Goal: Transaction & Acquisition: Purchase product/service

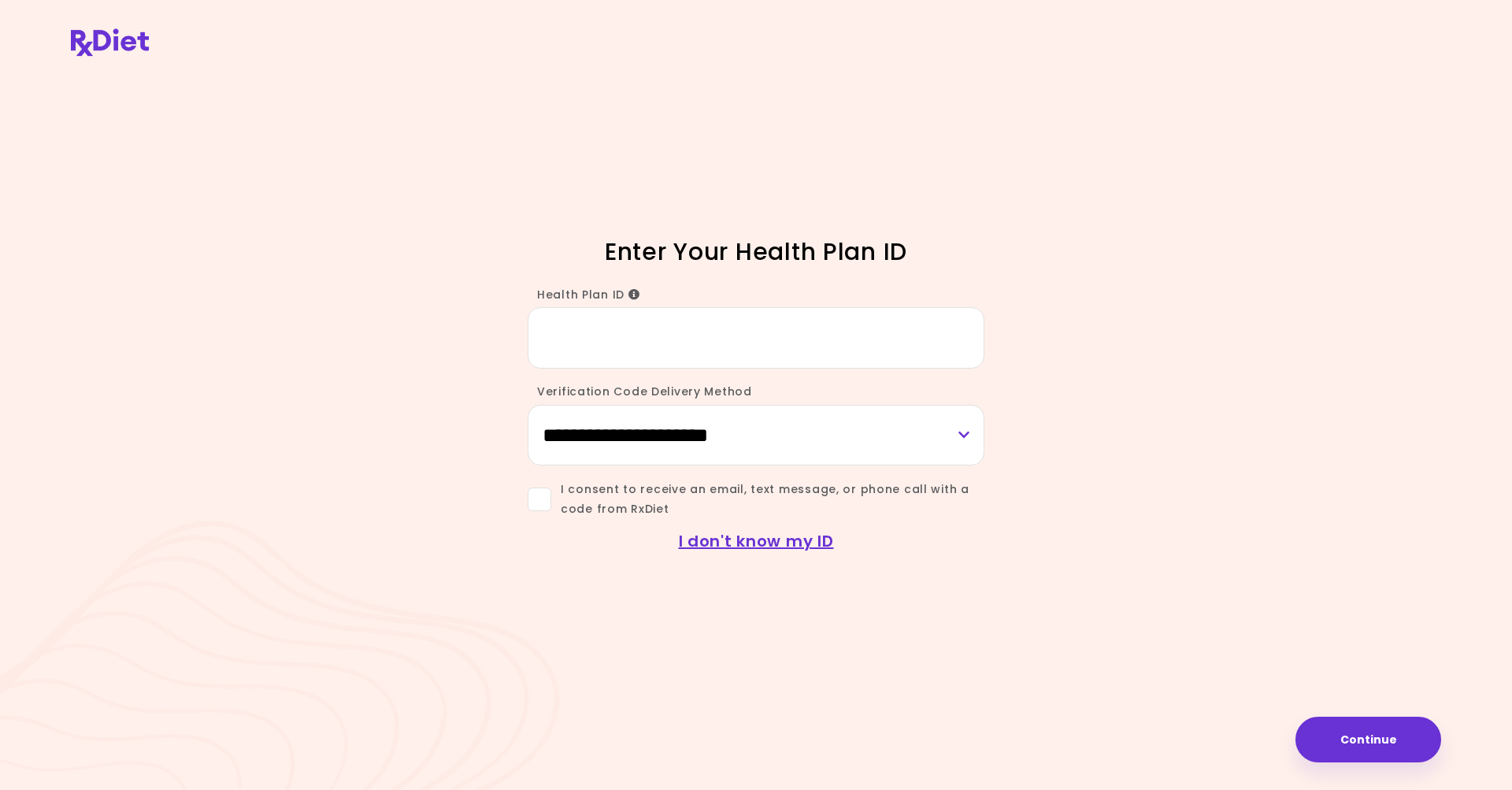
click at [606, 333] on input "Health Plan ID" at bounding box center [756, 337] width 456 height 60
type input "*********"
click at [820, 448] on select "**********" at bounding box center [756, 434] width 456 height 60
select select "***"
click at [528, 405] on select "**********" at bounding box center [756, 434] width 456 height 60
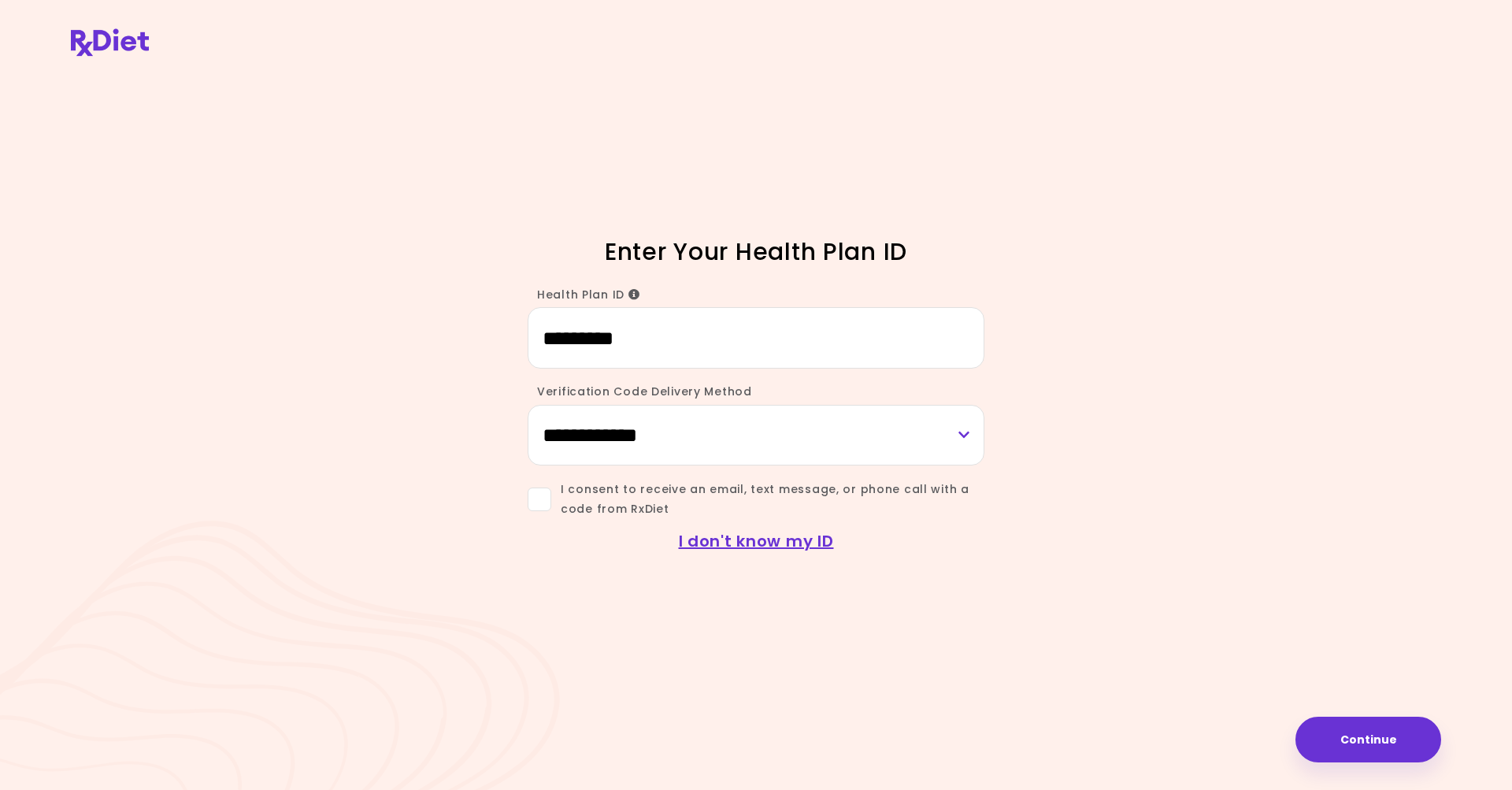
click at [538, 501] on span at bounding box center [540, 499] width 24 height 24
click at [1359, 730] on button "Continue" at bounding box center [1368, 739] width 146 height 46
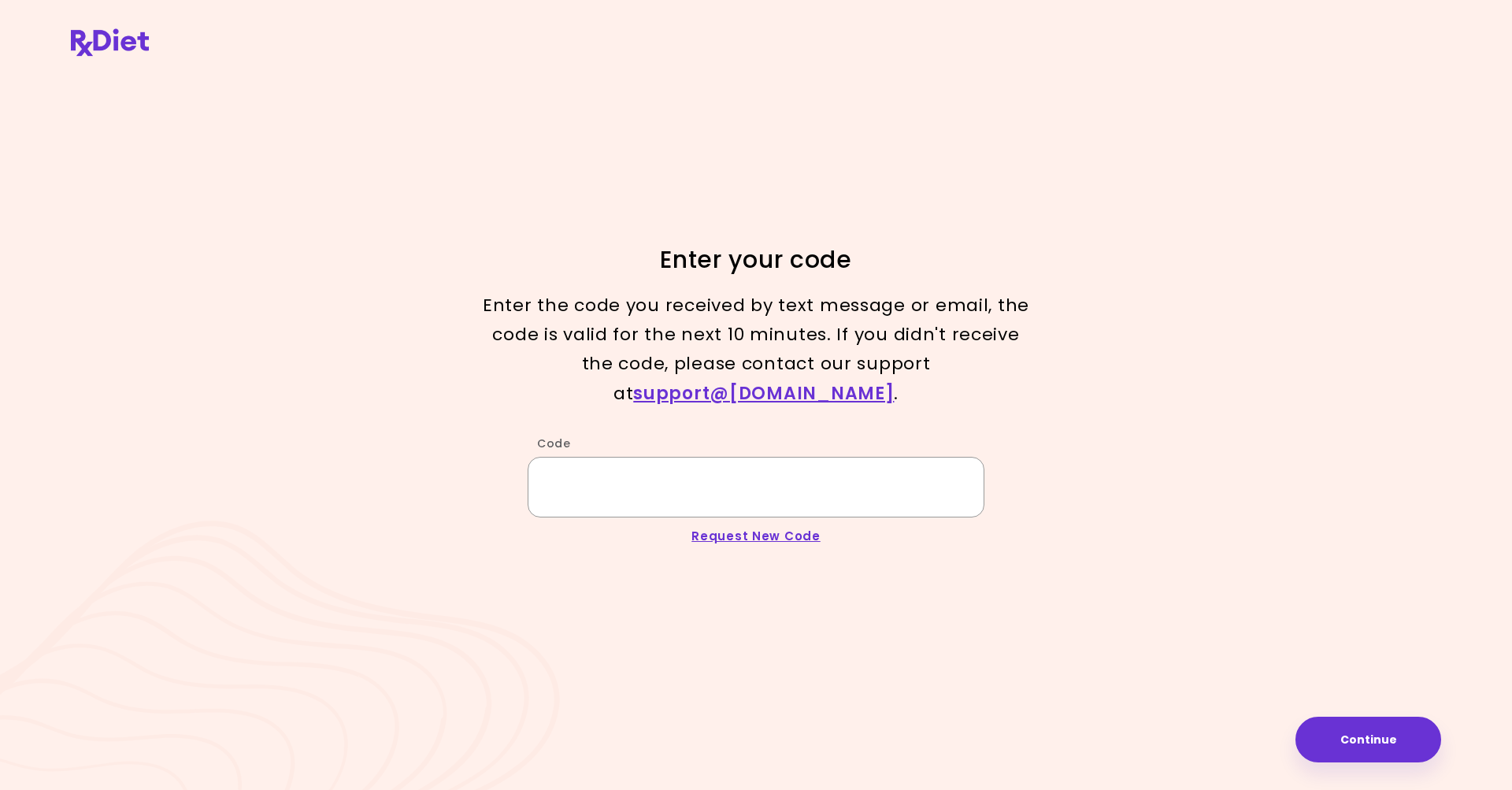
click at [602, 482] on input "Code" at bounding box center [756, 486] width 456 height 60
type input "******"
click at [1384, 737] on button "Continue" at bounding box center [1368, 739] width 146 height 46
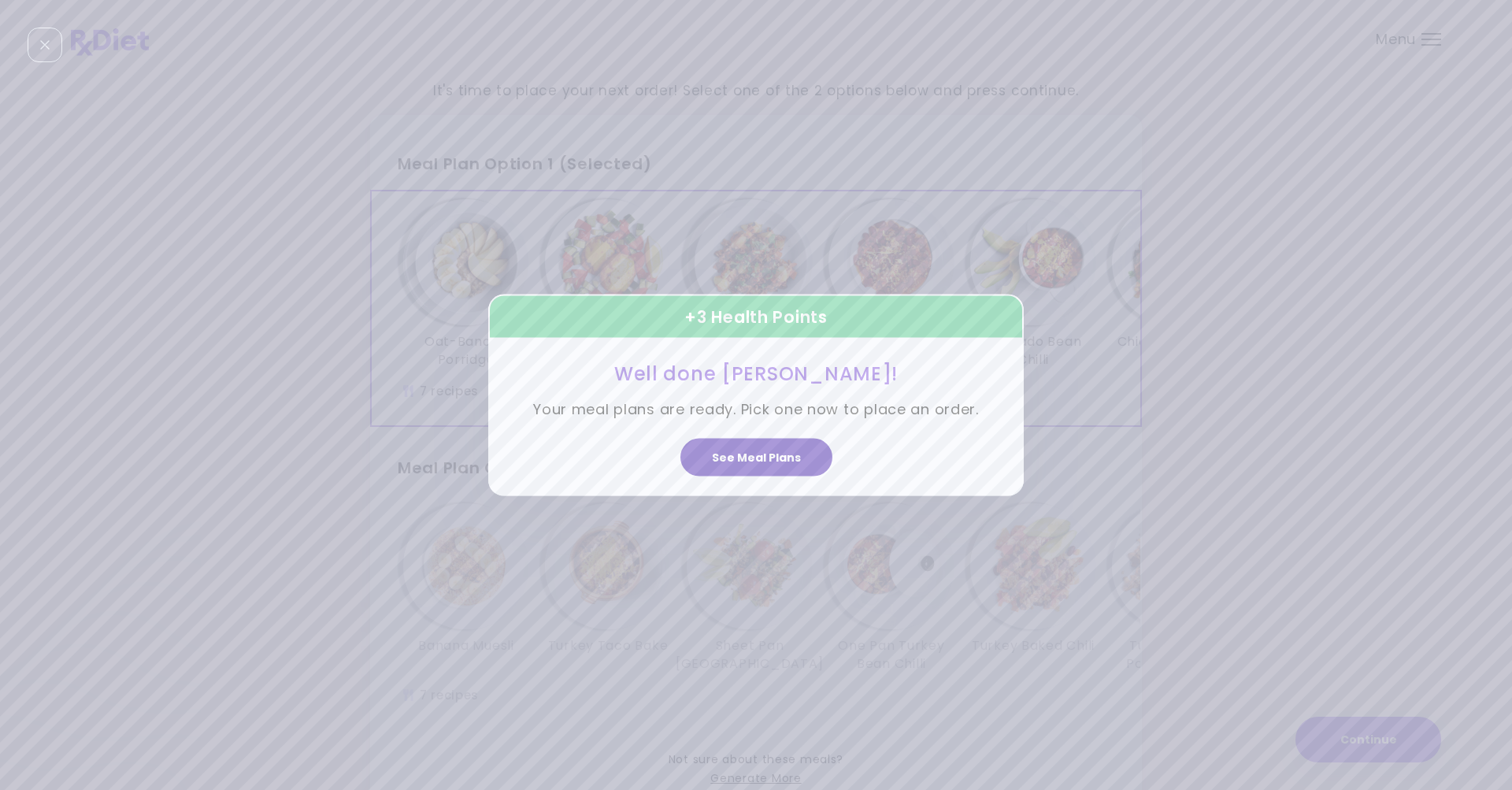
click at [768, 464] on button "See Meal Plans" at bounding box center [756, 457] width 152 height 38
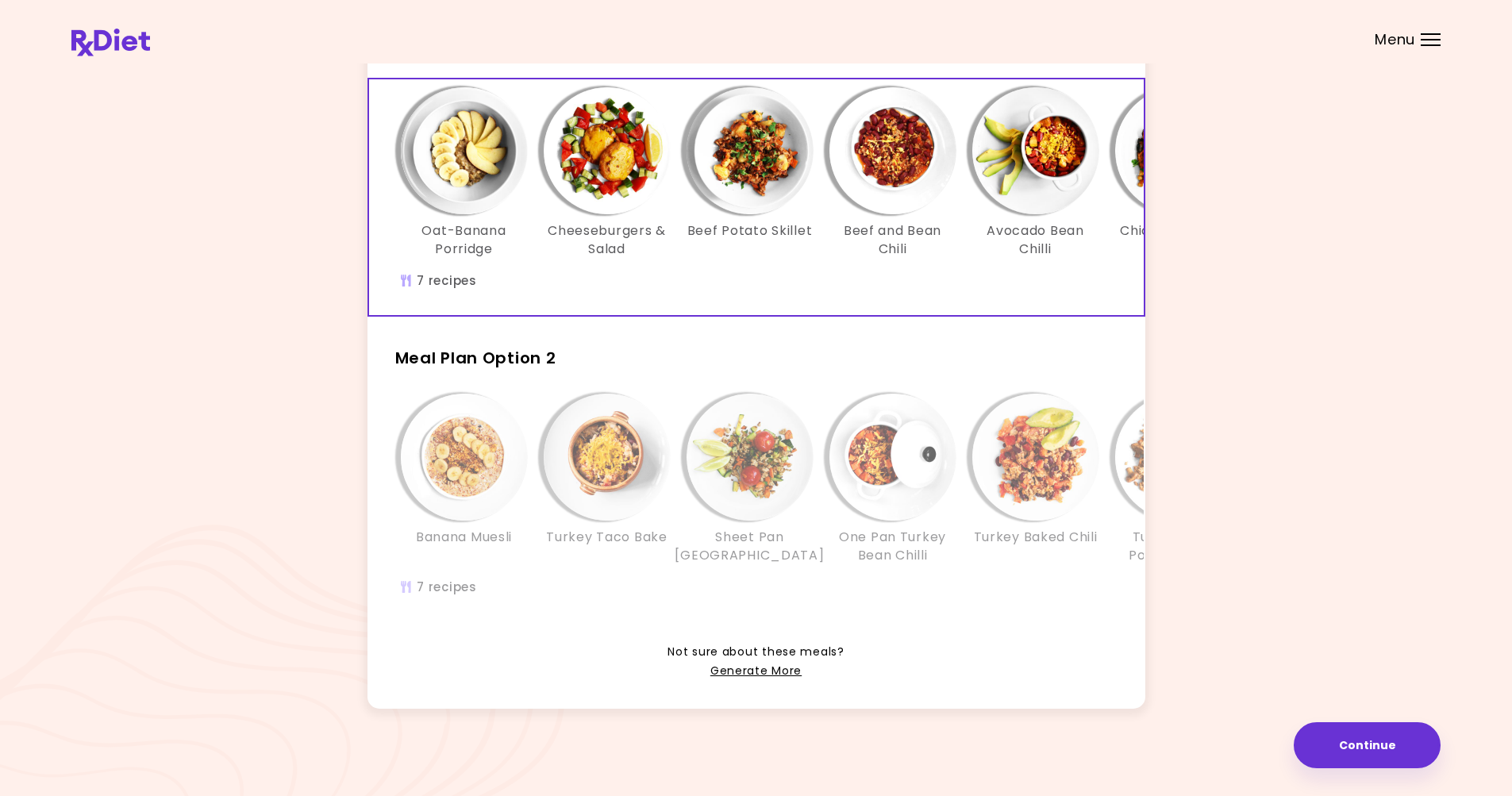
scroll to position [138, 0]
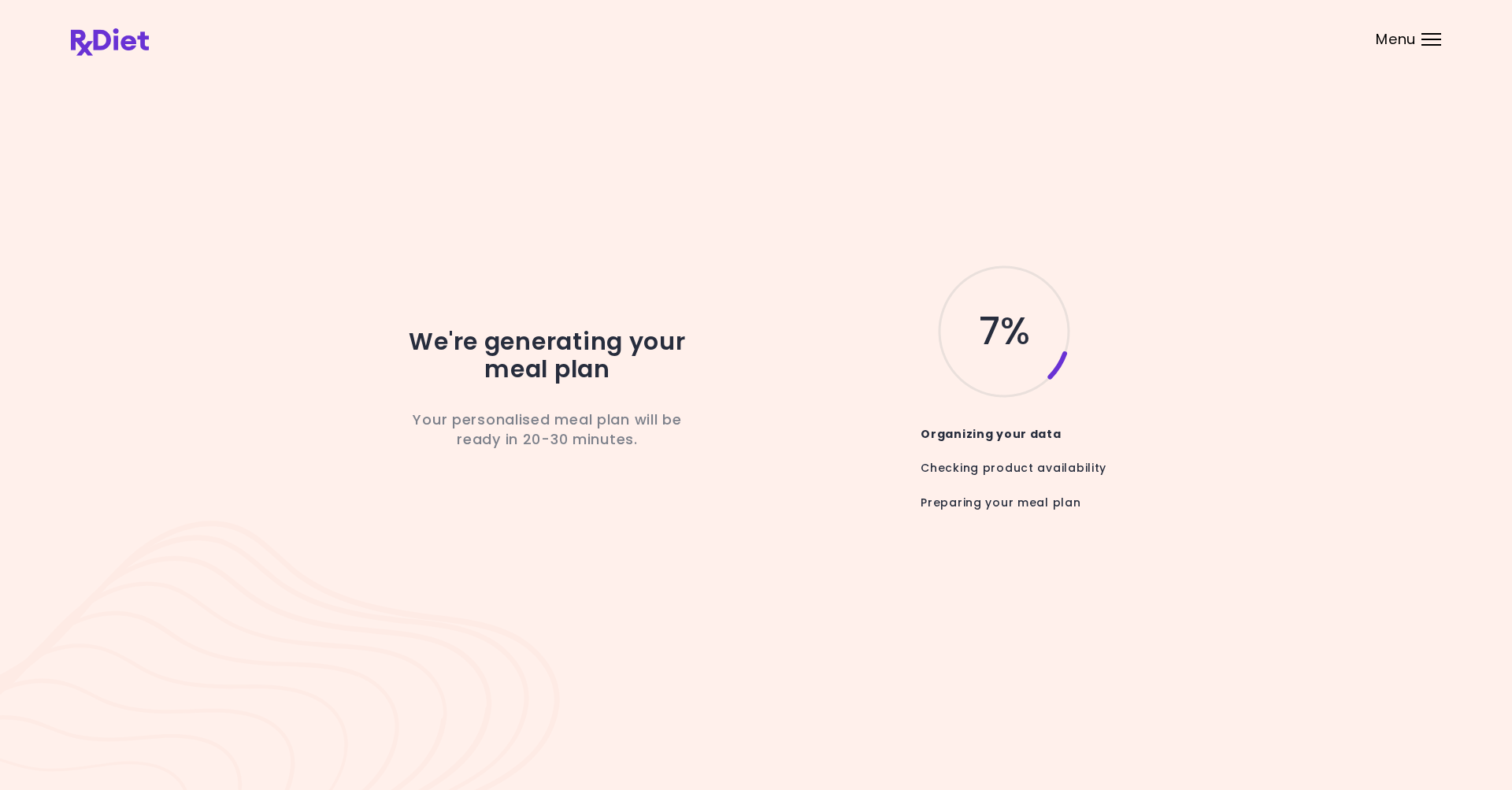
click at [1428, 42] on div "Menu" at bounding box center [1431, 39] width 20 height 13
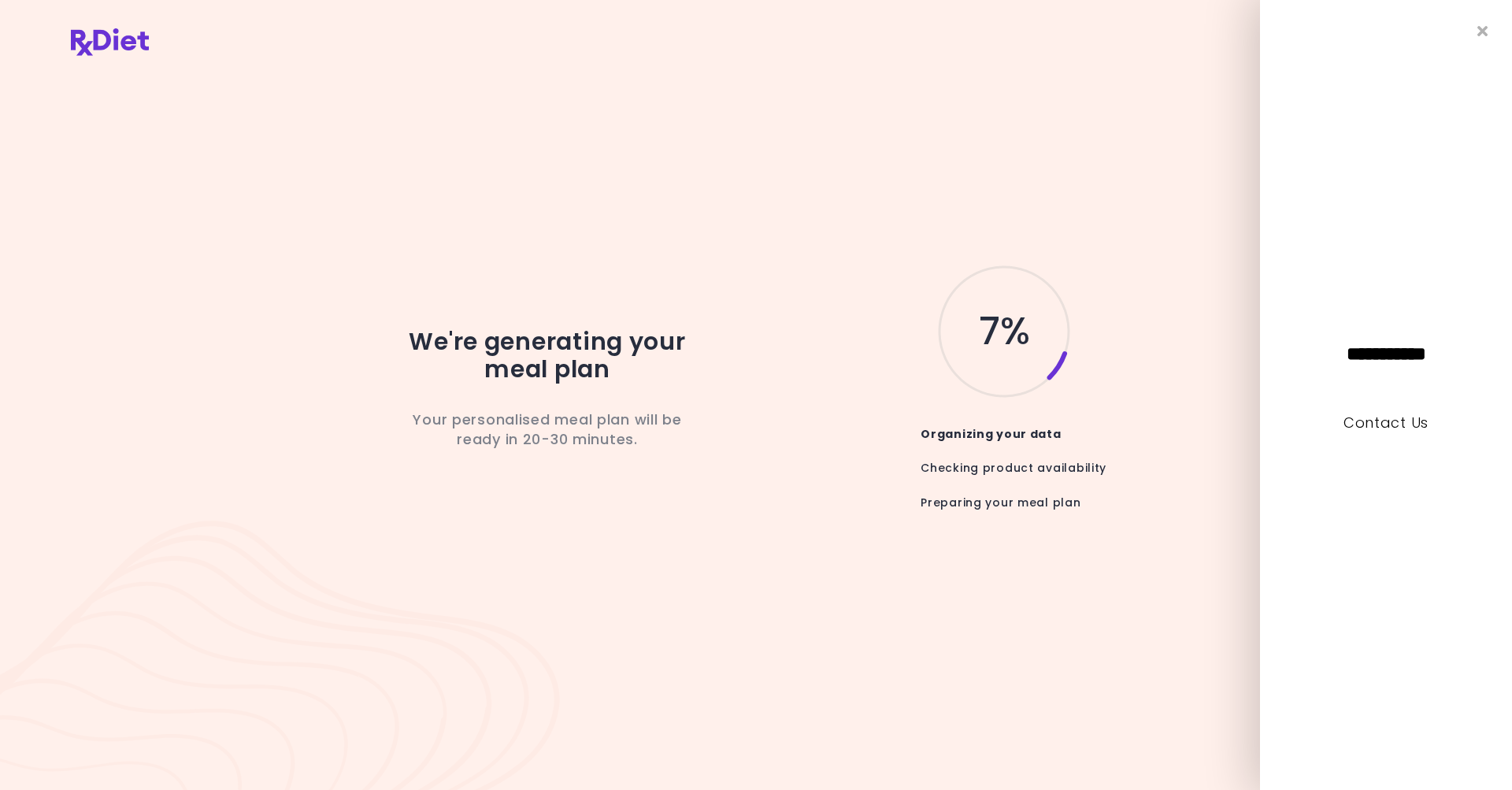
click at [1125, 177] on div "We're generating your meal plan Your personalised meal plan will be ready in 20…" at bounding box center [756, 395] width 1370 height 656
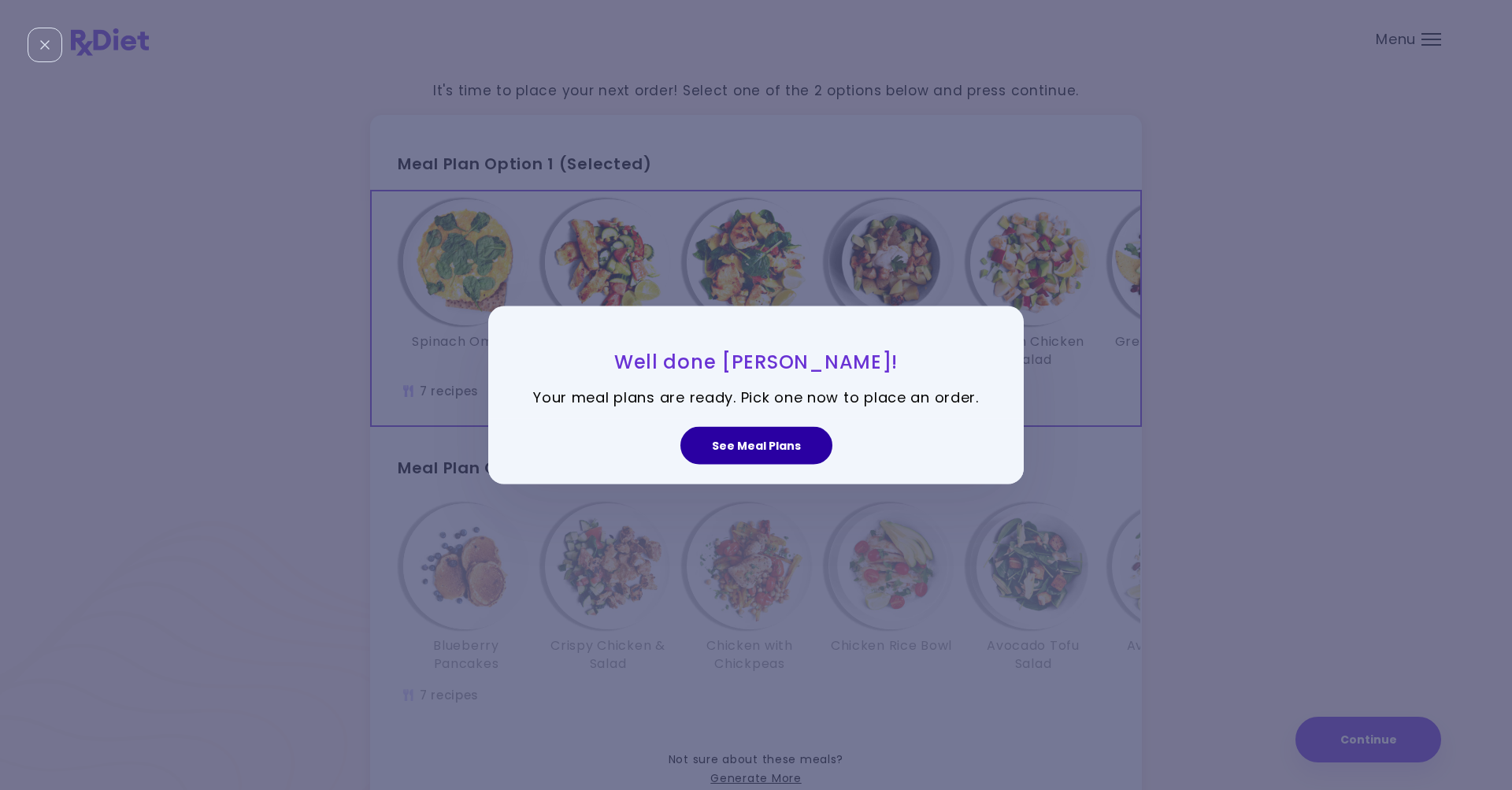
click at [726, 440] on button "See Meal Plans" at bounding box center [756, 445] width 152 height 38
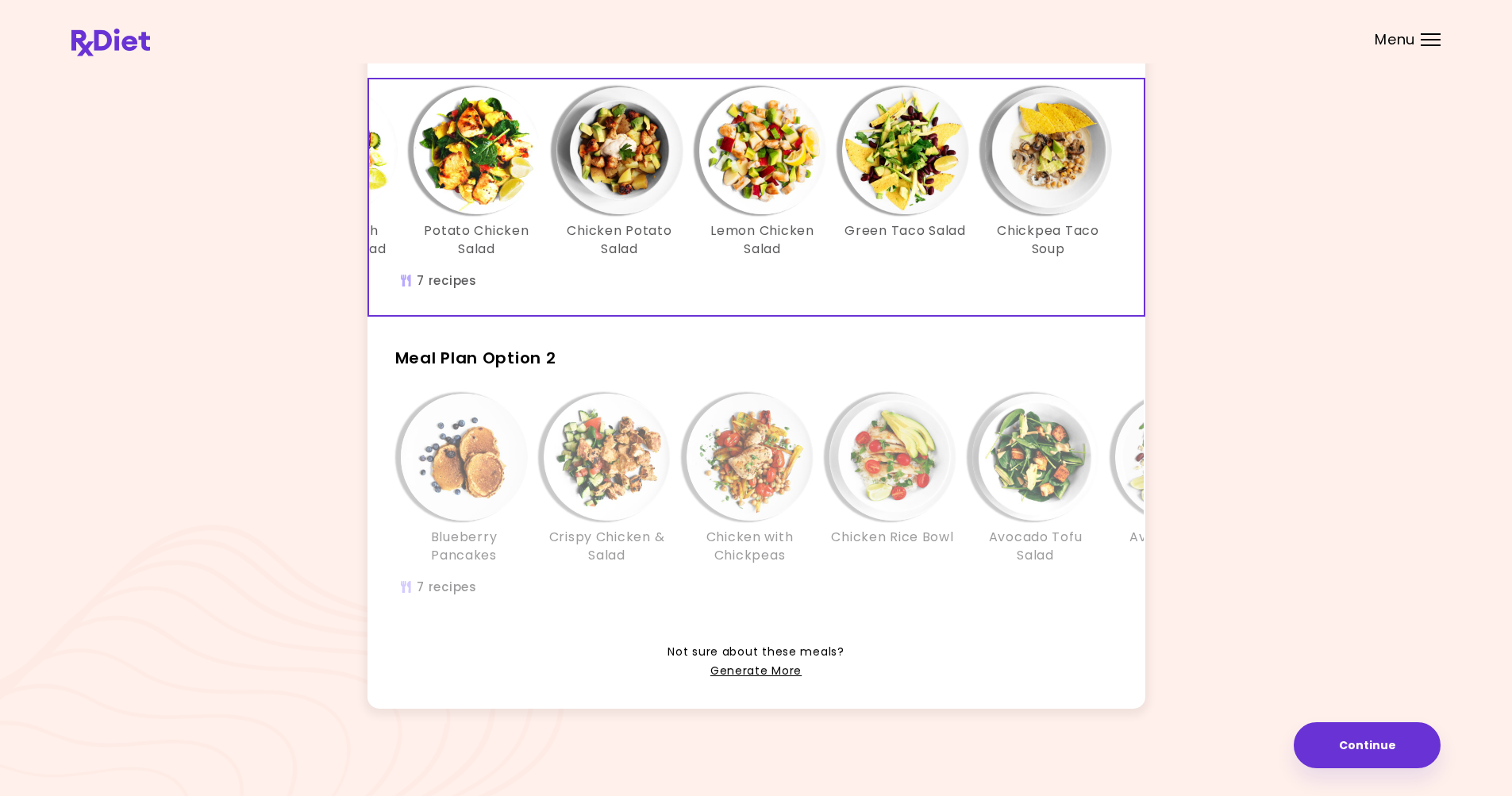
scroll to position [138, 0]
drag, startPoint x: 621, startPoint y: 571, endPoint x: 659, endPoint y: 569, distance: 38.1
click at [659, 569] on div "Blueberry Pancakes Crispy Chicken & Salad Chicken with Chickpeas Chicken Rice B…" at bounding box center [892, 504] width 1048 height 236
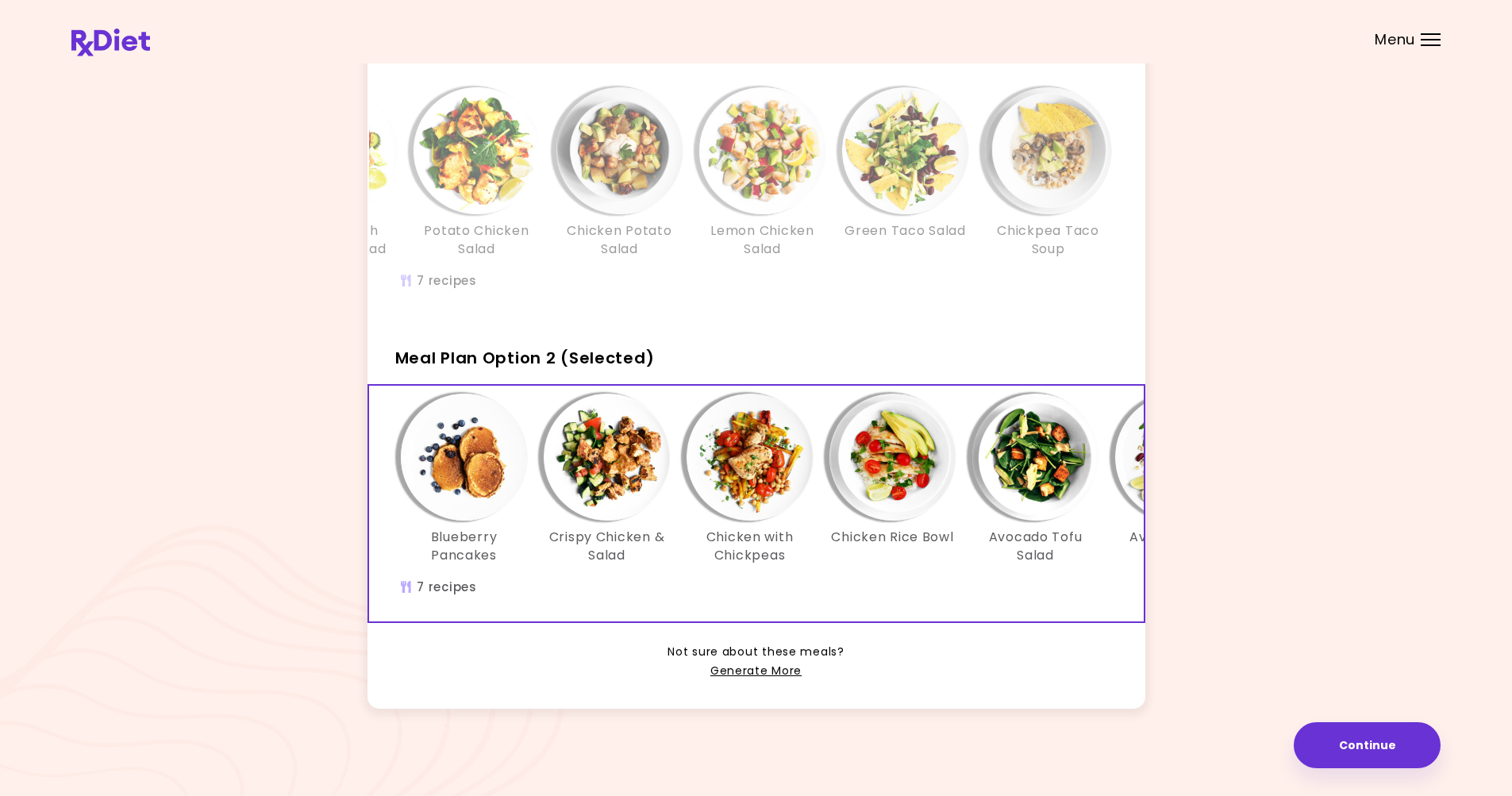
click at [280, 588] on div "It's time to place your next order! Select one of the 2 options below and press…" at bounding box center [756, 341] width 1369 height 775
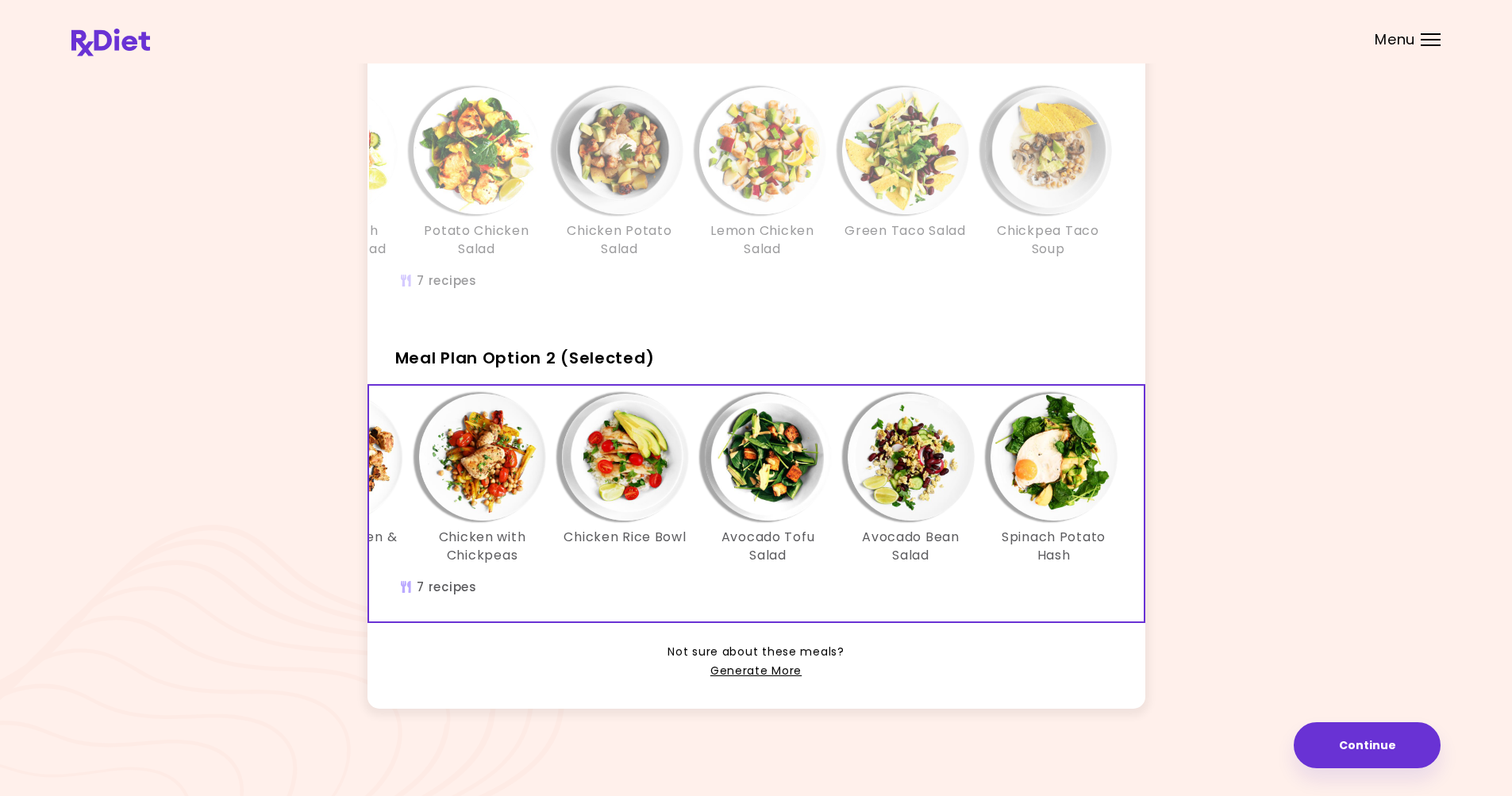
scroll to position [0, 273]
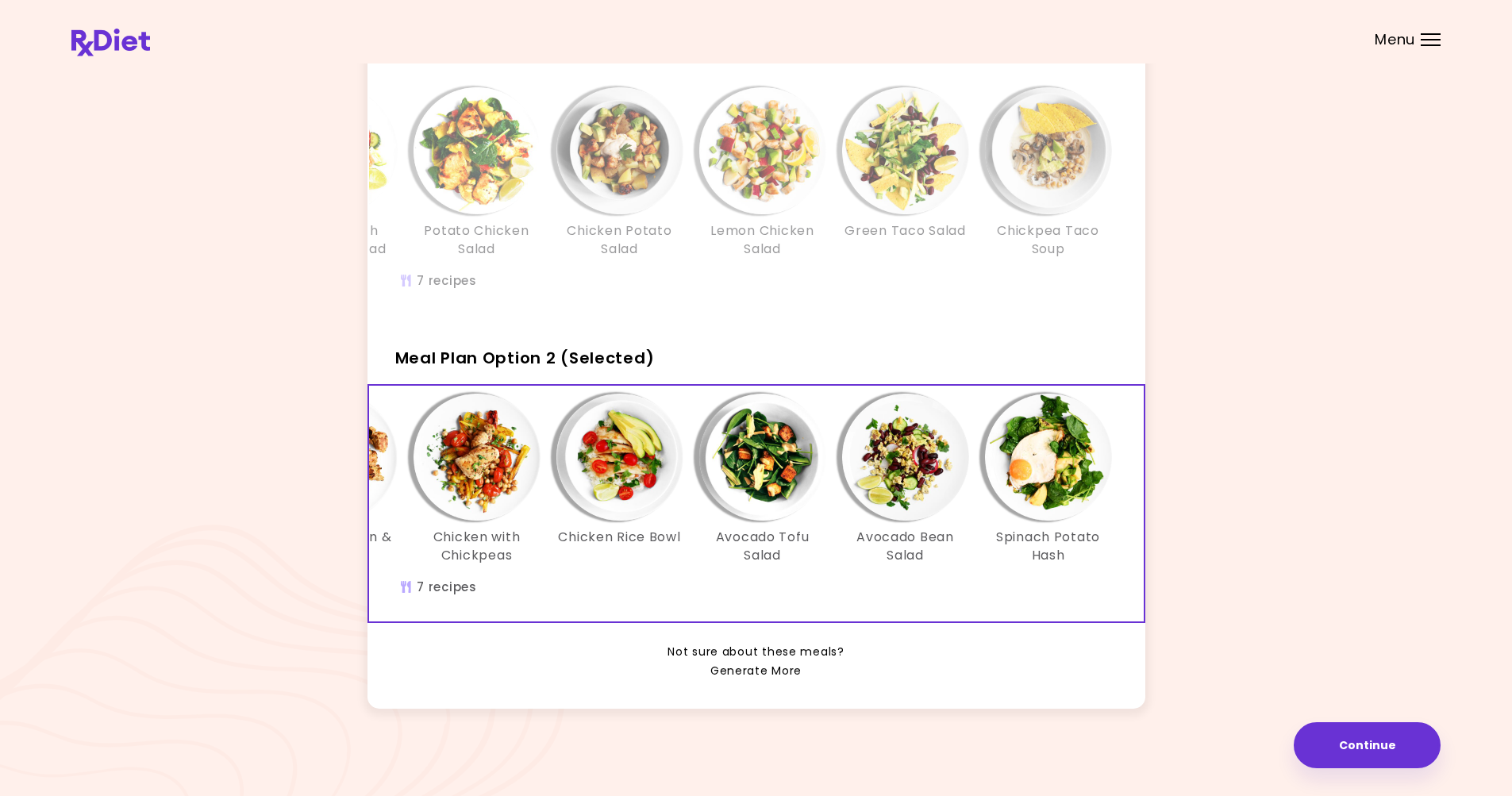
click at [743, 670] on link "Generate More" at bounding box center [755, 671] width 92 height 19
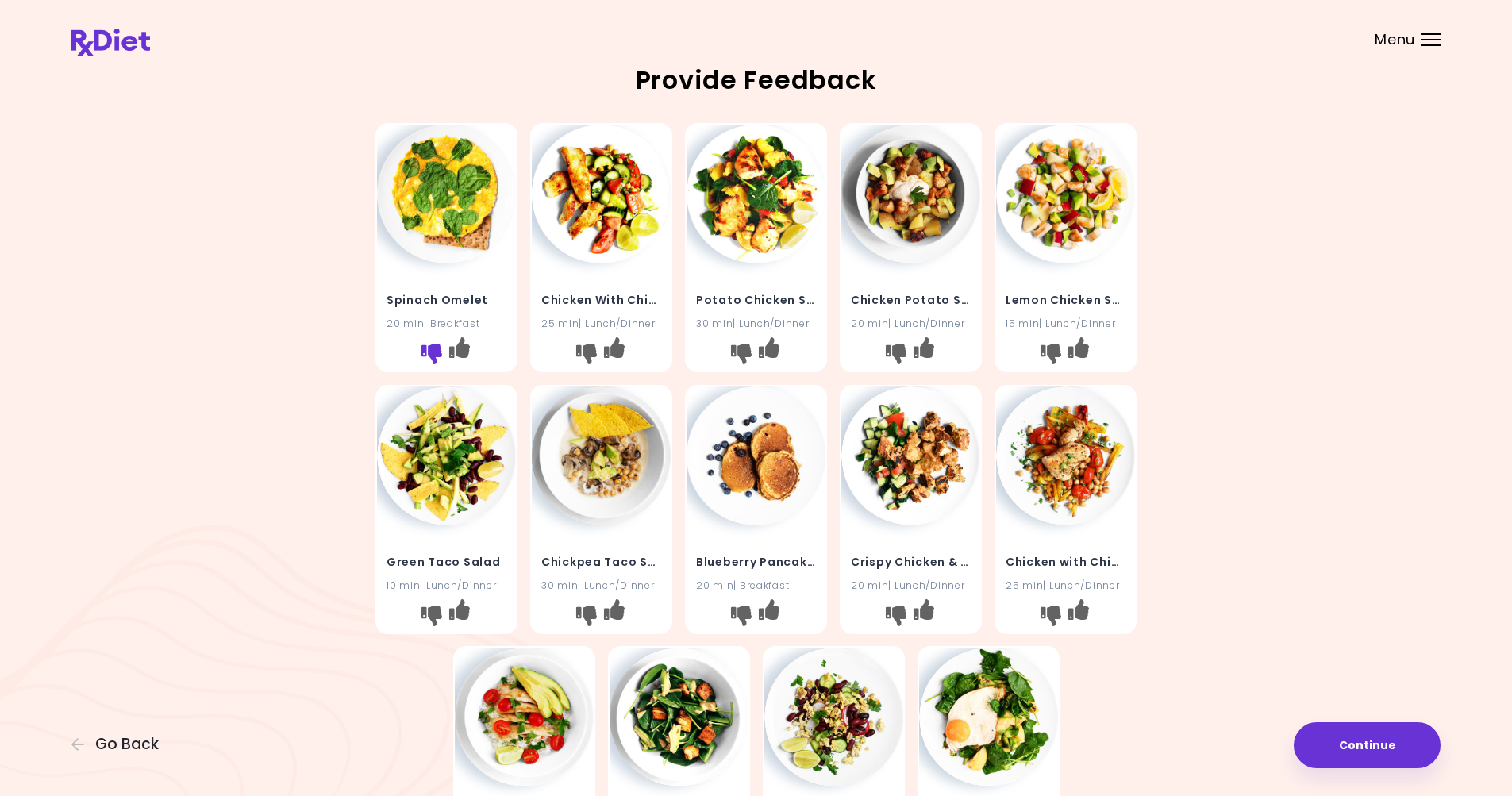
click at [434, 357] on icon "I don't like this recipe" at bounding box center [432, 354] width 21 height 21
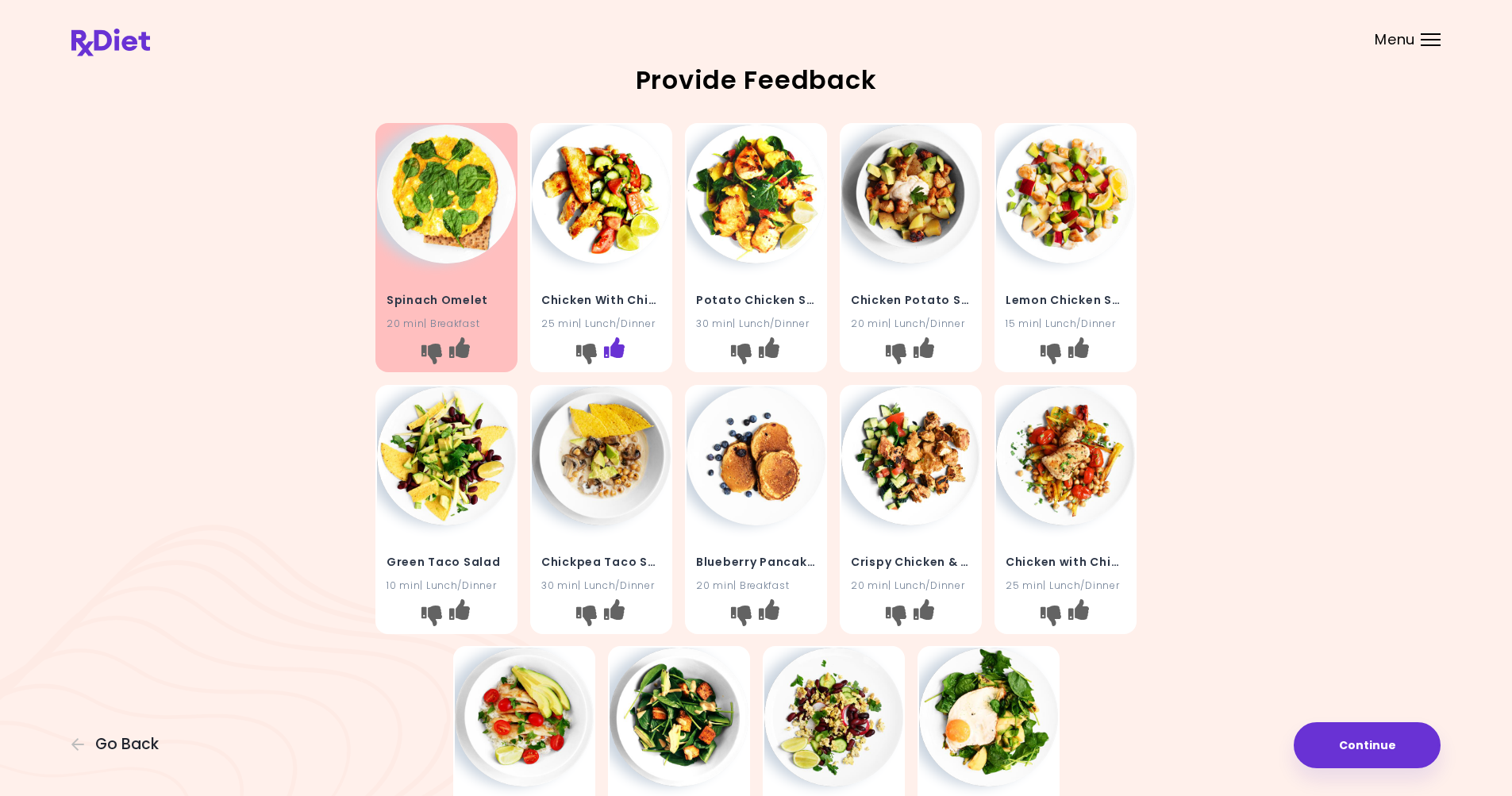
click at [619, 352] on icon "I like this recipe" at bounding box center [614, 347] width 21 height 21
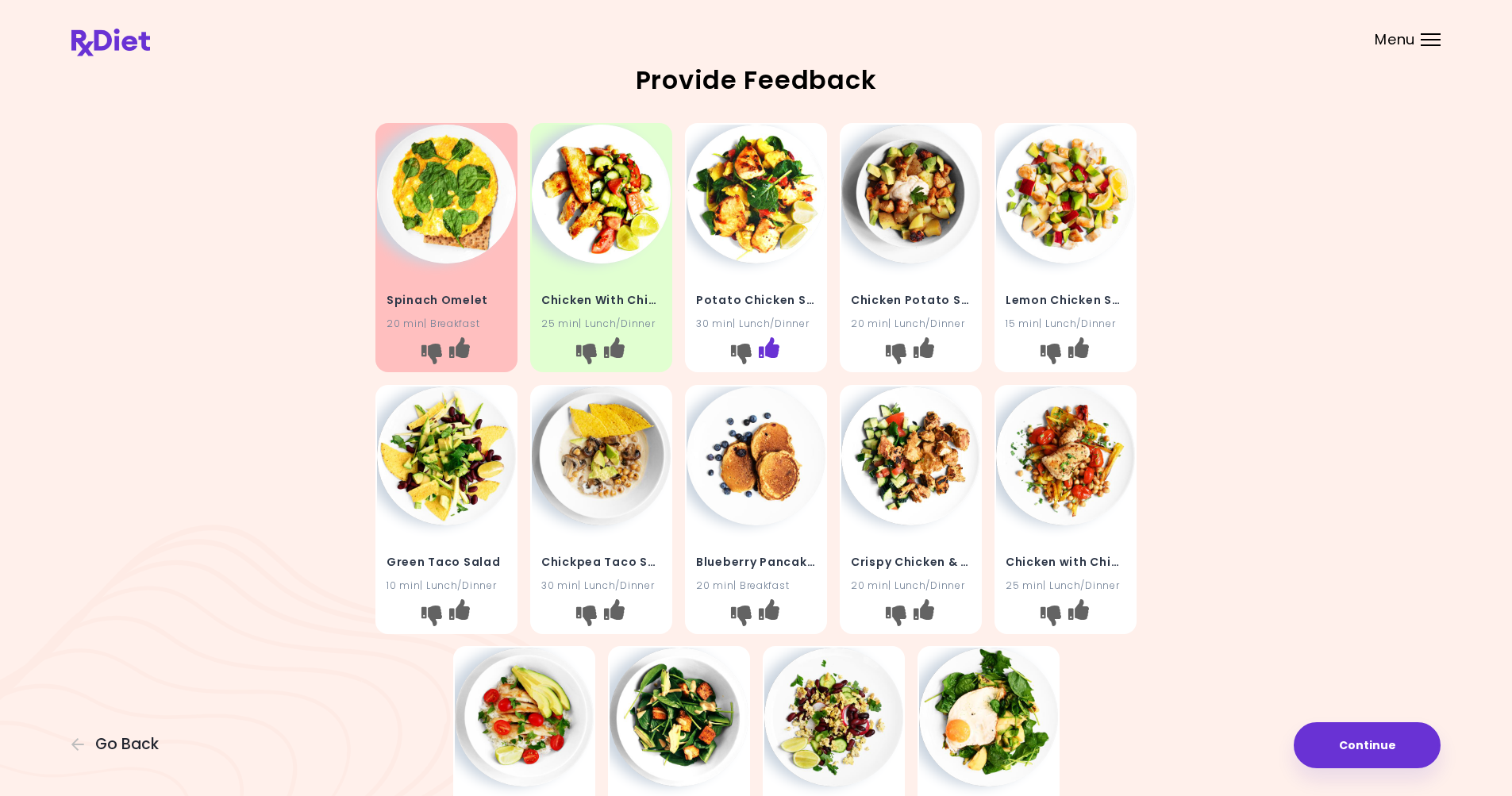
click at [769, 353] on icon "I like this recipe" at bounding box center [769, 347] width 21 height 21
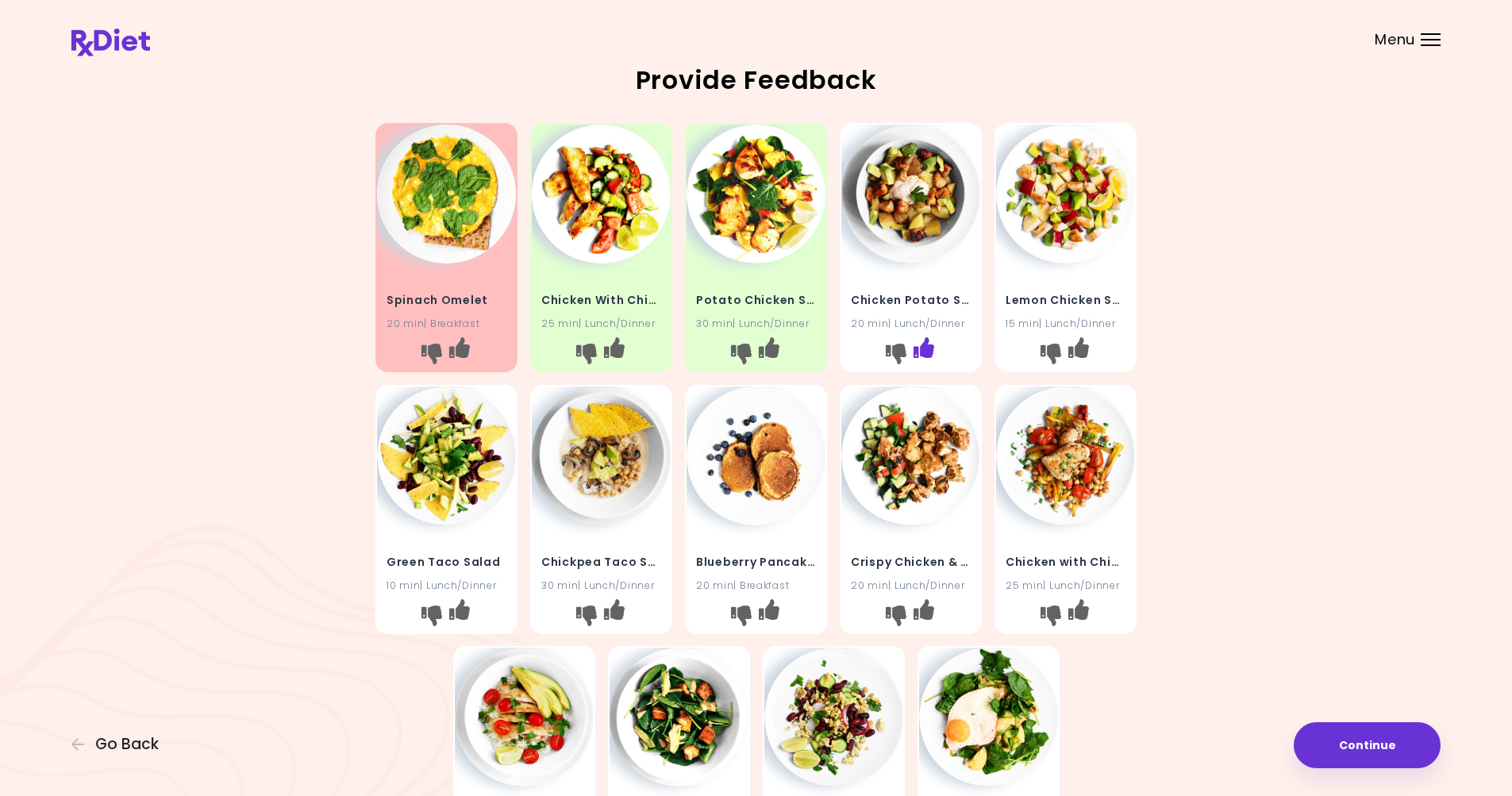
click at [923, 352] on icon "I like this recipe" at bounding box center [924, 347] width 21 height 21
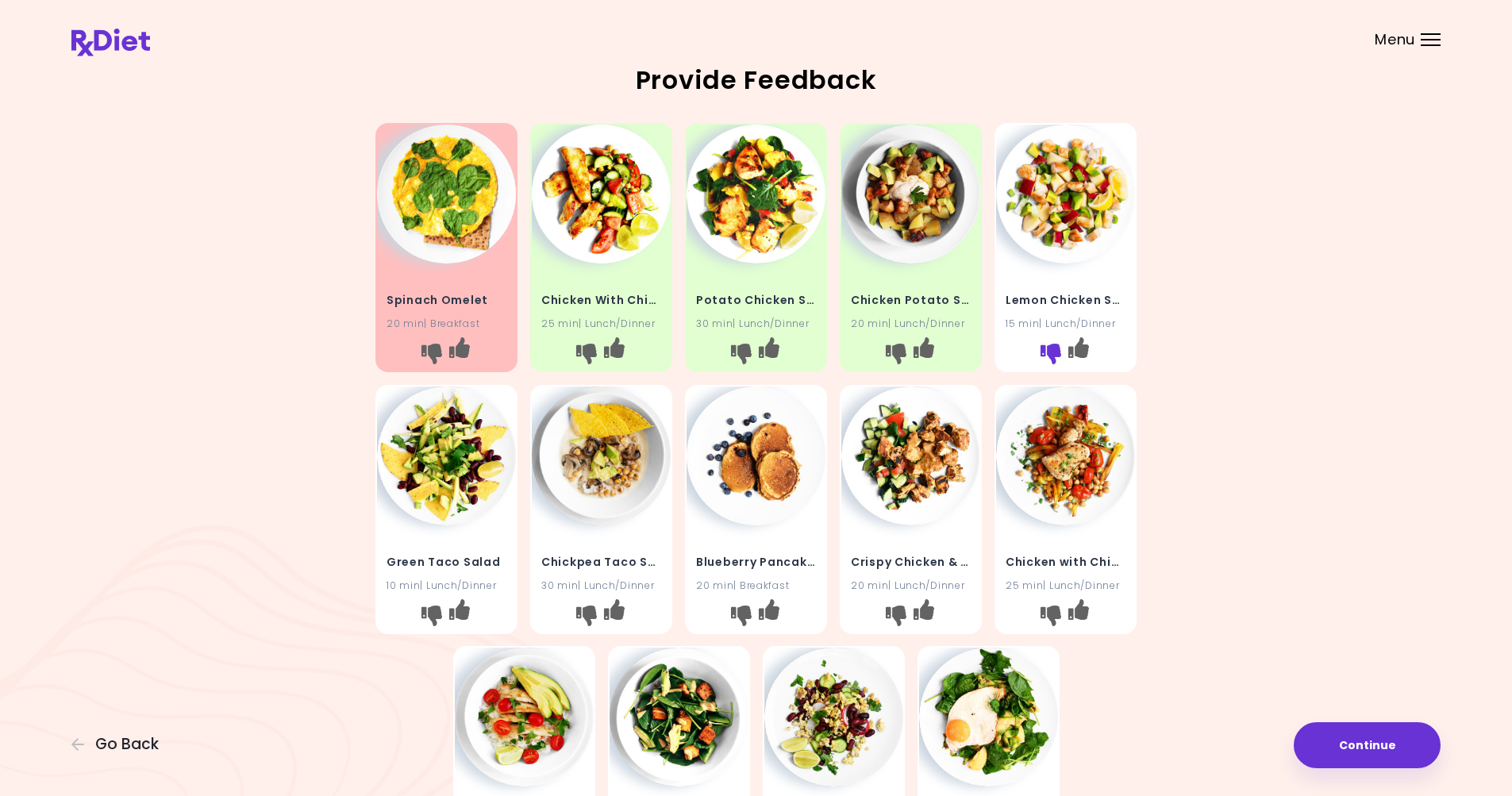
drag, startPoint x: 1081, startPoint y: 345, endPoint x: 1060, endPoint y: 348, distance: 21.2
click at [1082, 345] on icon "I like this recipe" at bounding box center [1078, 347] width 21 height 21
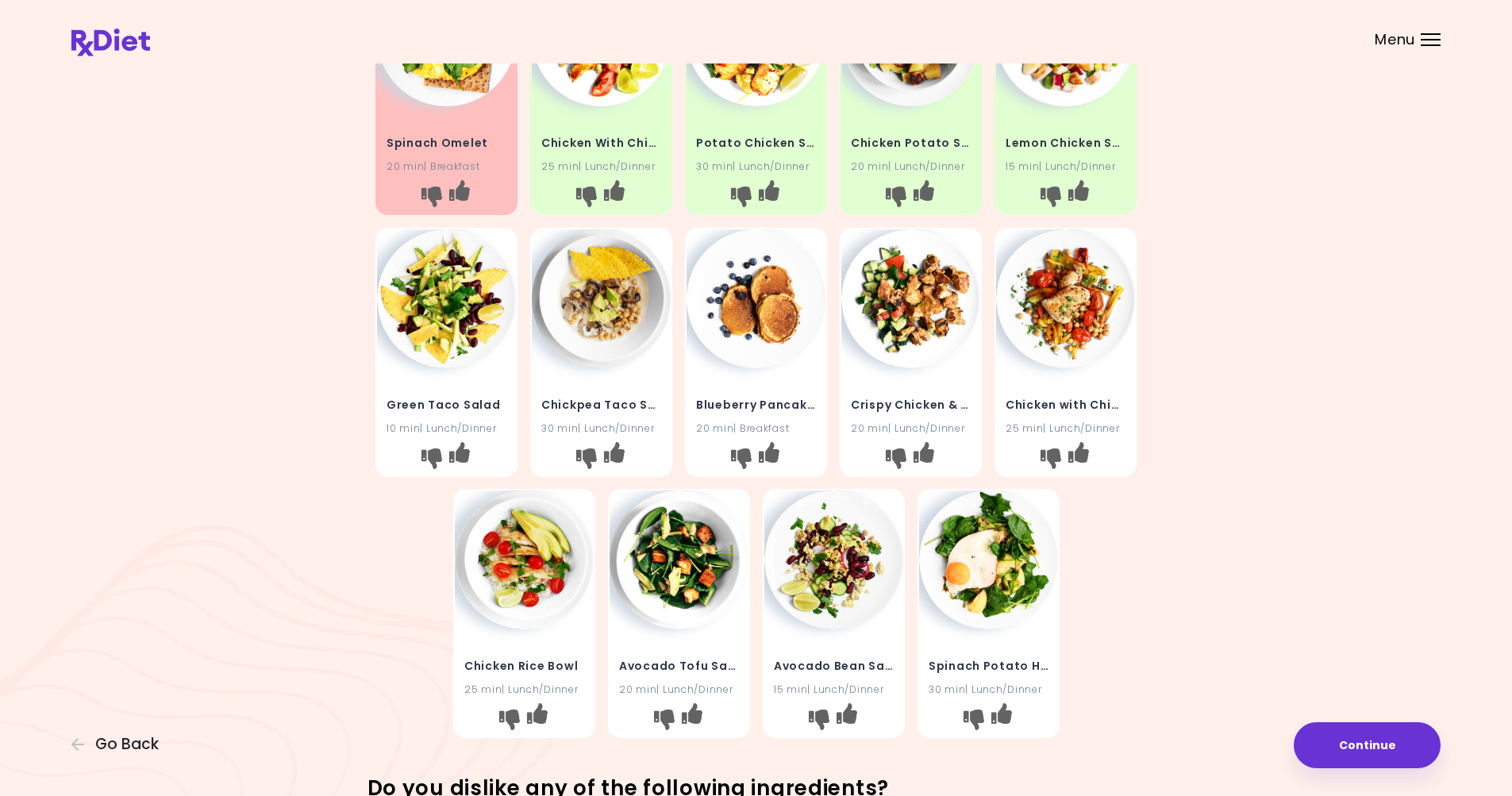
scroll to position [159, 0]
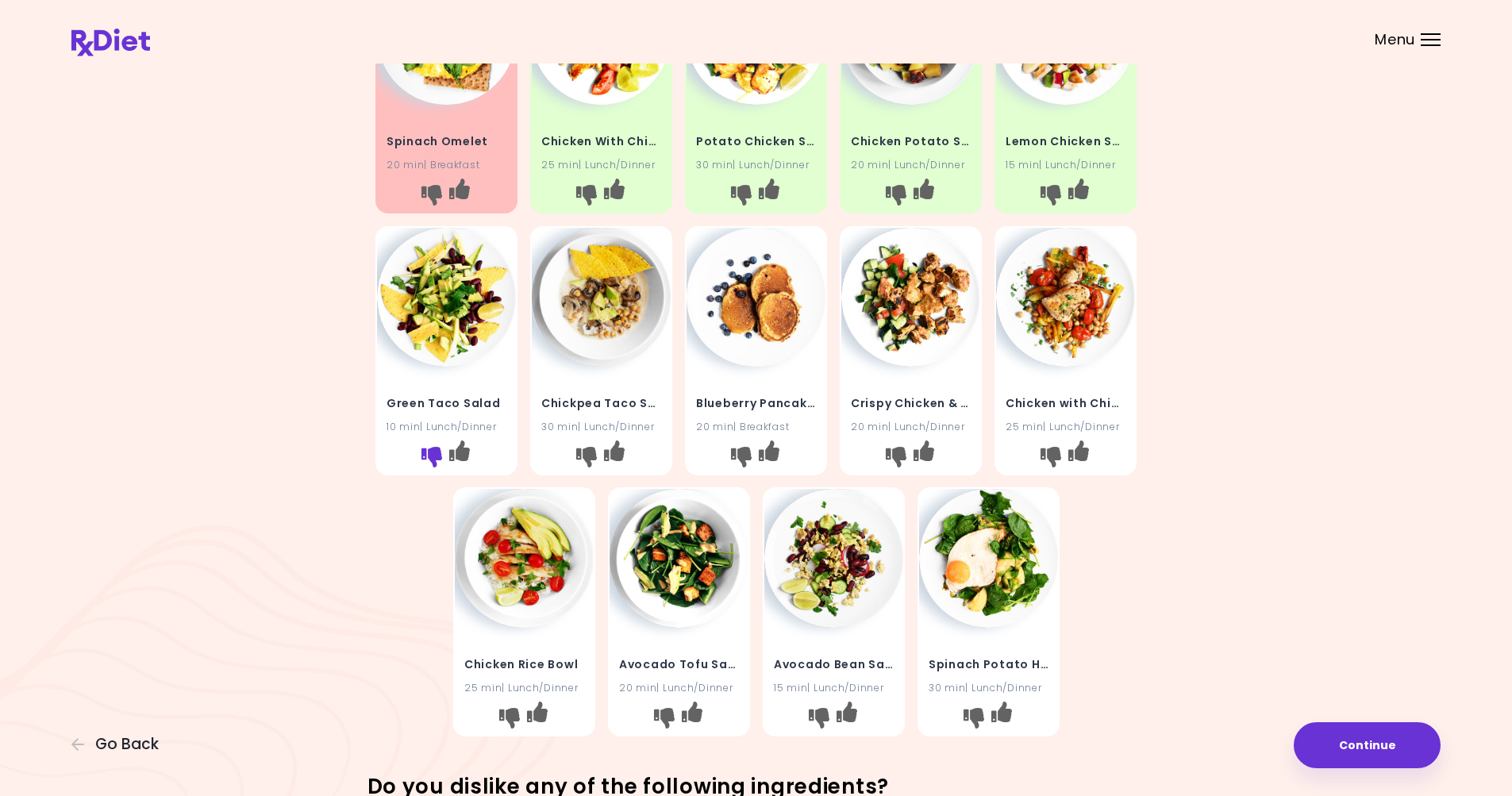
click at [429, 453] on icon "I don't like this recipe" at bounding box center [432, 456] width 21 height 21
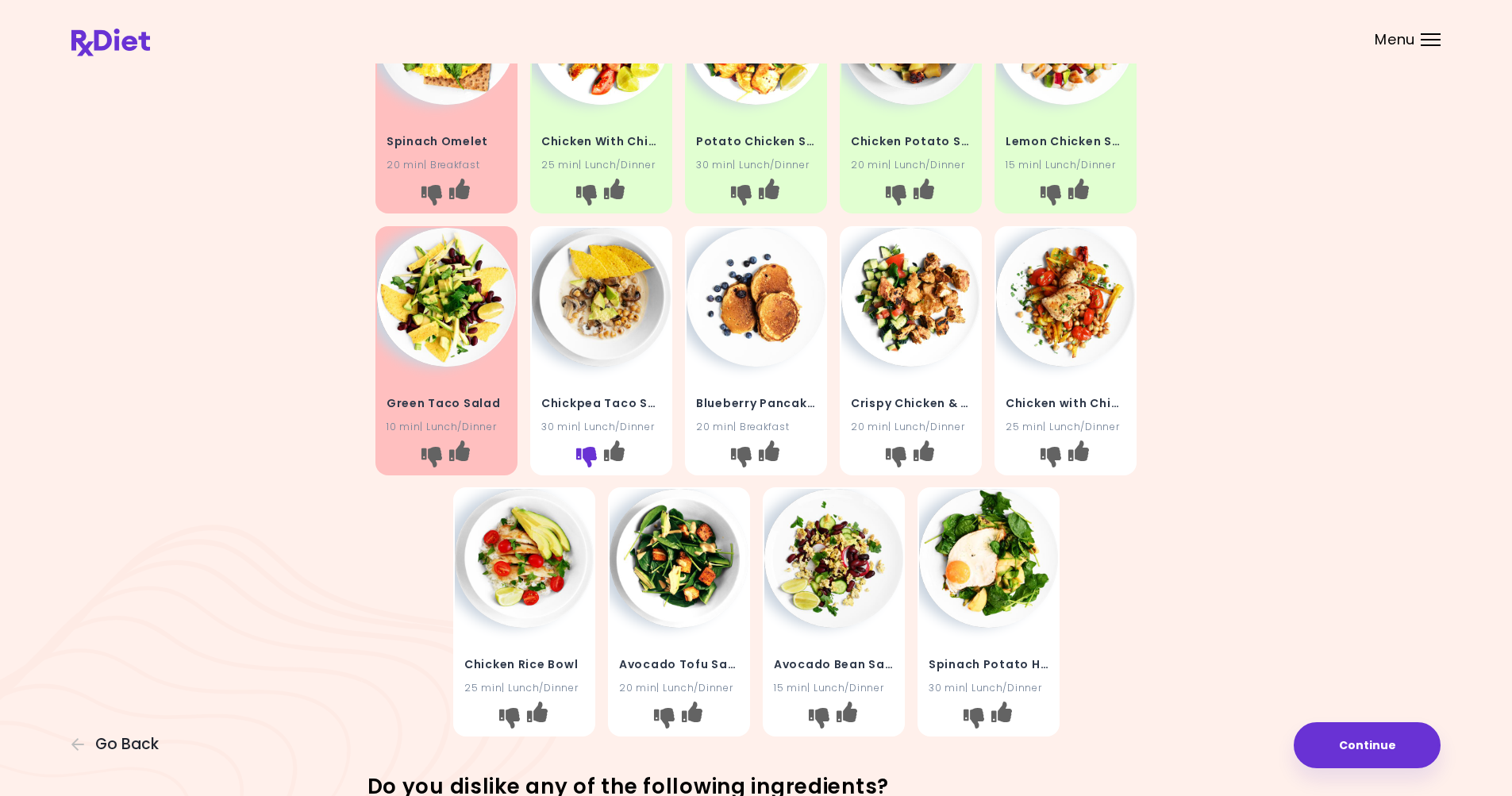
click at [584, 455] on icon "I don't like this recipe" at bounding box center [587, 456] width 21 height 21
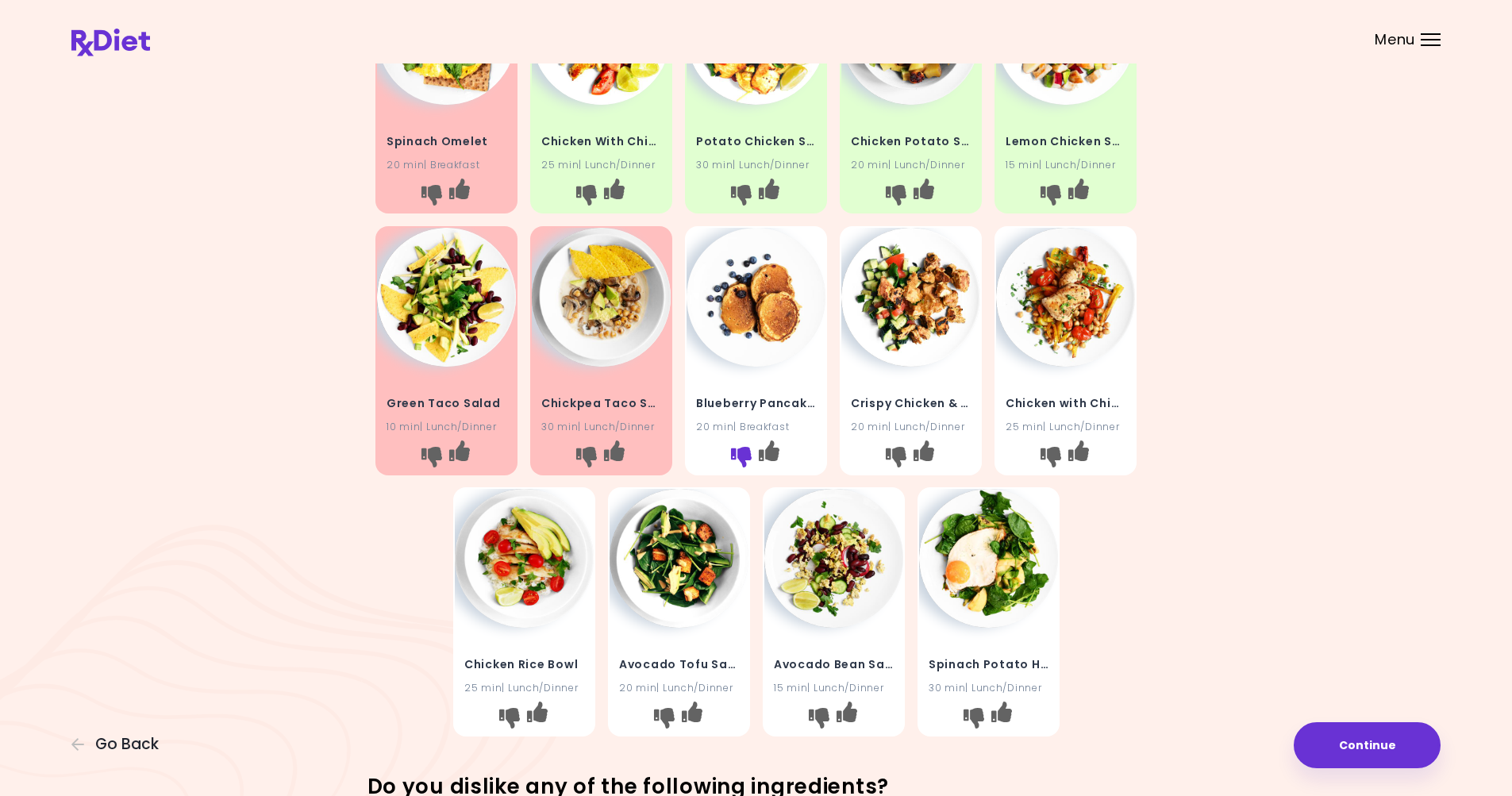
click at [737, 451] on icon "I don't like this recipe" at bounding box center [741, 456] width 21 height 21
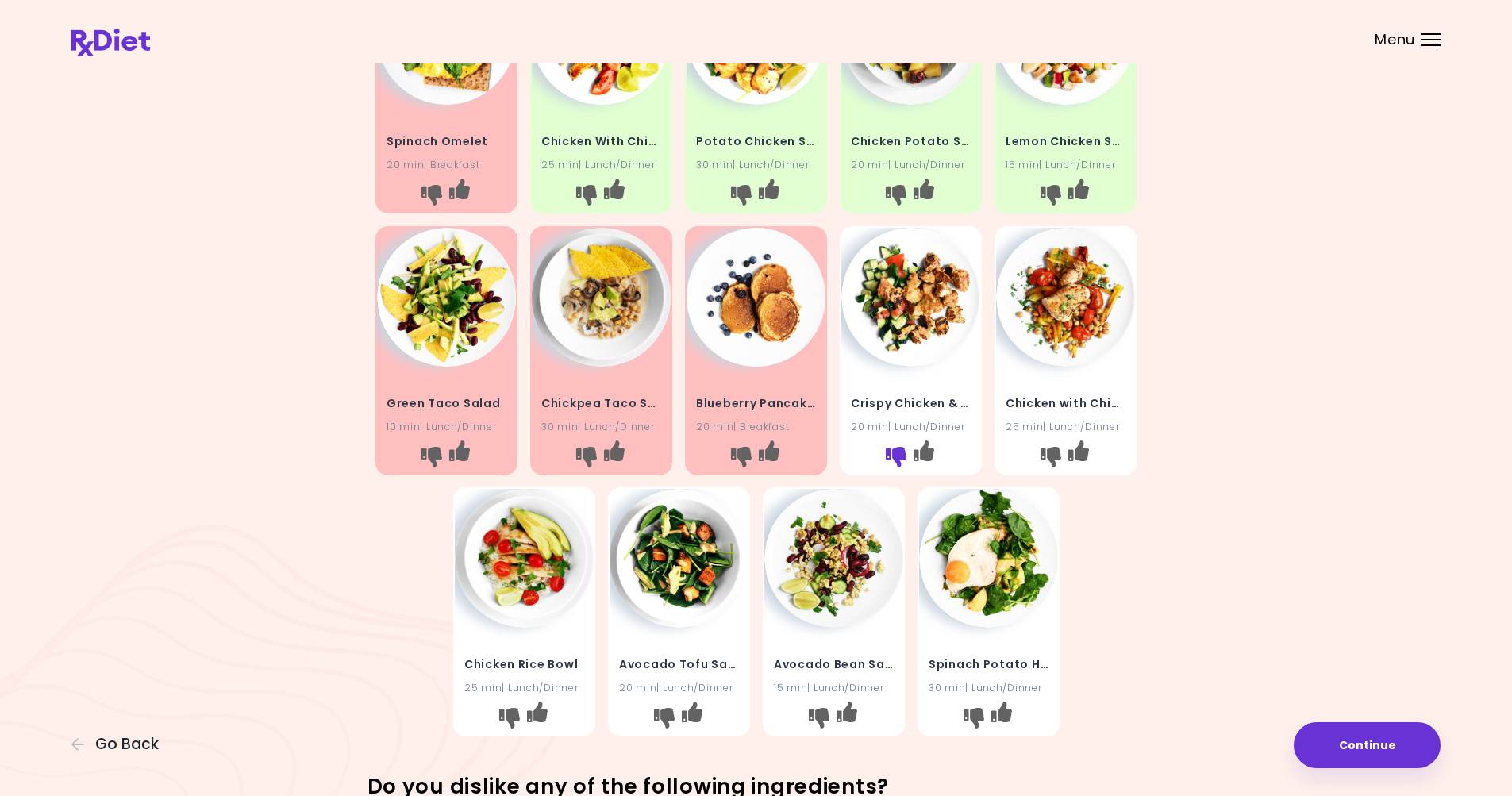
click at [897, 457] on icon "I don't like this recipe" at bounding box center [896, 456] width 21 height 21
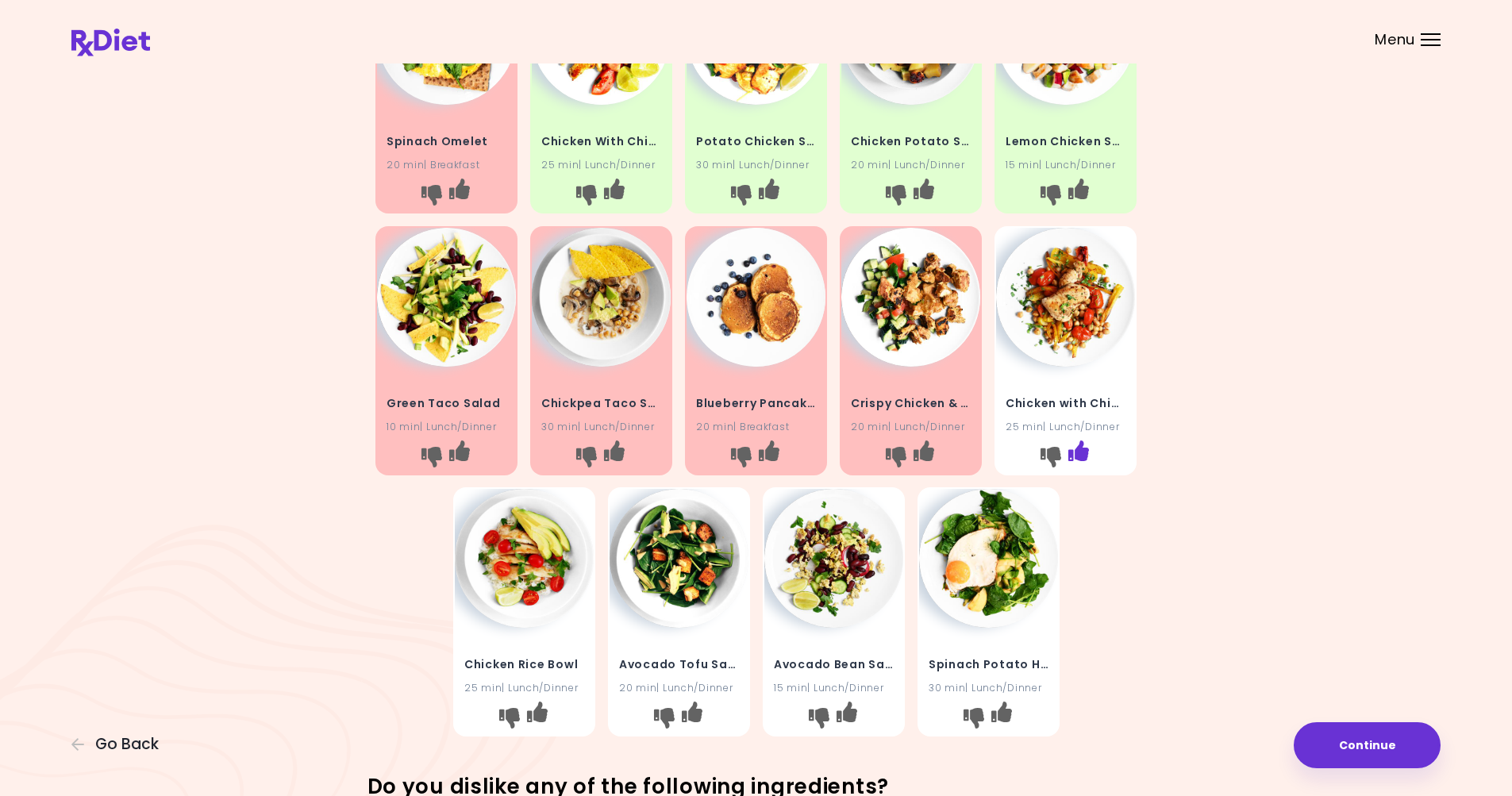
click at [1082, 451] on icon "I like this recipe" at bounding box center [1078, 450] width 21 height 21
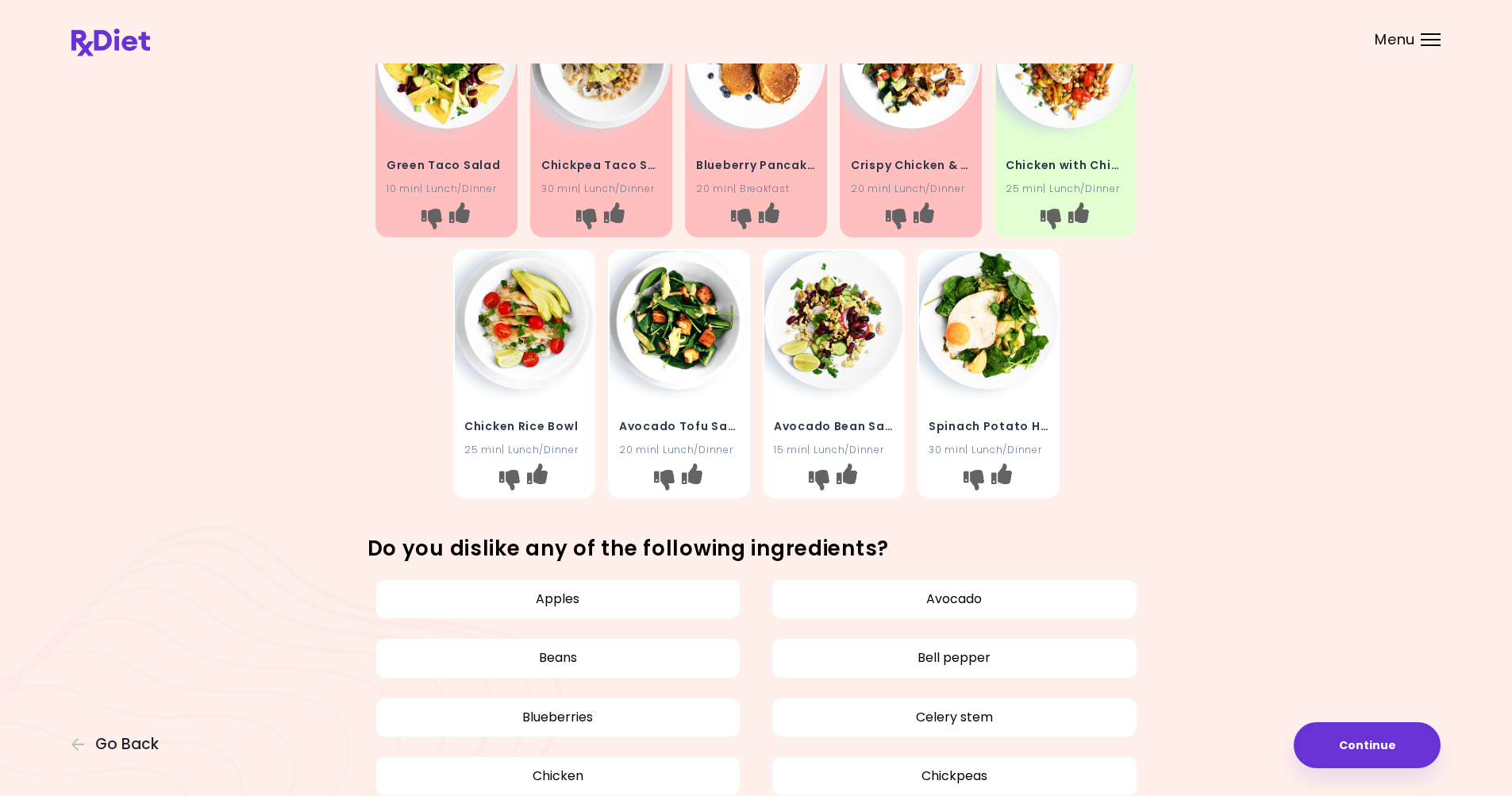
scroll to position [476, 0]
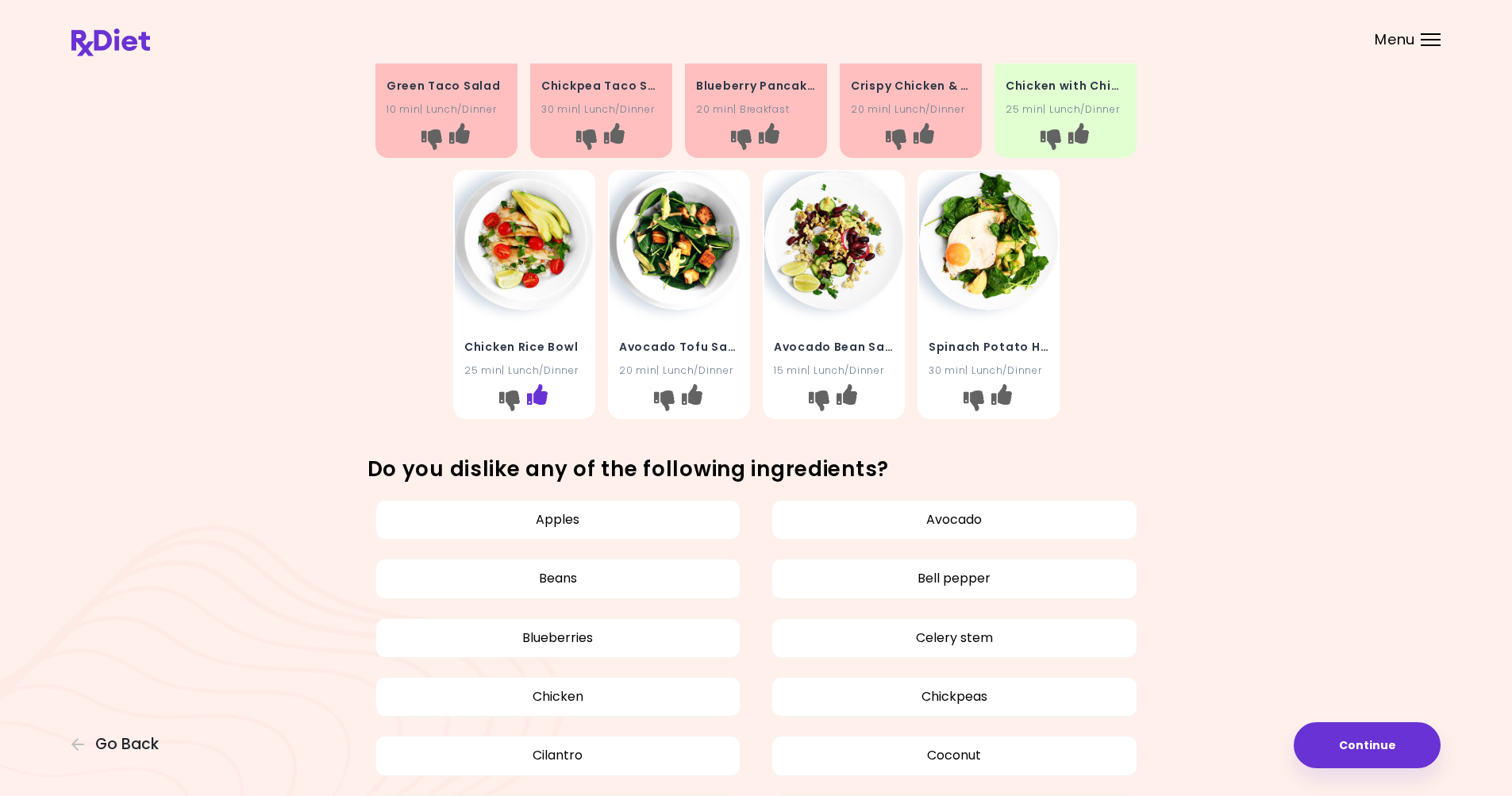
click at [537, 398] on icon "I like this recipe" at bounding box center [536, 394] width 21 height 21
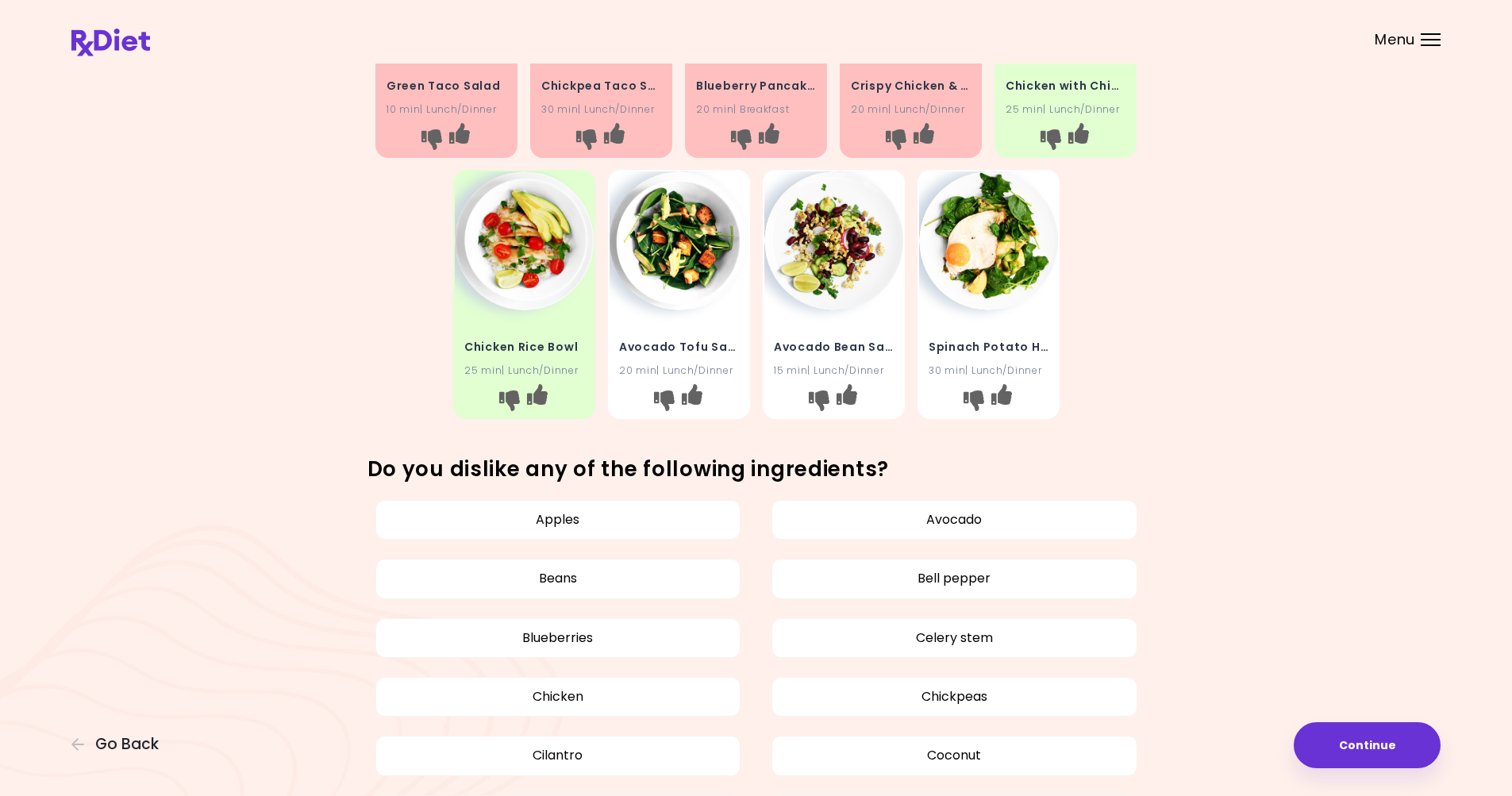
click at [671, 257] on img at bounding box center [679, 240] width 139 height 139
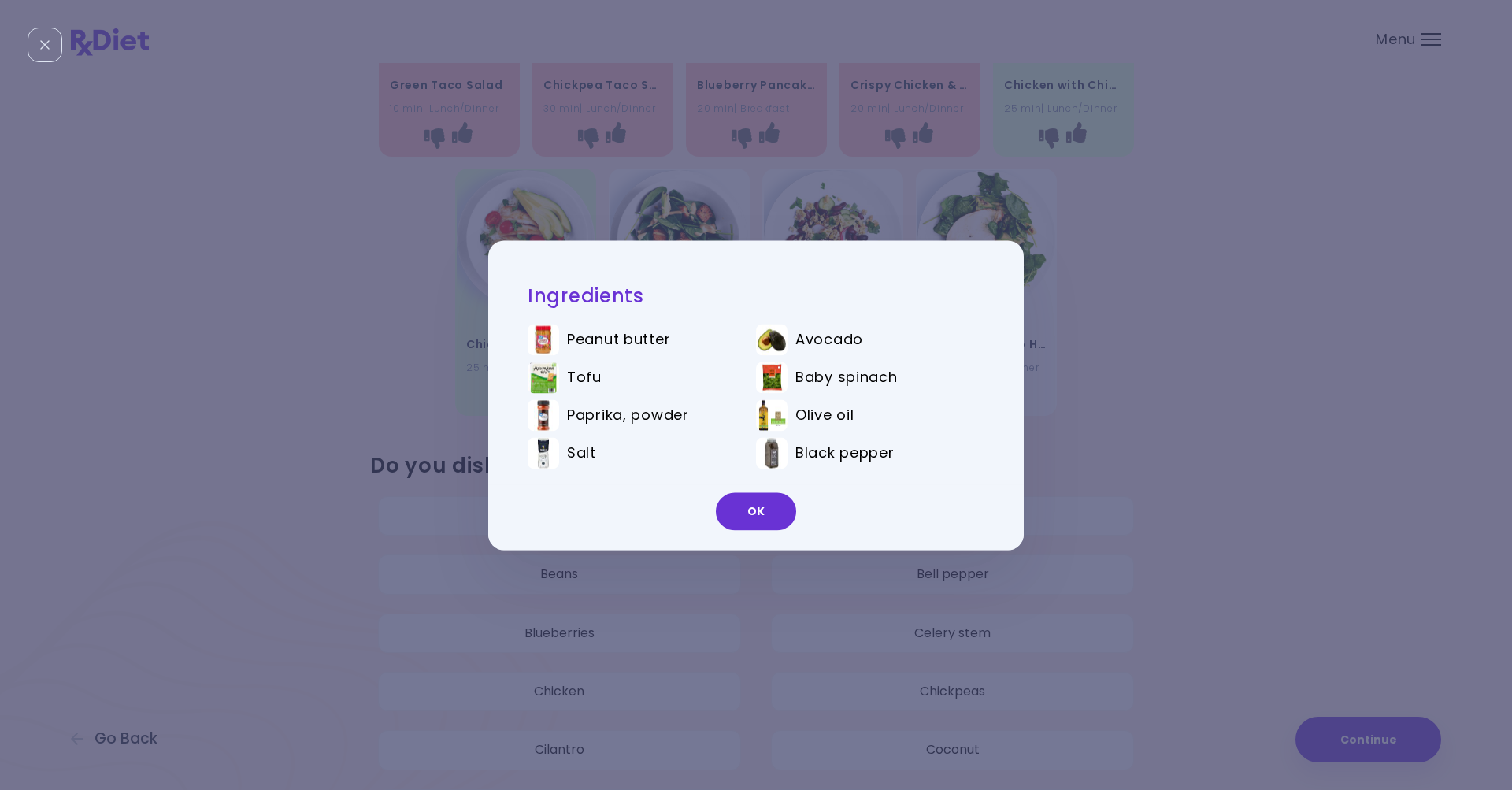
click at [175, 417] on div "Ingredients Peanut butter Avocado Tofu Baby spinach Paprika, powder Olive oil S…" at bounding box center [756, 395] width 1512 height 790
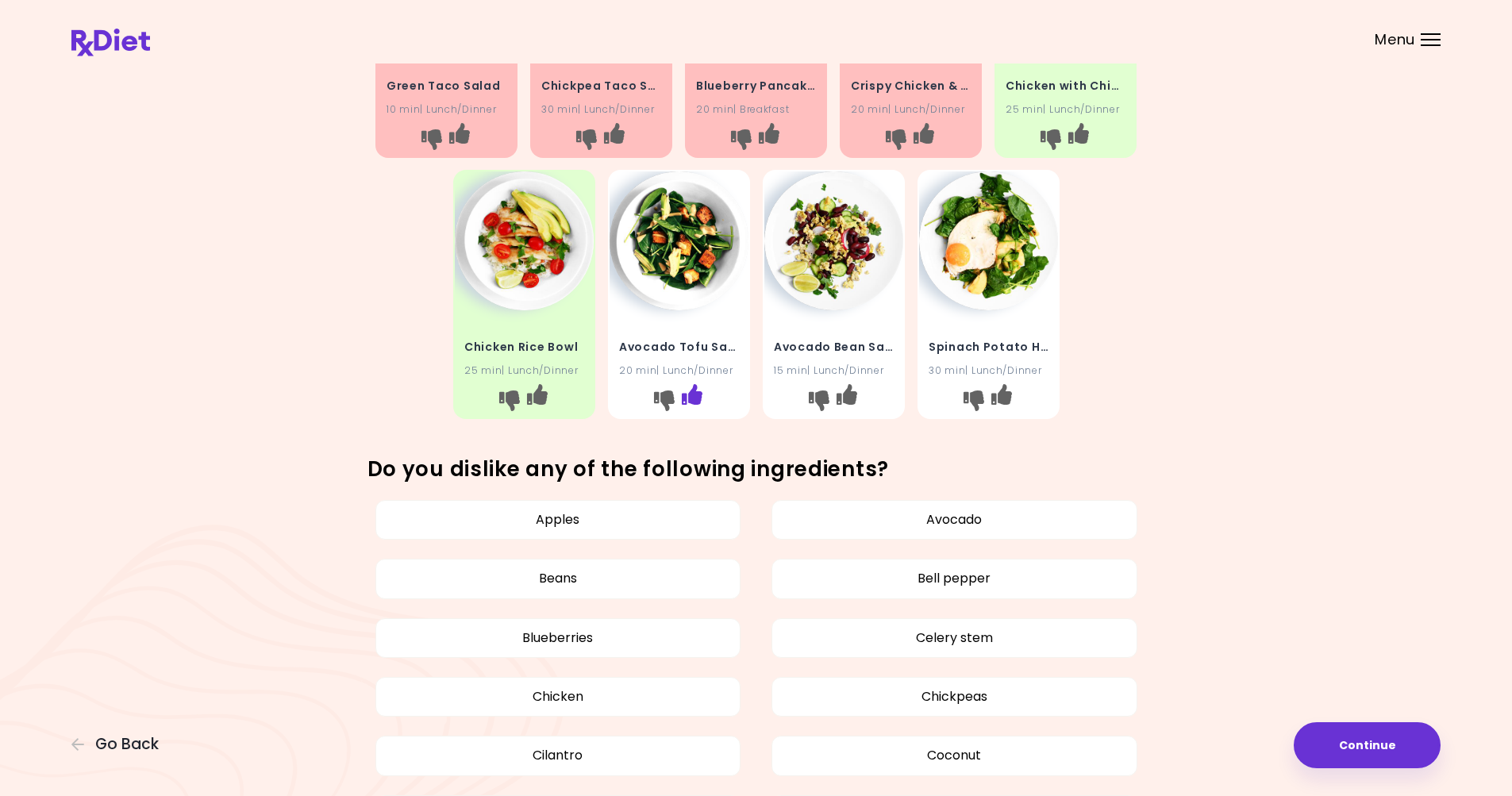
click at [691, 396] on icon "I like this recipe" at bounding box center [691, 394] width 21 height 21
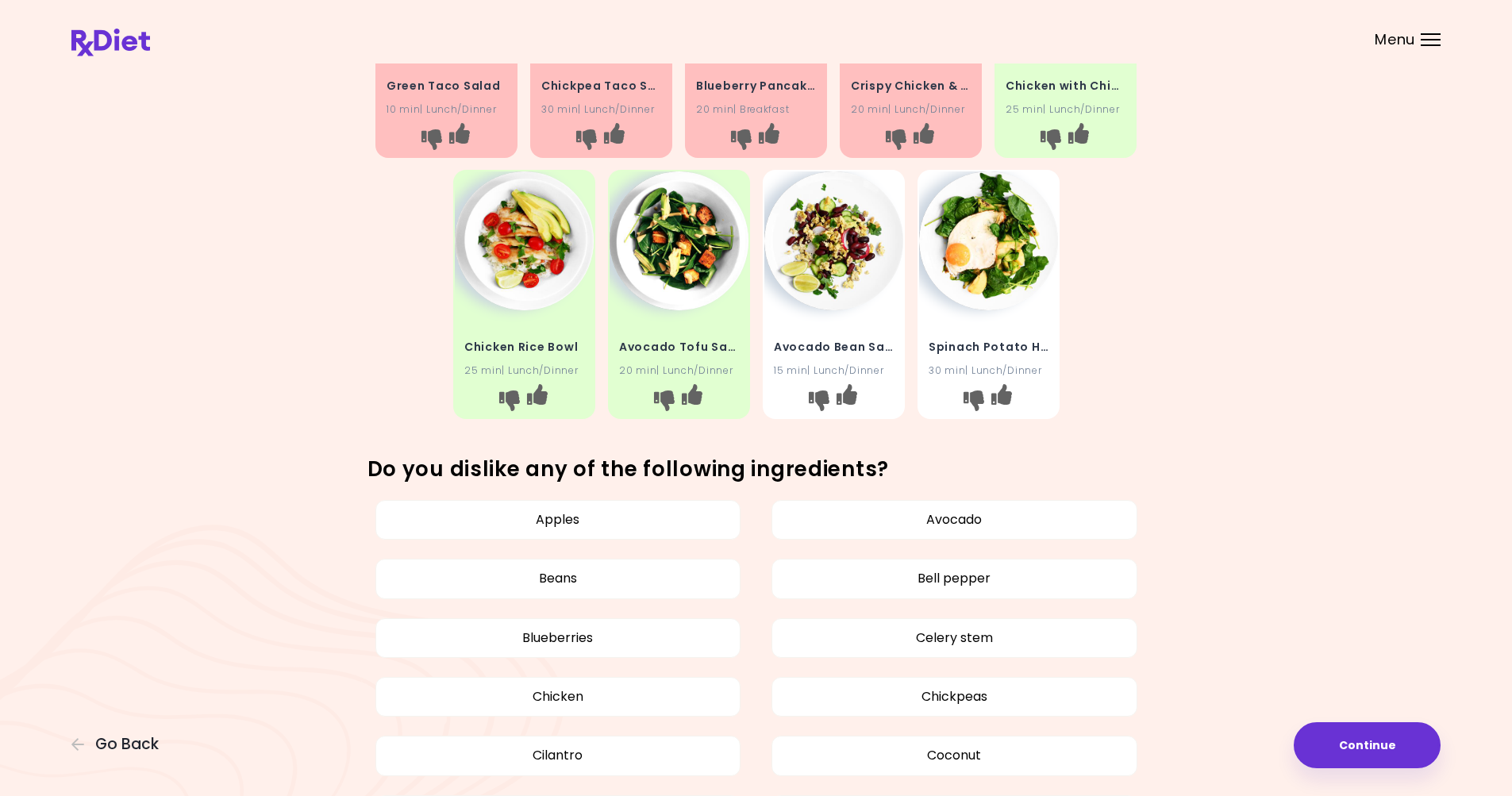
click at [822, 262] on img at bounding box center [834, 240] width 139 height 139
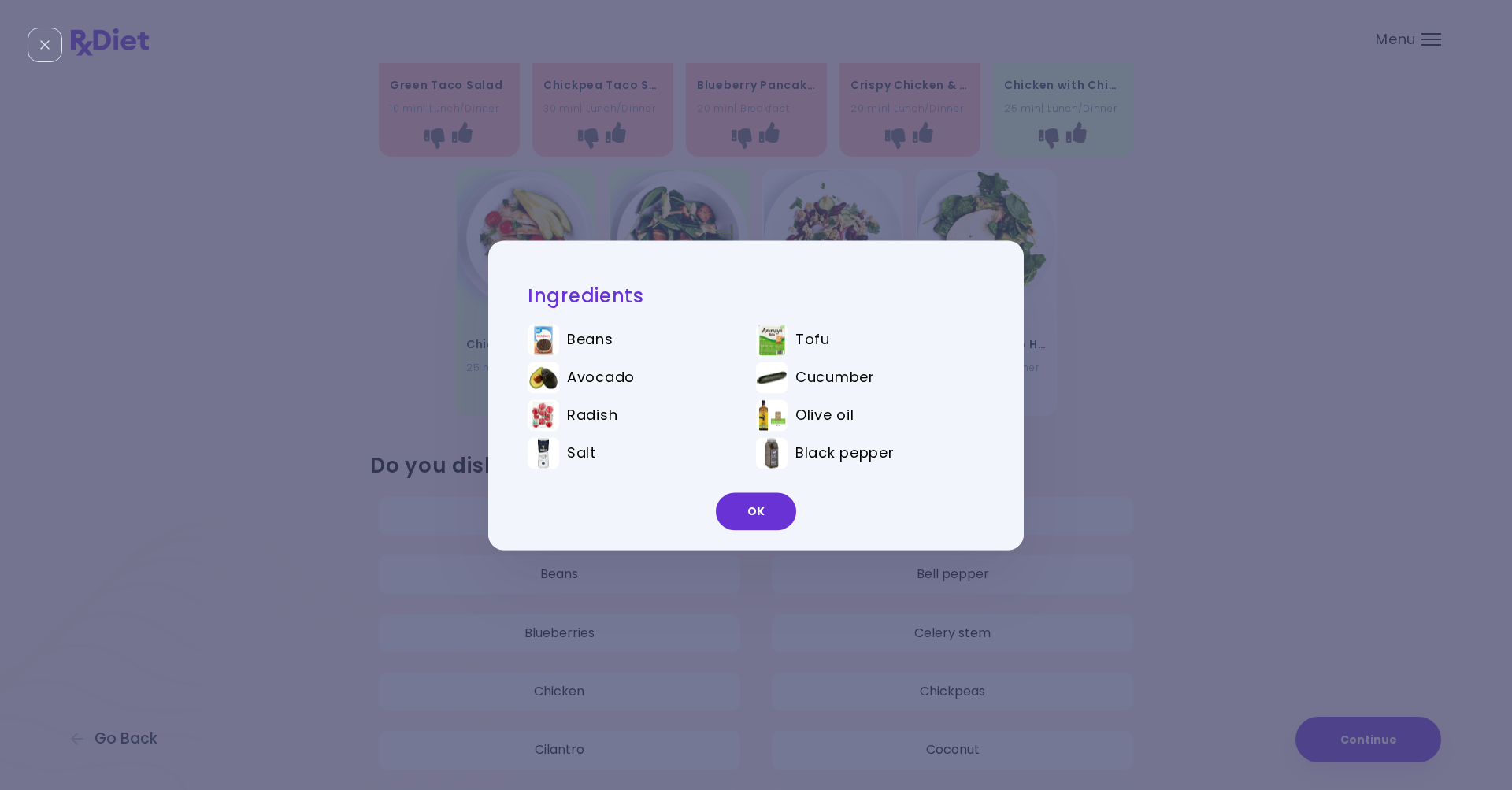
click at [98, 299] on div "Ingredients Beans Tofu Avocado Cucumber Radish Olive oil Salt Black pepper OK" at bounding box center [756, 395] width 1512 height 790
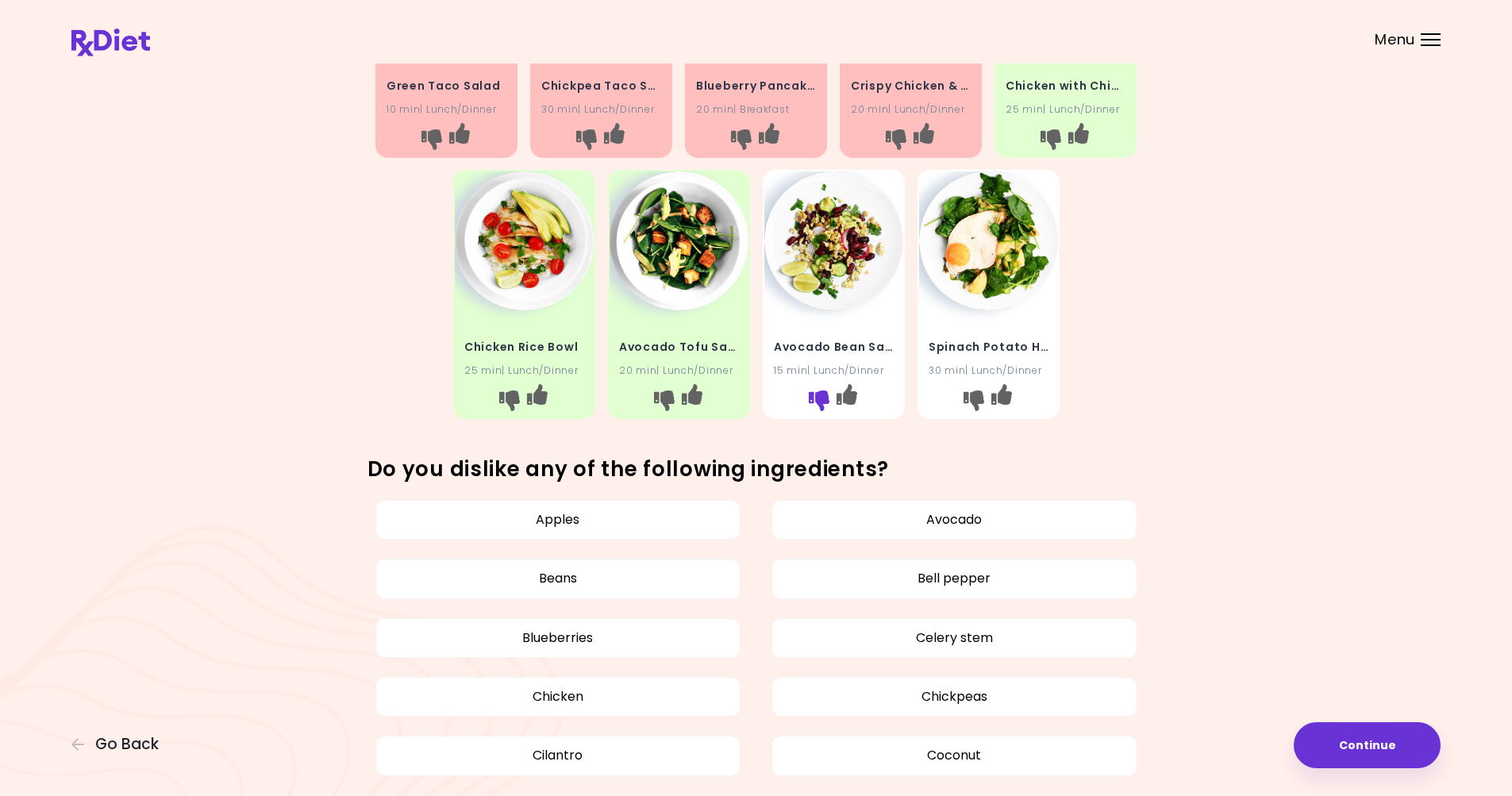
click at [816, 397] on icon "I don't like this recipe" at bounding box center [818, 401] width 21 height 21
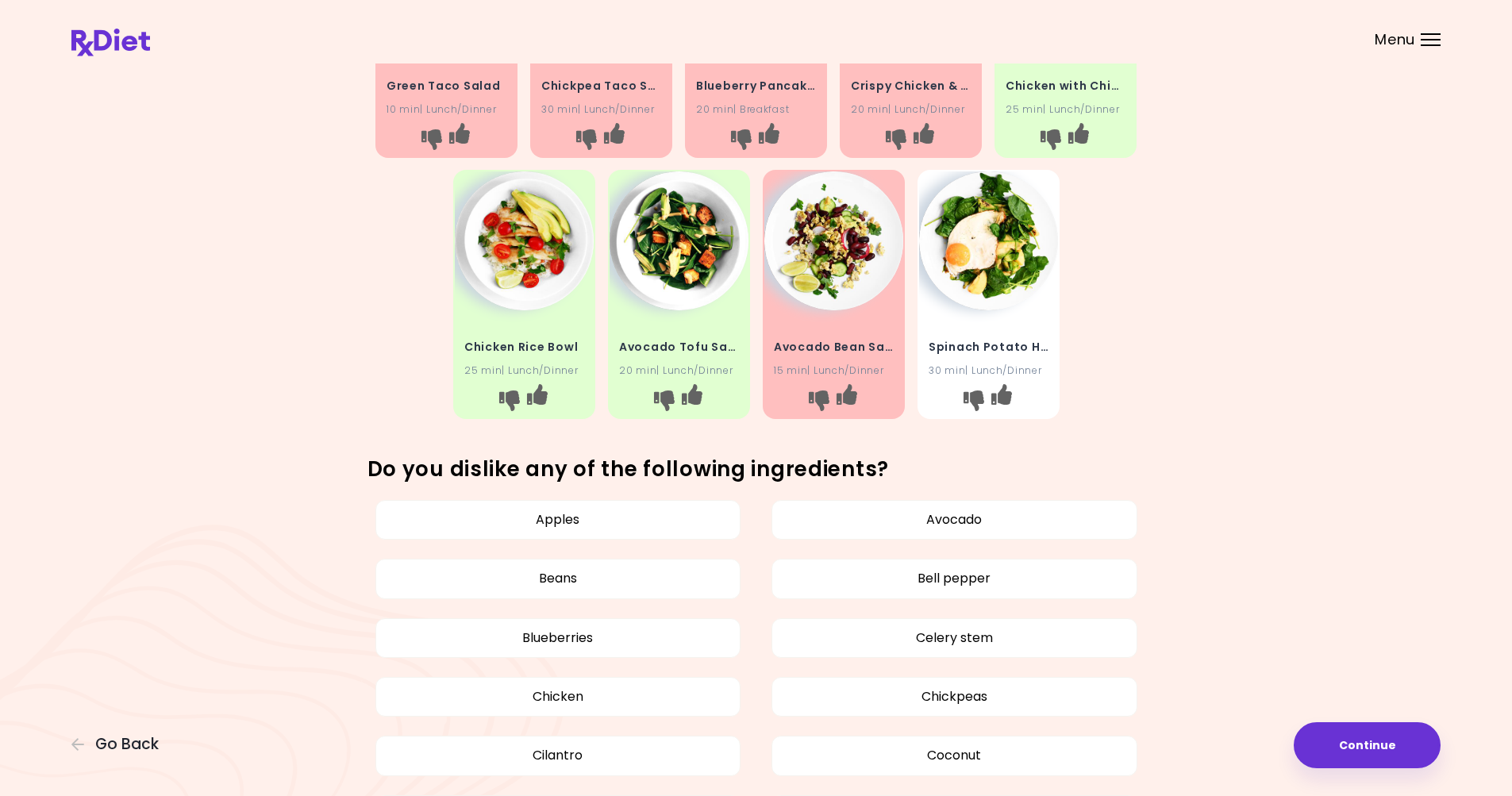
click at [988, 268] on img at bounding box center [989, 240] width 139 height 139
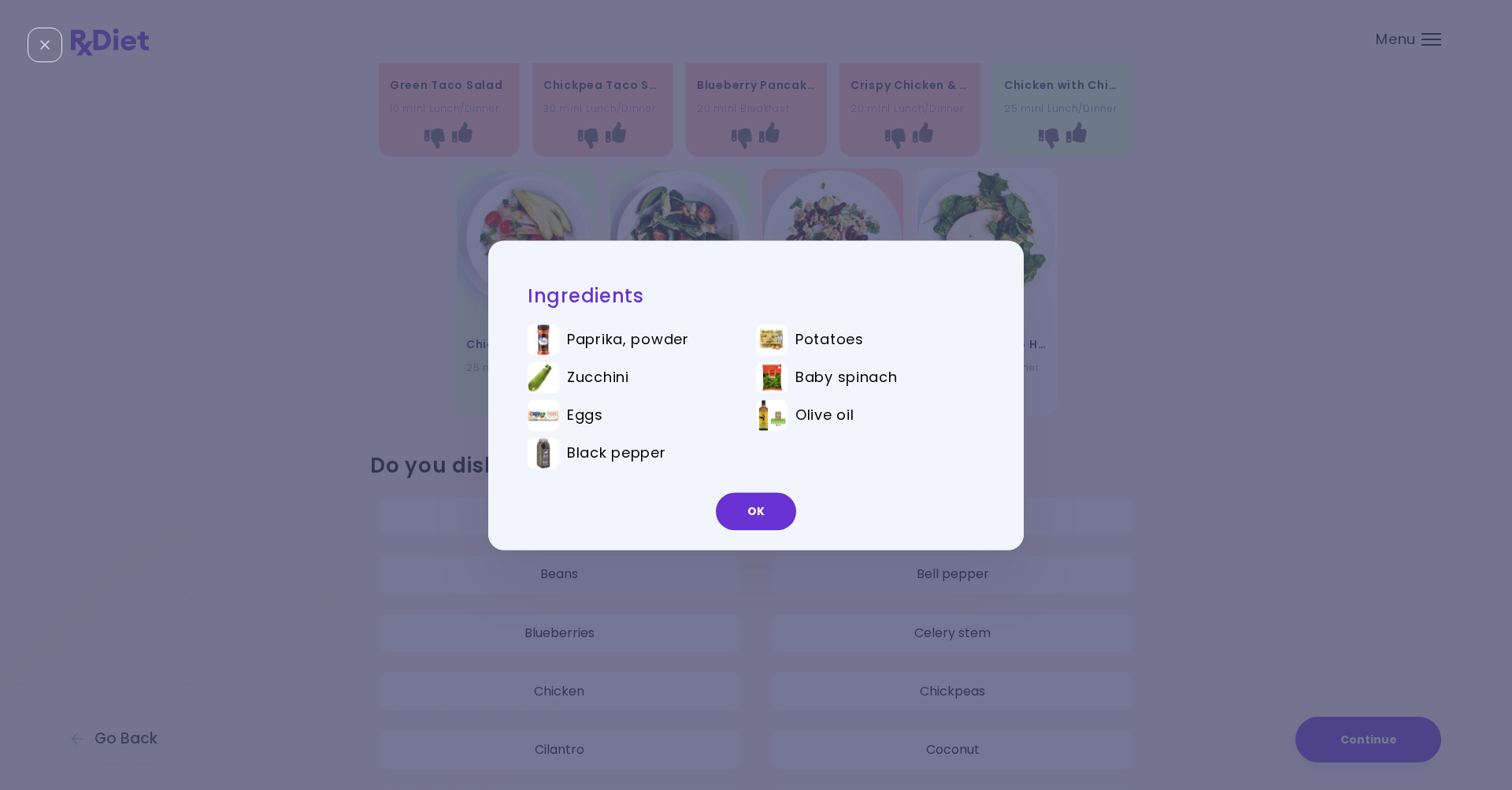
click at [1239, 356] on div "Ingredients Paprika, powder Potatoes Zucchini Baby spinach Eggs Olive oil Black…" at bounding box center [756, 395] width 1512 height 790
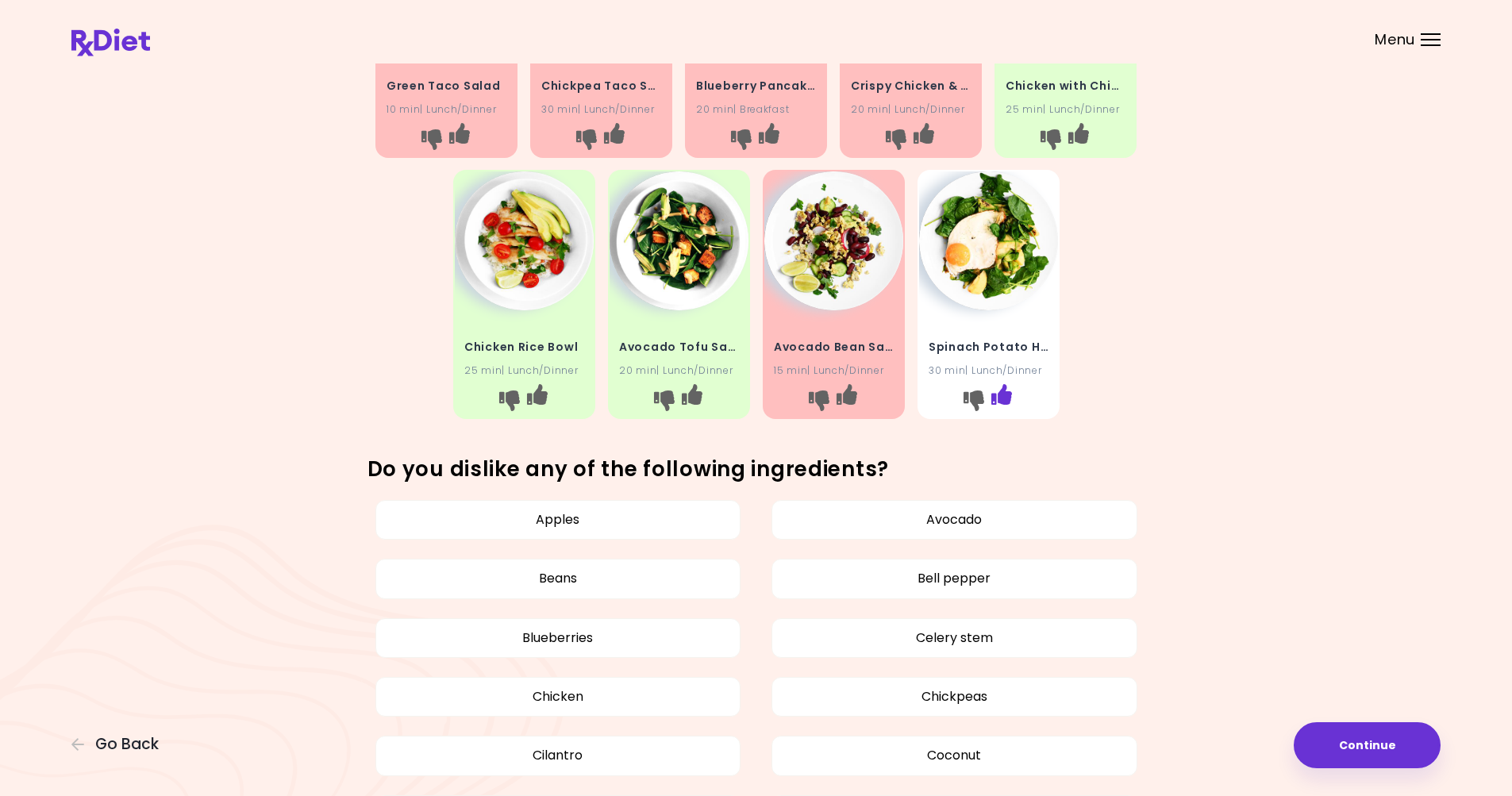
click at [1008, 391] on icon "I like this recipe" at bounding box center [1001, 394] width 21 height 21
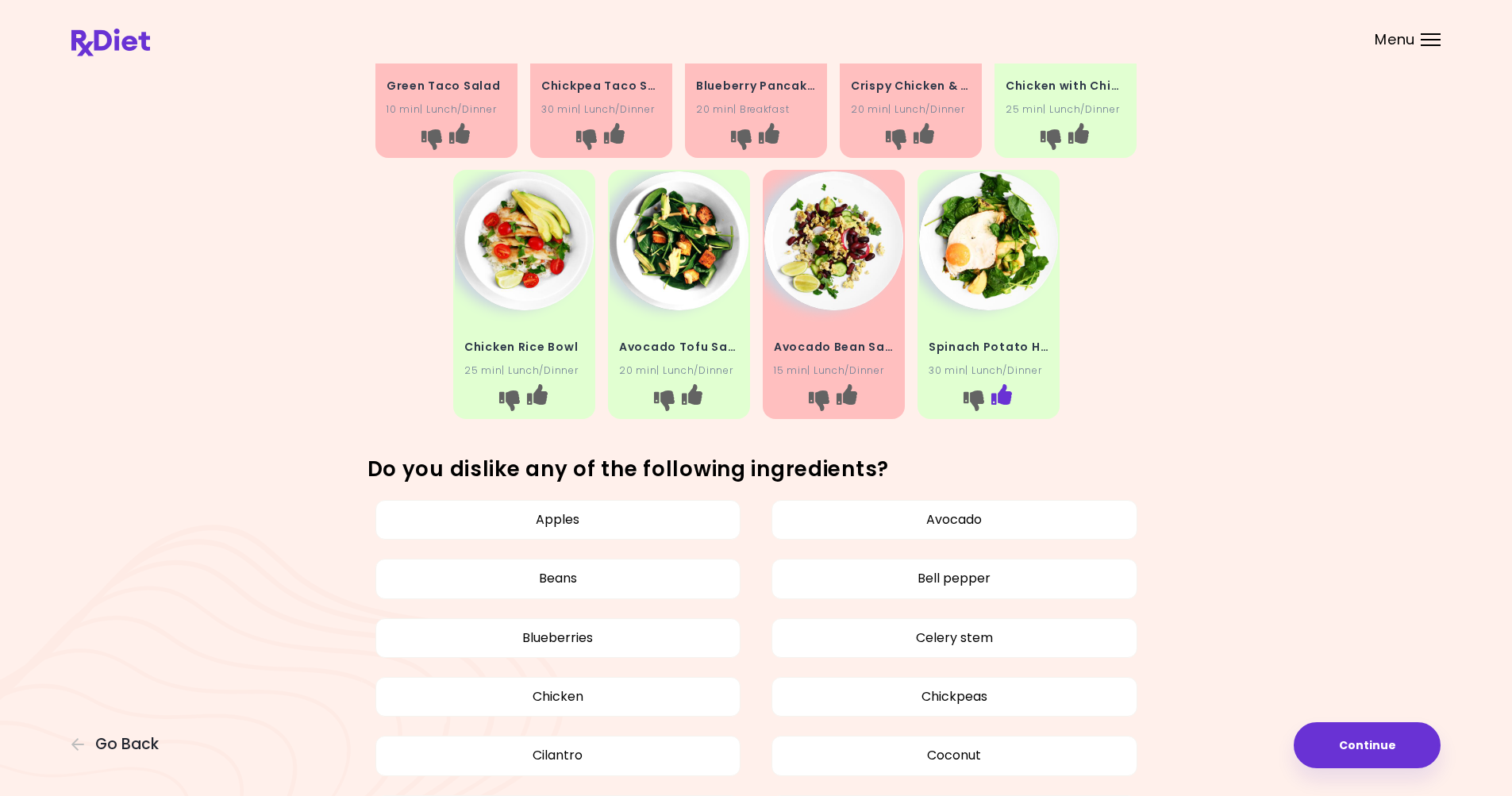
click at [1003, 394] on icon "I like this recipe" at bounding box center [1001, 394] width 21 height 21
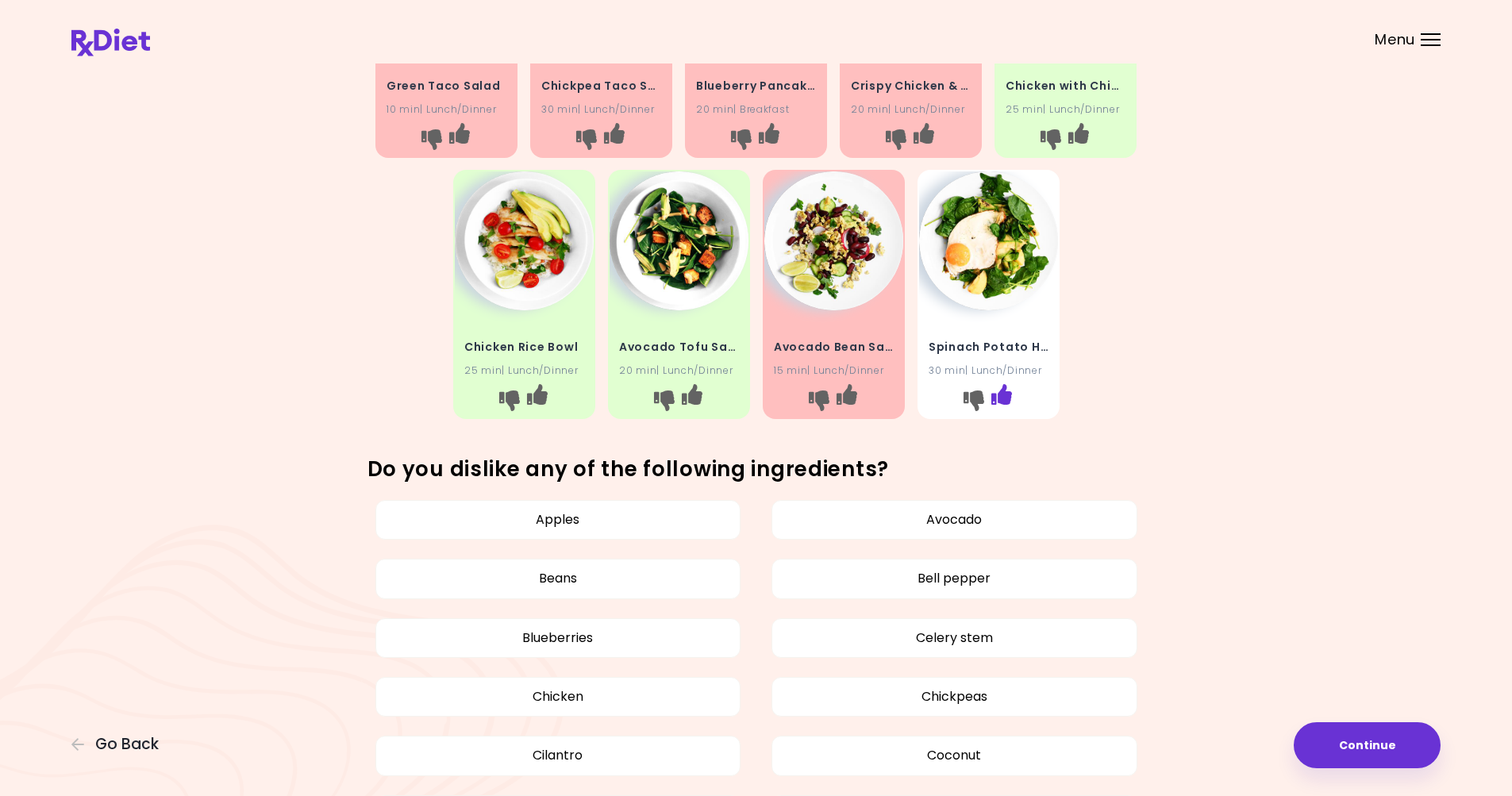
click at [996, 398] on icon "I like this recipe" at bounding box center [1001, 394] width 21 height 21
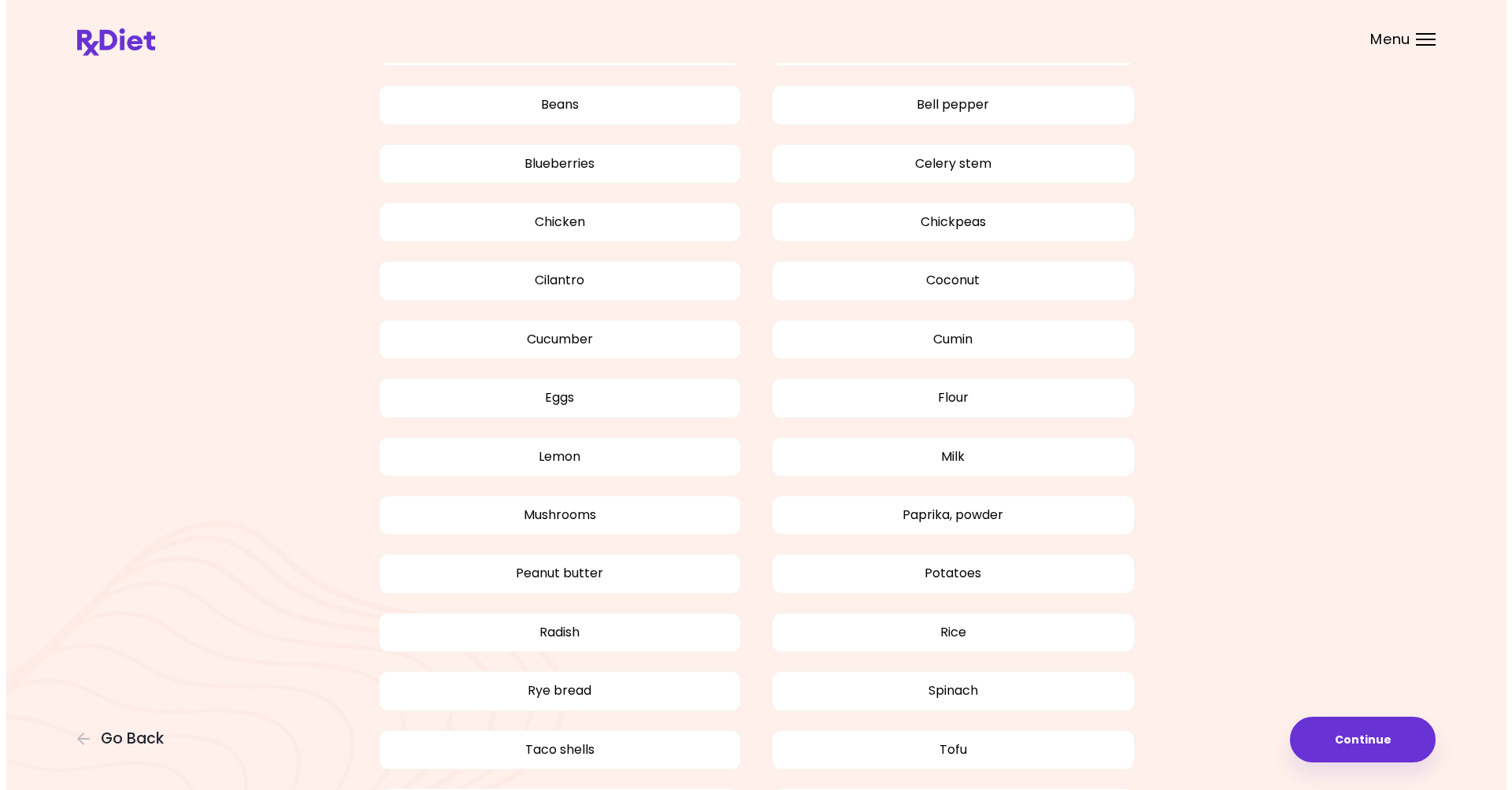
scroll to position [978, 0]
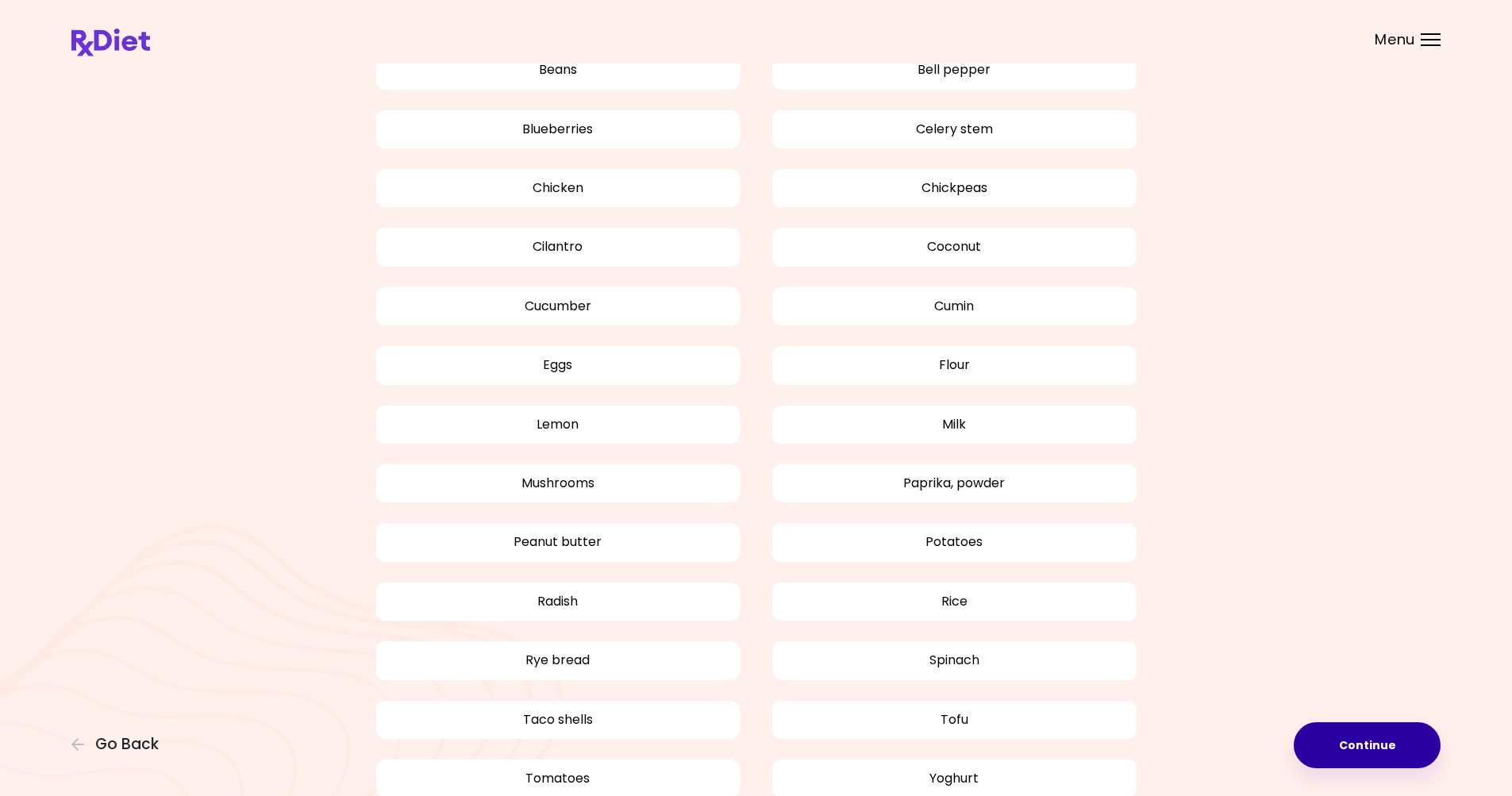
click at [1361, 740] on button "Continue" at bounding box center [1367, 745] width 147 height 46
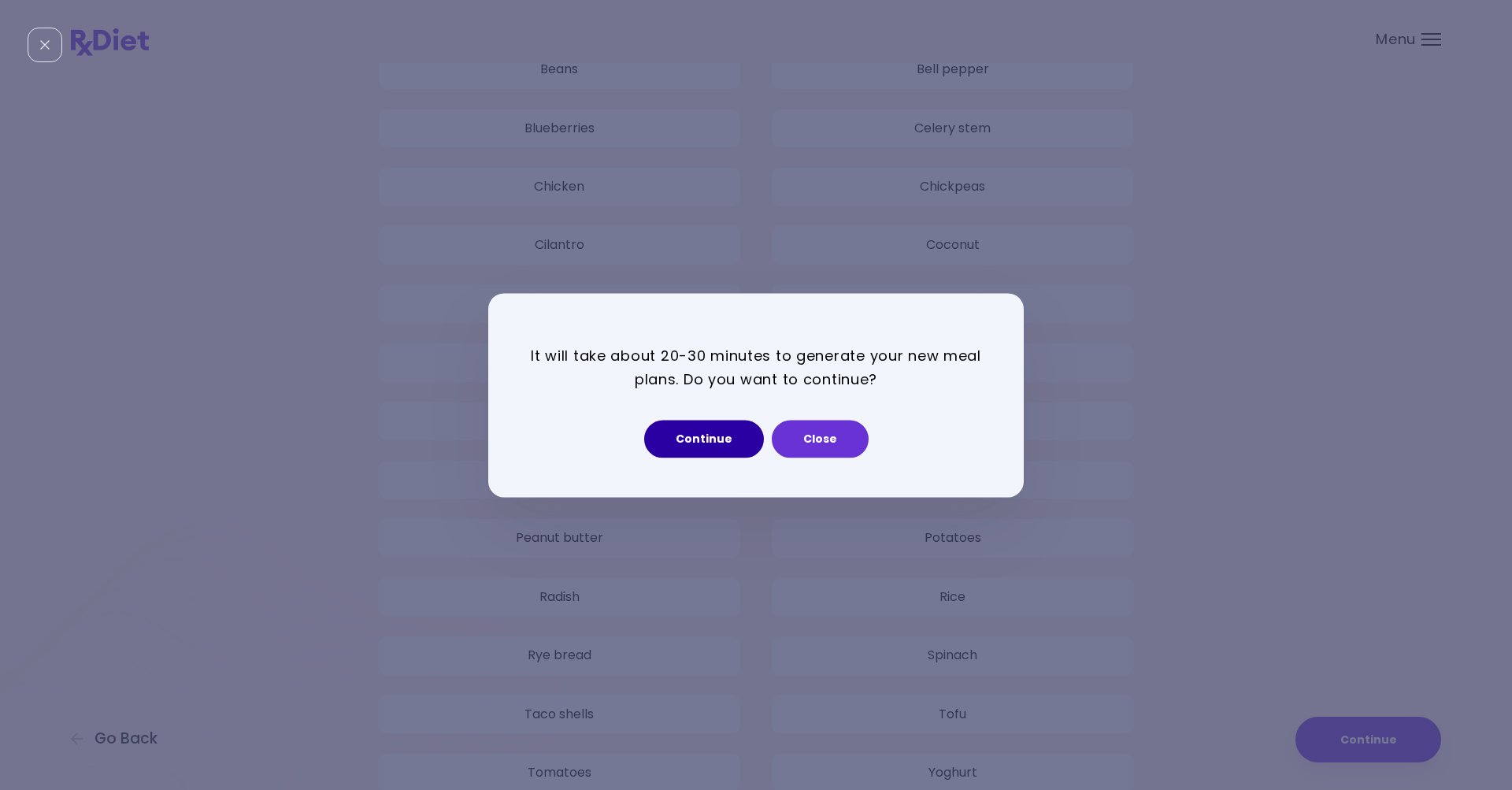
click at [708, 431] on button "Continue" at bounding box center [703, 439] width 120 height 38
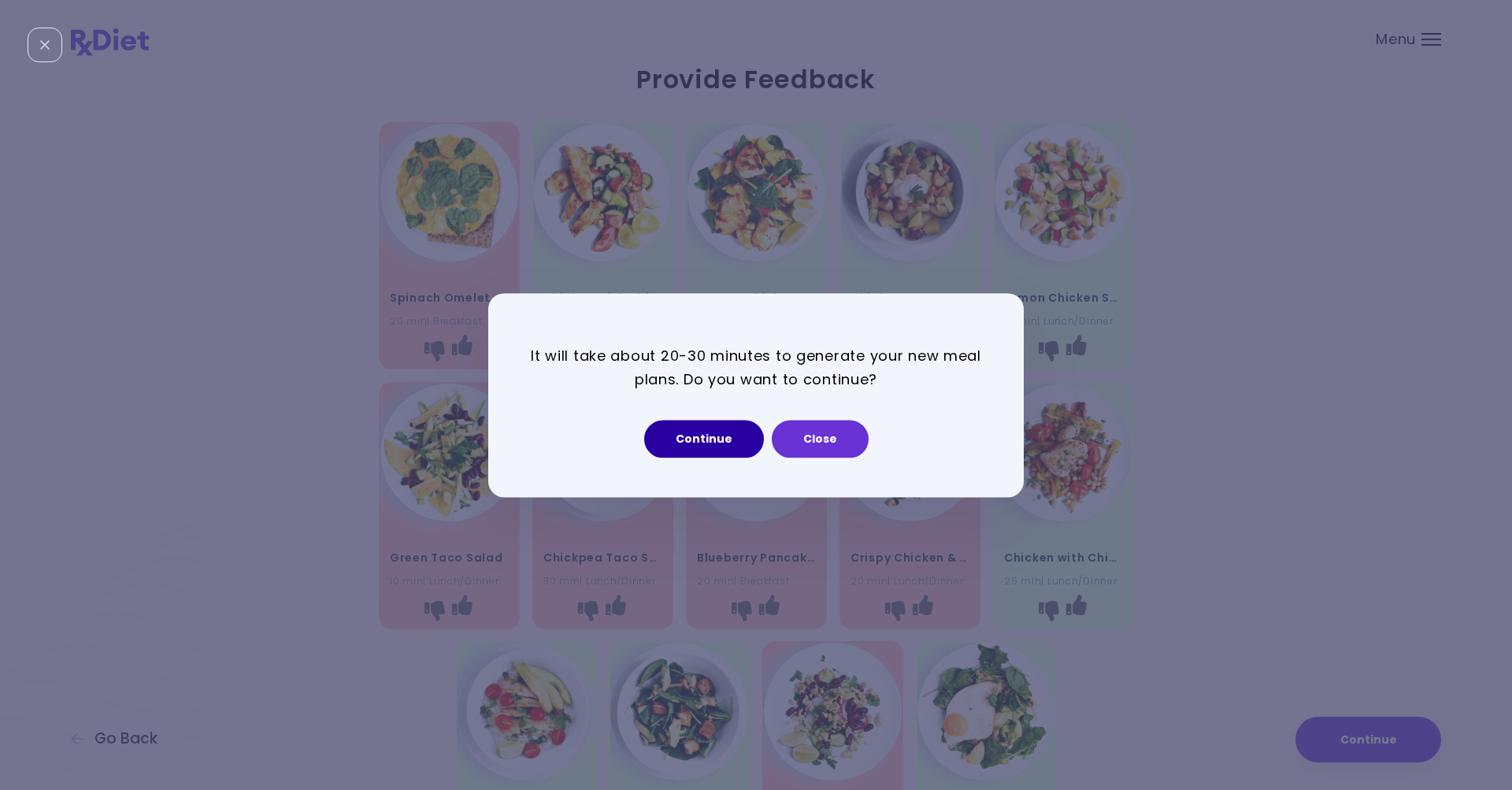
select select "*"
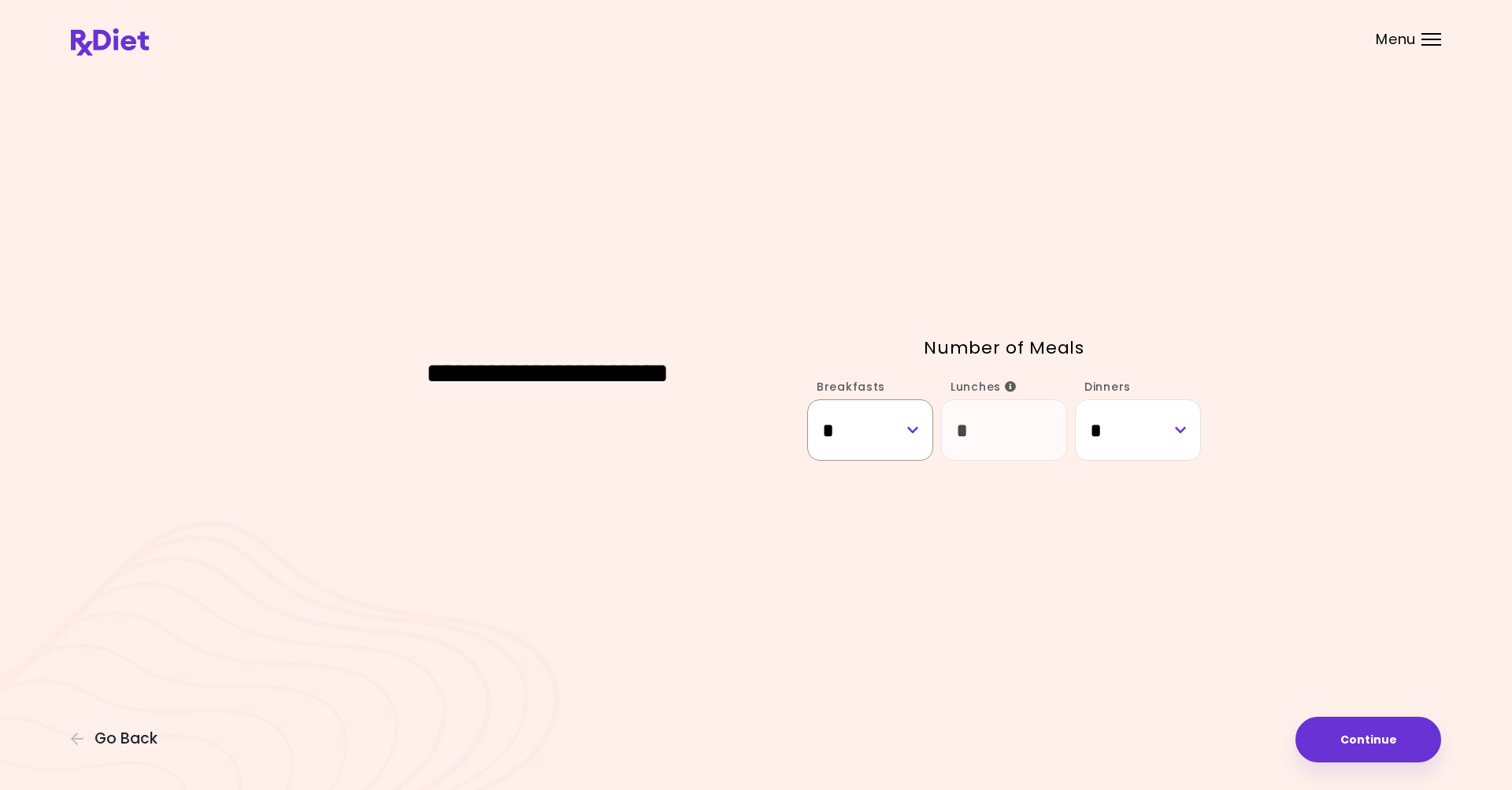
click at [909, 432] on select "* * *" at bounding box center [870, 429] width 126 height 60
select select "*"
click at [807, 399] on select "* * *" at bounding box center [870, 429] width 126 height 60
select select "*"
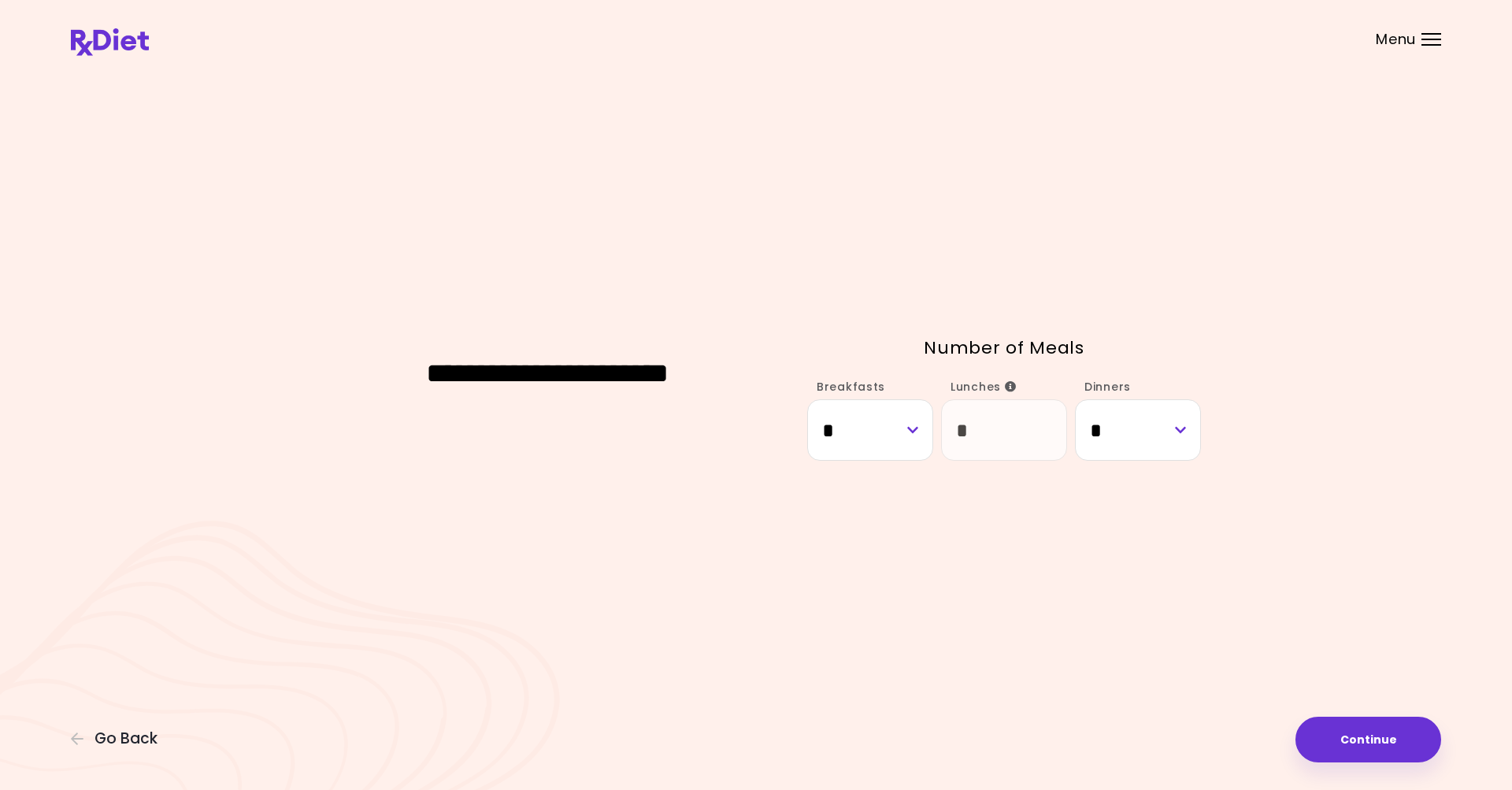
click at [1243, 514] on div "**********" at bounding box center [756, 395] width 1370 height 656
click at [1359, 742] on button "Continue" at bounding box center [1368, 739] width 146 height 46
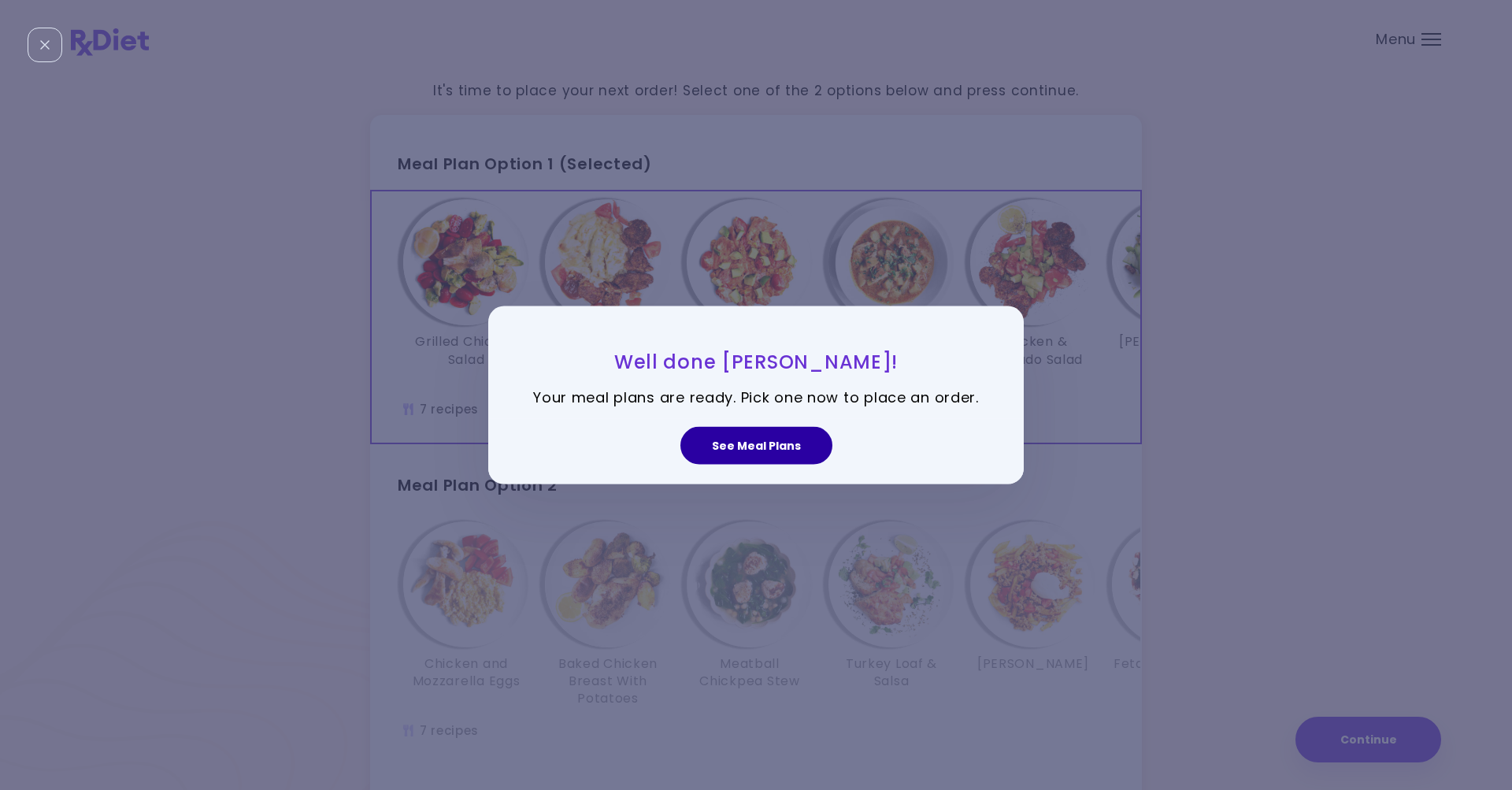
click at [755, 445] on button "See Meal Plans" at bounding box center [756, 445] width 152 height 38
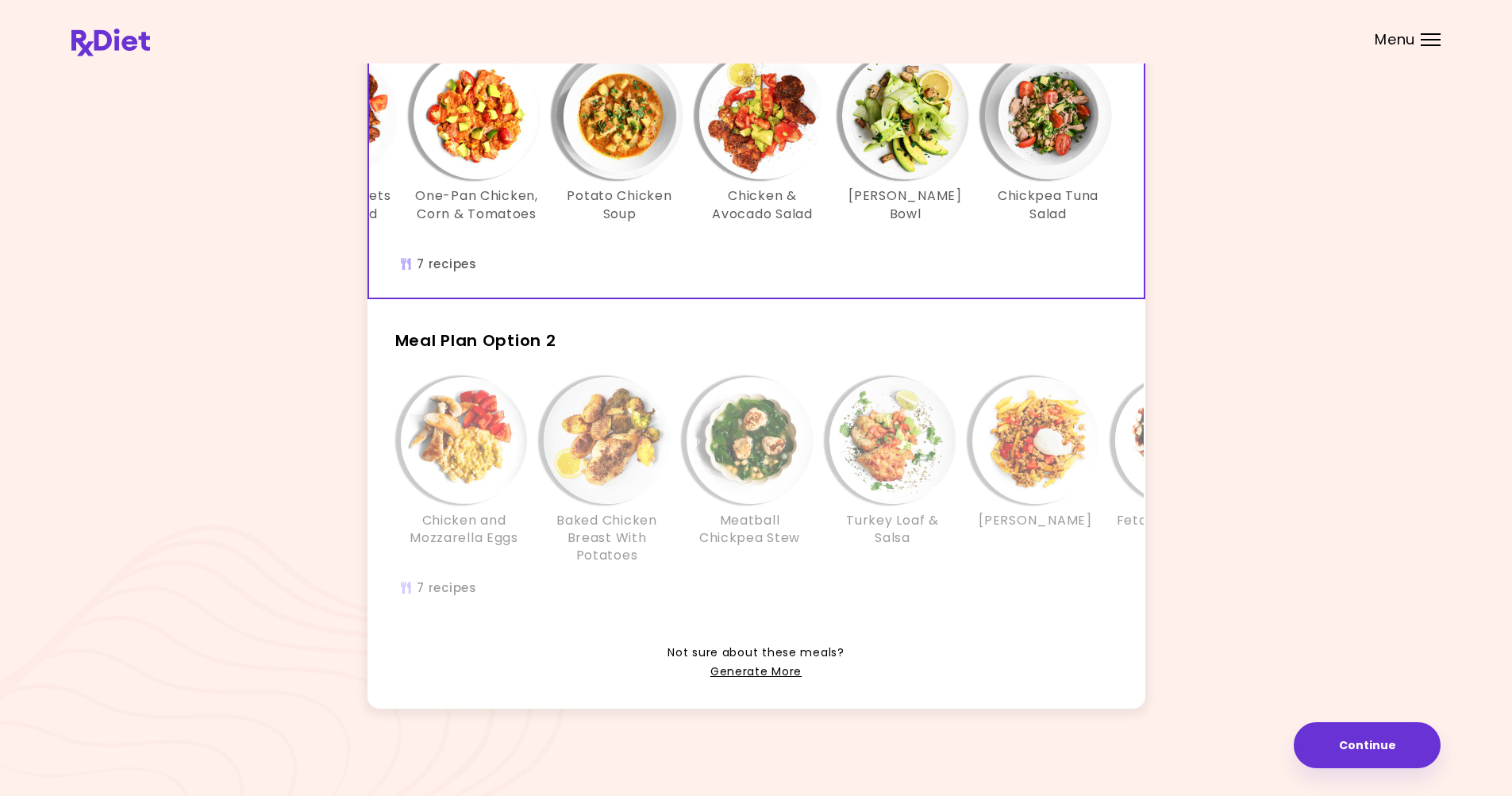
scroll to position [172, 0]
click at [665, 571] on div "Chicken and Mozzarella Eggs Baked Chicken Breast With Potatoes Meatball Chickpe…" at bounding box center [892, 495] width 1048 height 253
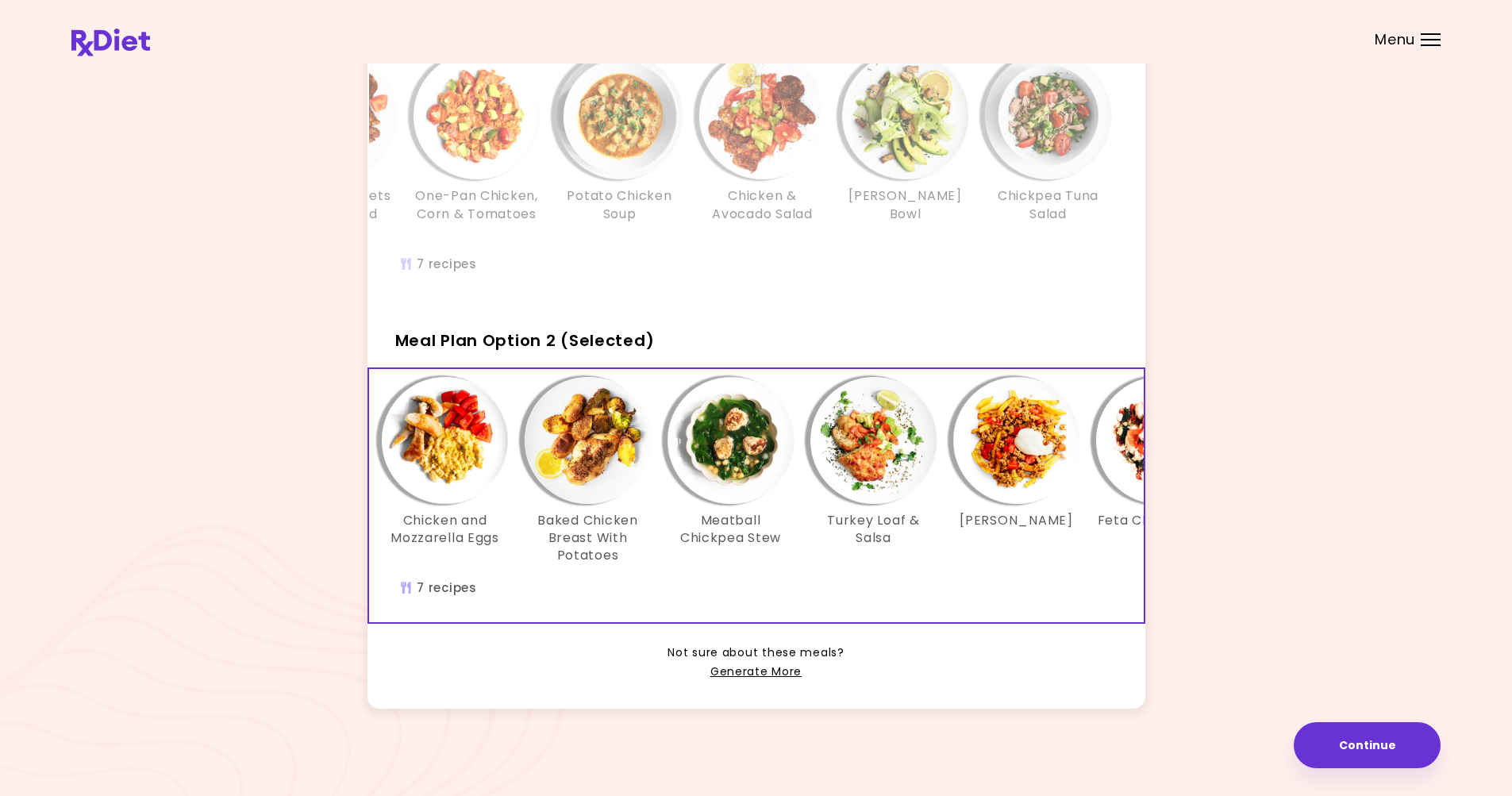
click at [588, 449] on img "Info - Baked Chicken Breast With Potatoes - Meal Plan Option 2 (Selected)" at bounding box center [588, 440] width 127 height 127
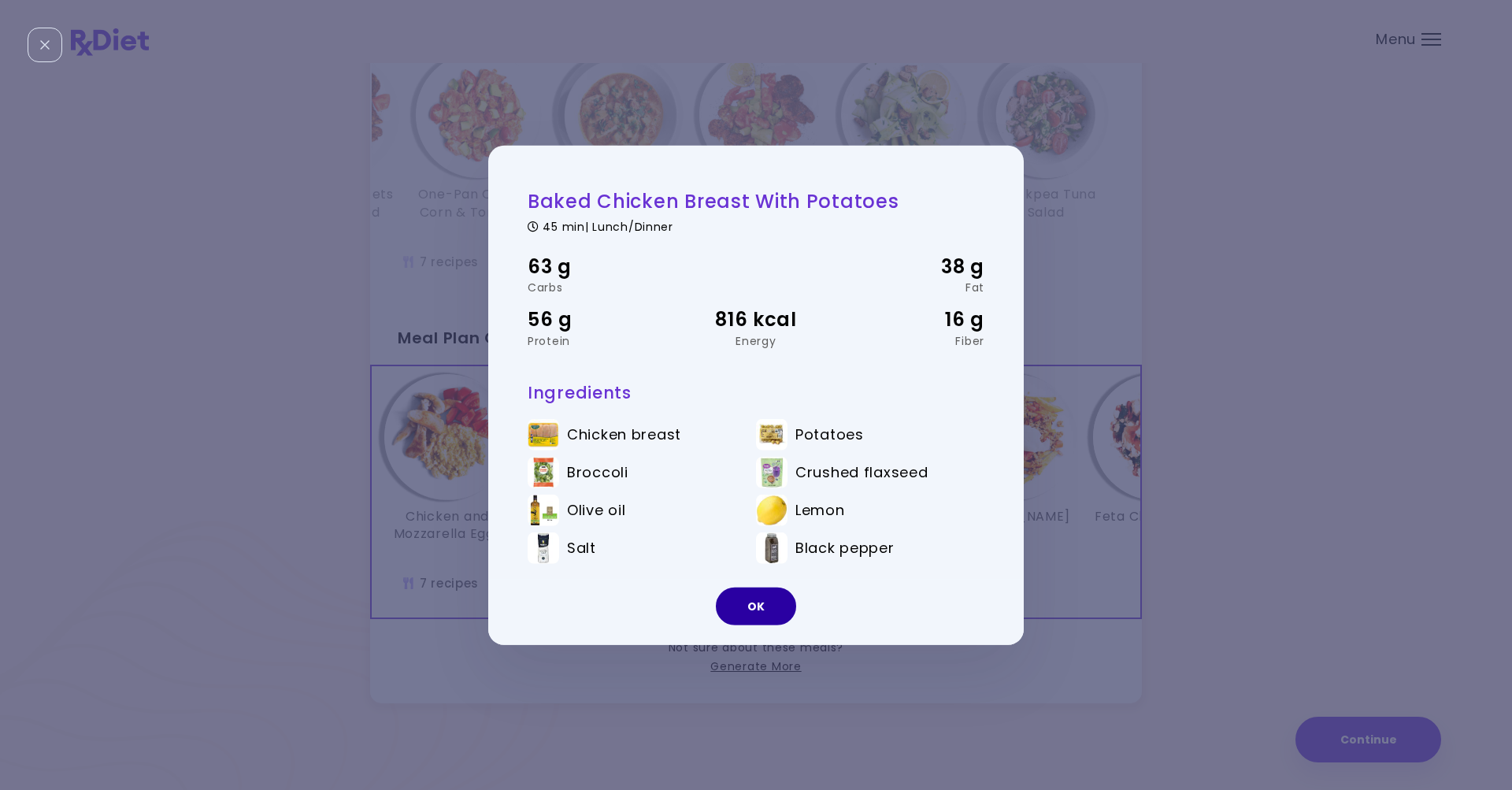
click at [749, 602] on button "OK" at bounding box center [755, 606] width 81 height 38
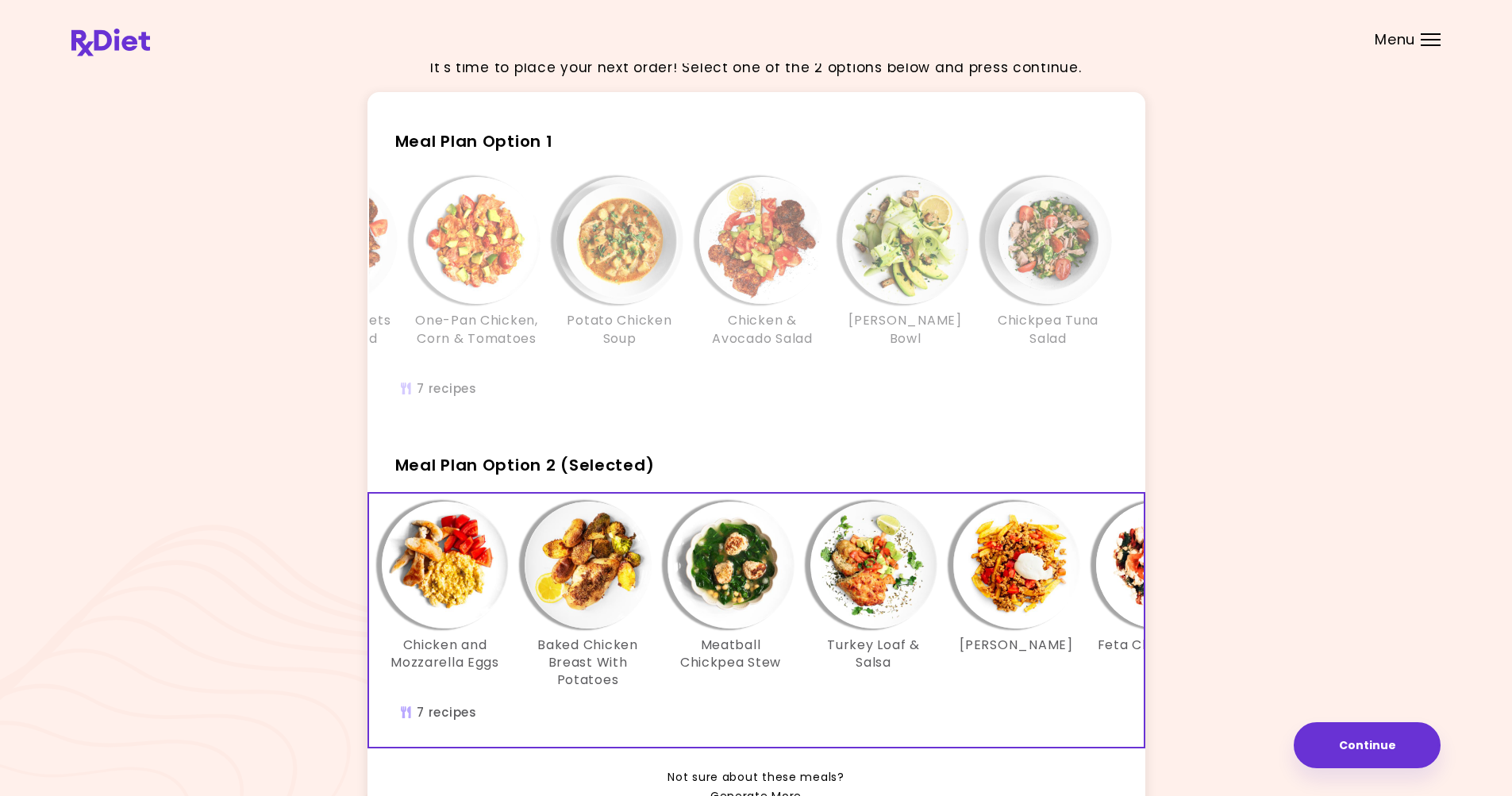
scroll to position [14, 0]
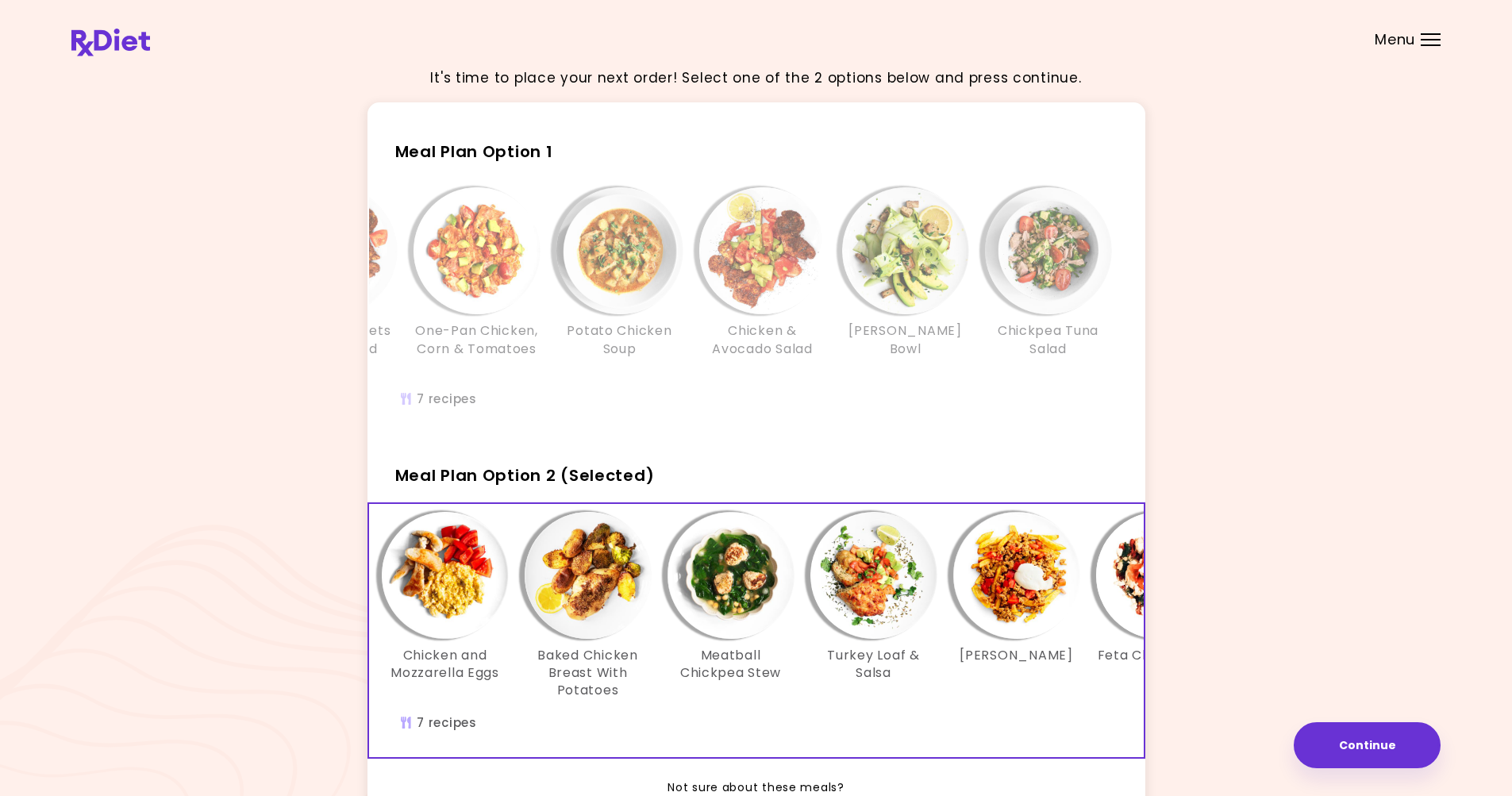
click at [784, 413] on div "Grilled Chicken Salad Chicken Nuggets With Mashed Potatoes One-Pan Chicken, Cor…" at bounding box center [619, 306] width 1048 height 253
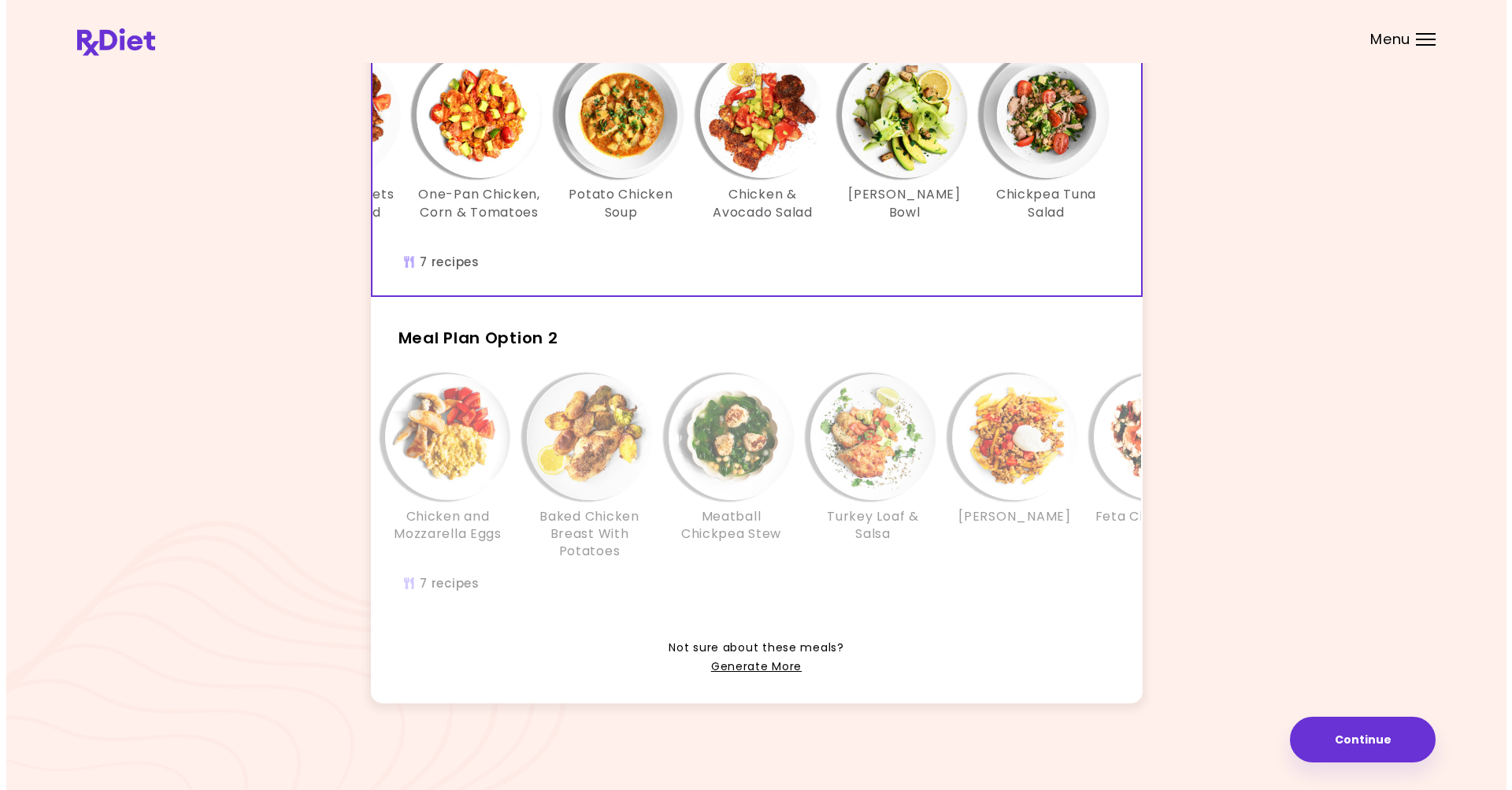
scroll to position [171, 0]
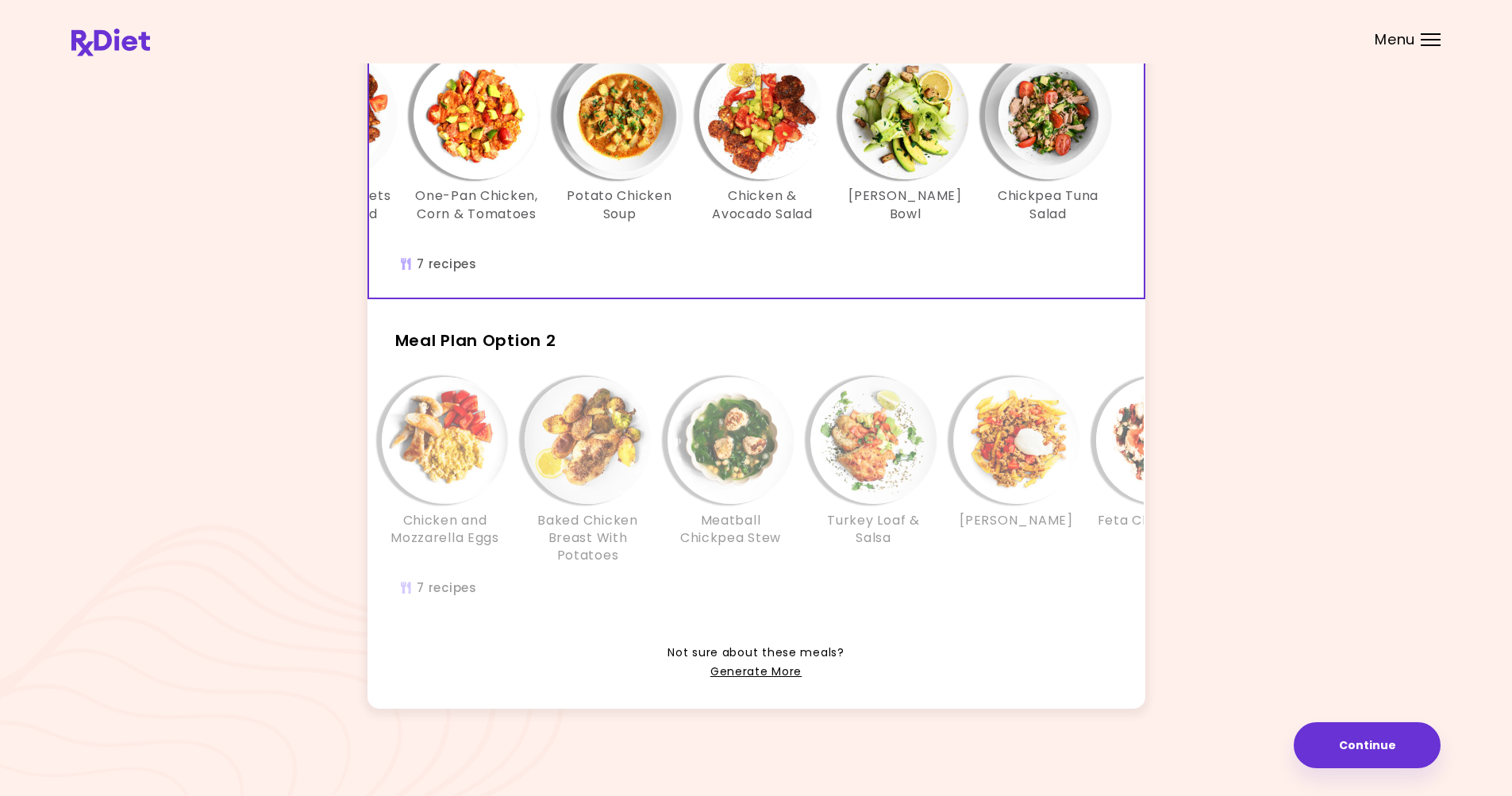
click at [813, 456] on div "Info - Turkey Loaf & Salsa - Meal Plan Option 2" at bounding box center [873, 440] width 127 height 127
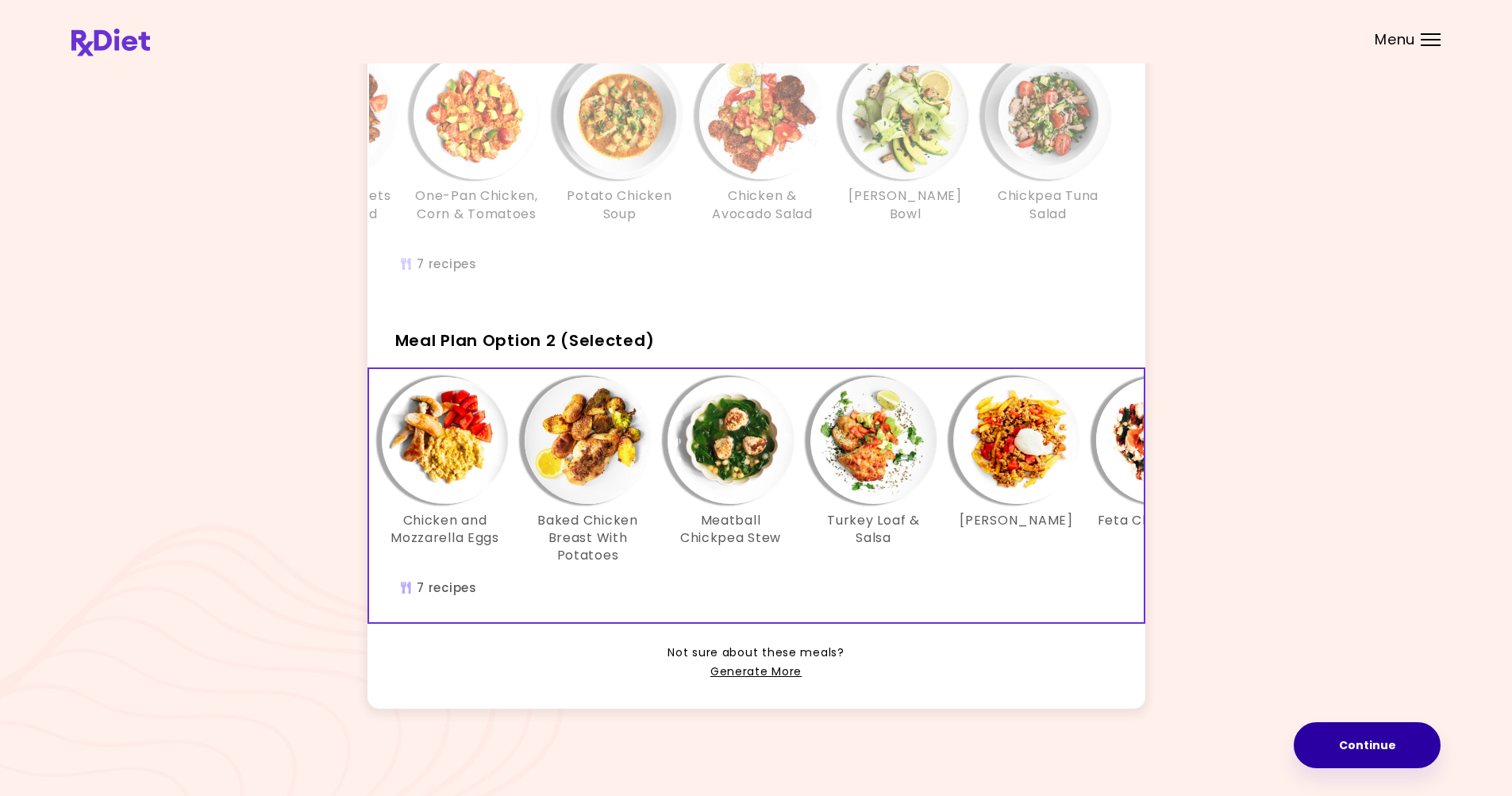
click at [1363, 748] on button "Continue" at bounding box center [1367, 745] width 147 height 46
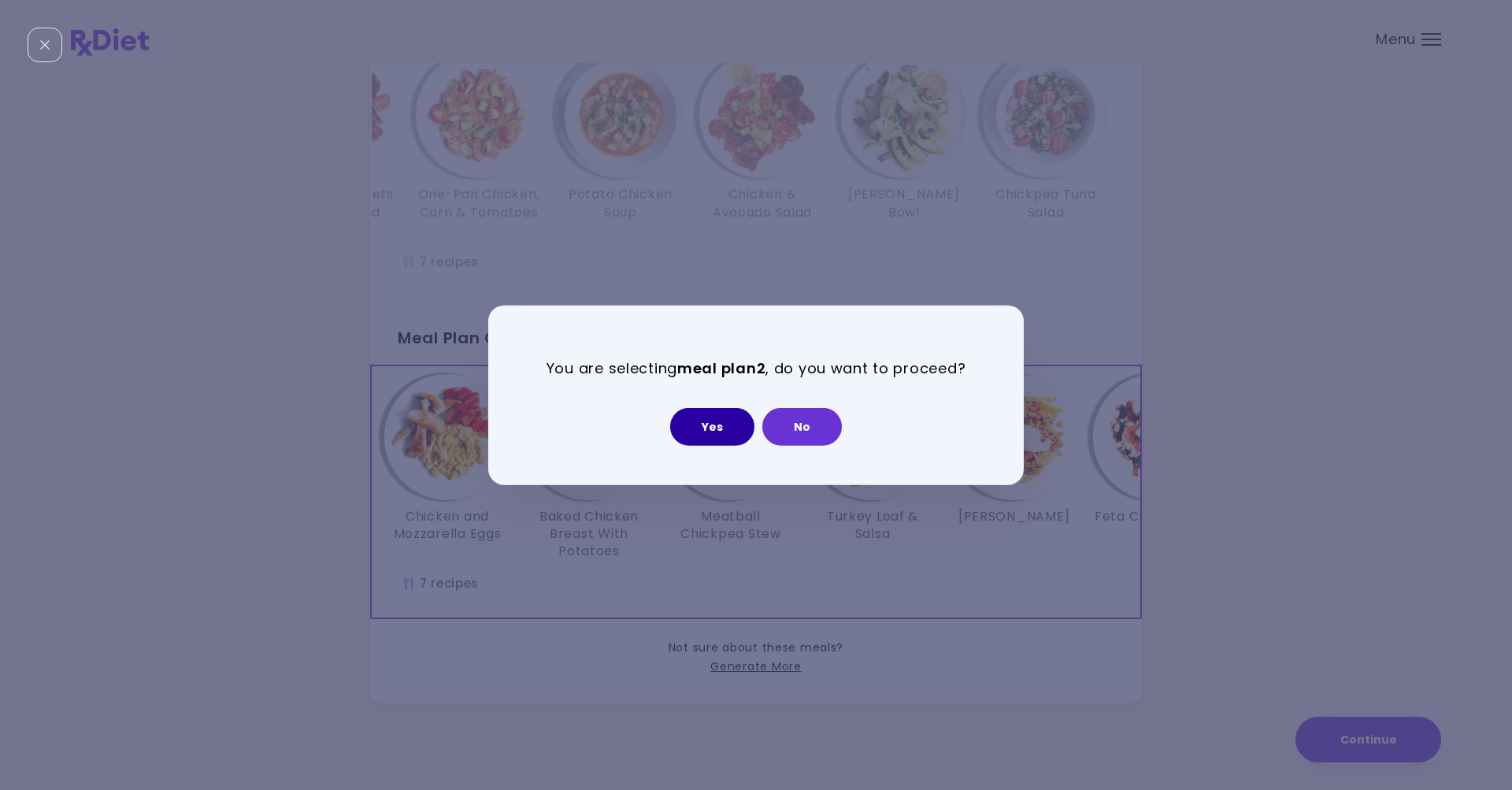
click at [697, 425] on button "Yes" at bounding box center [712, 427] width 84 height 38
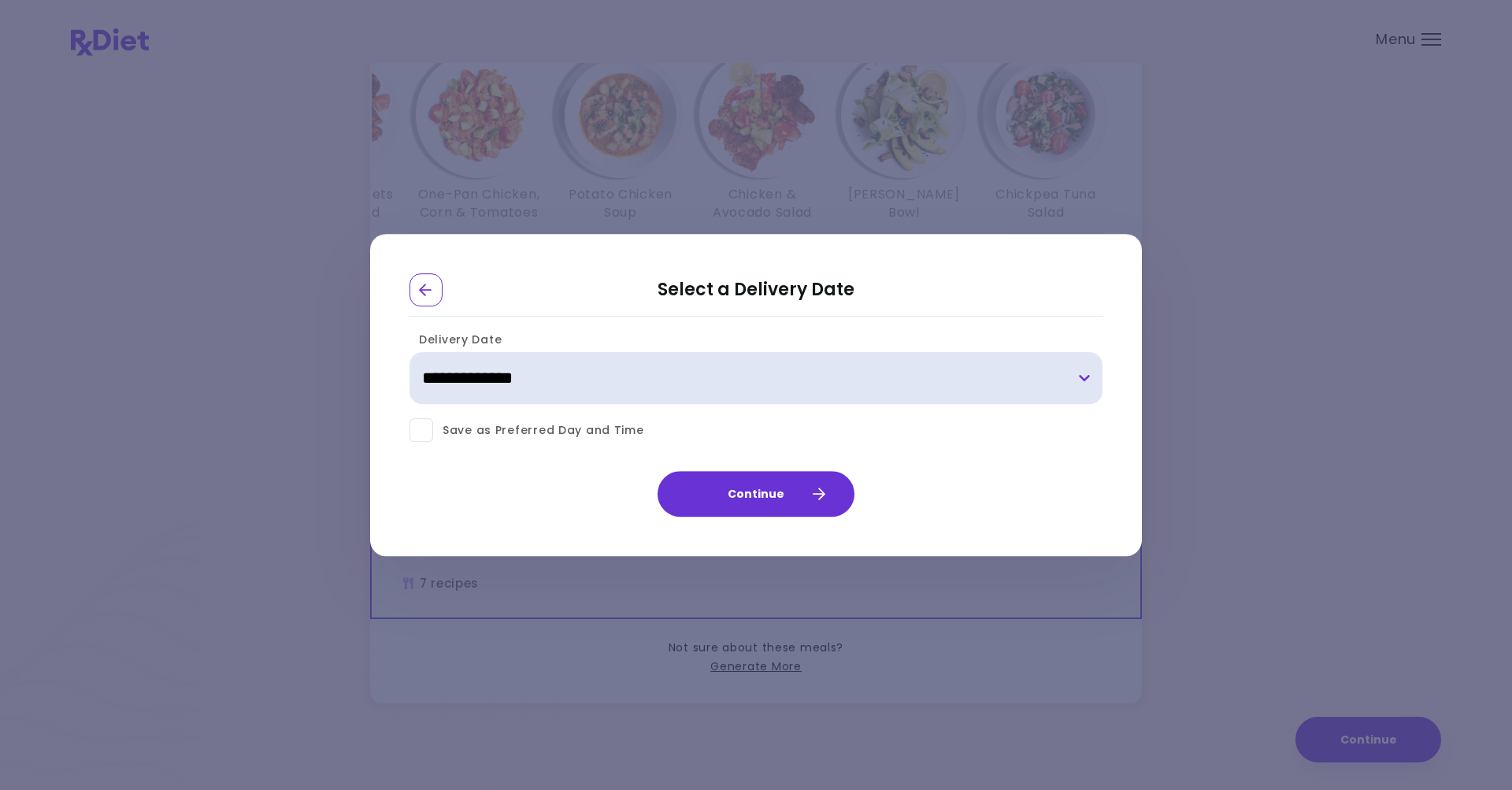
click at [693, 386] on select "**********" at bounding box center [756, 378] width 693 height 52
select select "**********"
click at [410, 353] on select "**********" at bounding box center [756, 378] width 693 height 52
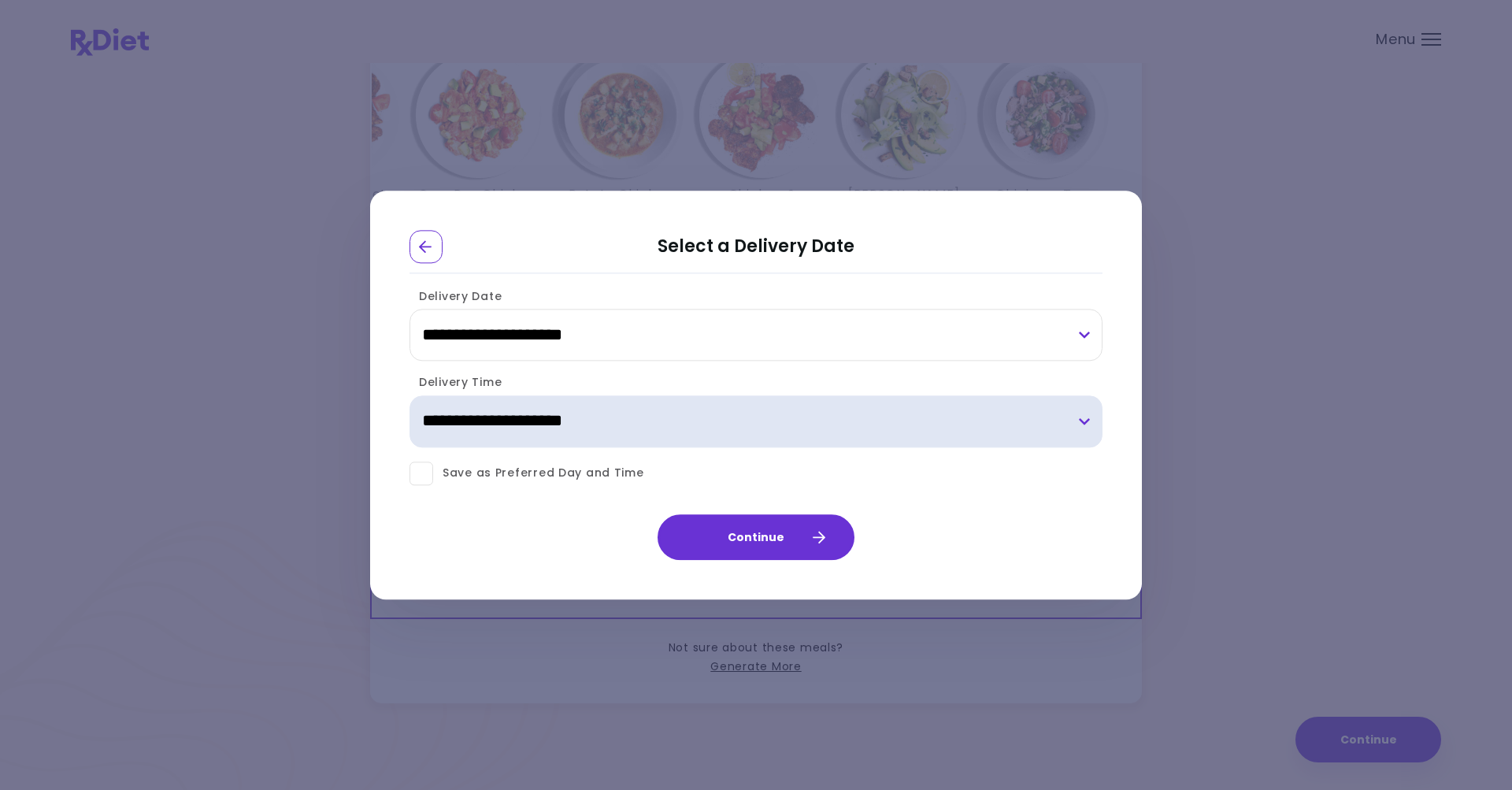
click at [906, 431] on select "**********" at bounding box center [756, 421] width 693 height 52
click at [410, 395] on select "**********" at bounding box center [756, 421] width 693 height 52
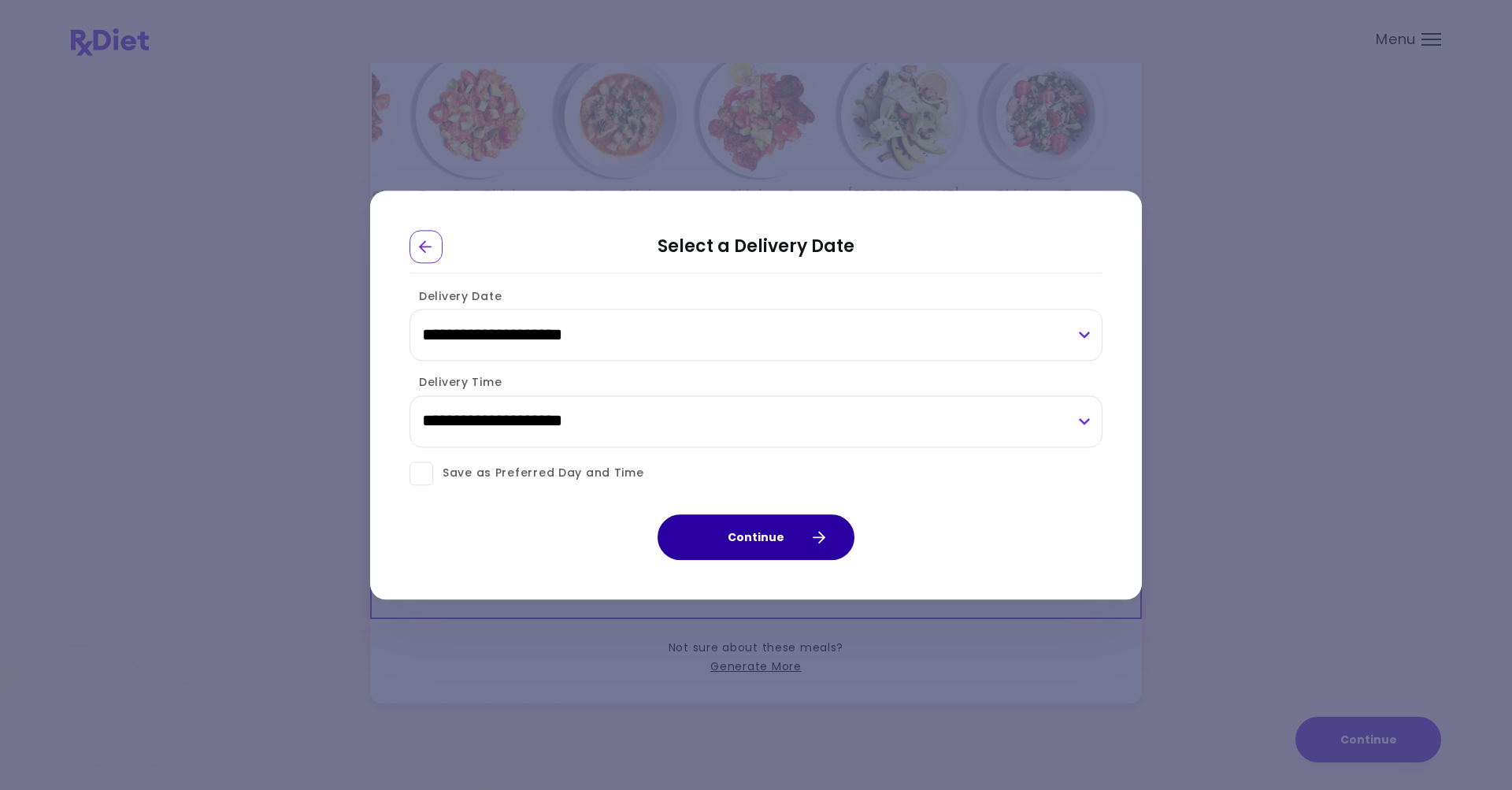
click at [753, 536] on button "Continue" at bounding box center [756, 537] width 197 height 46
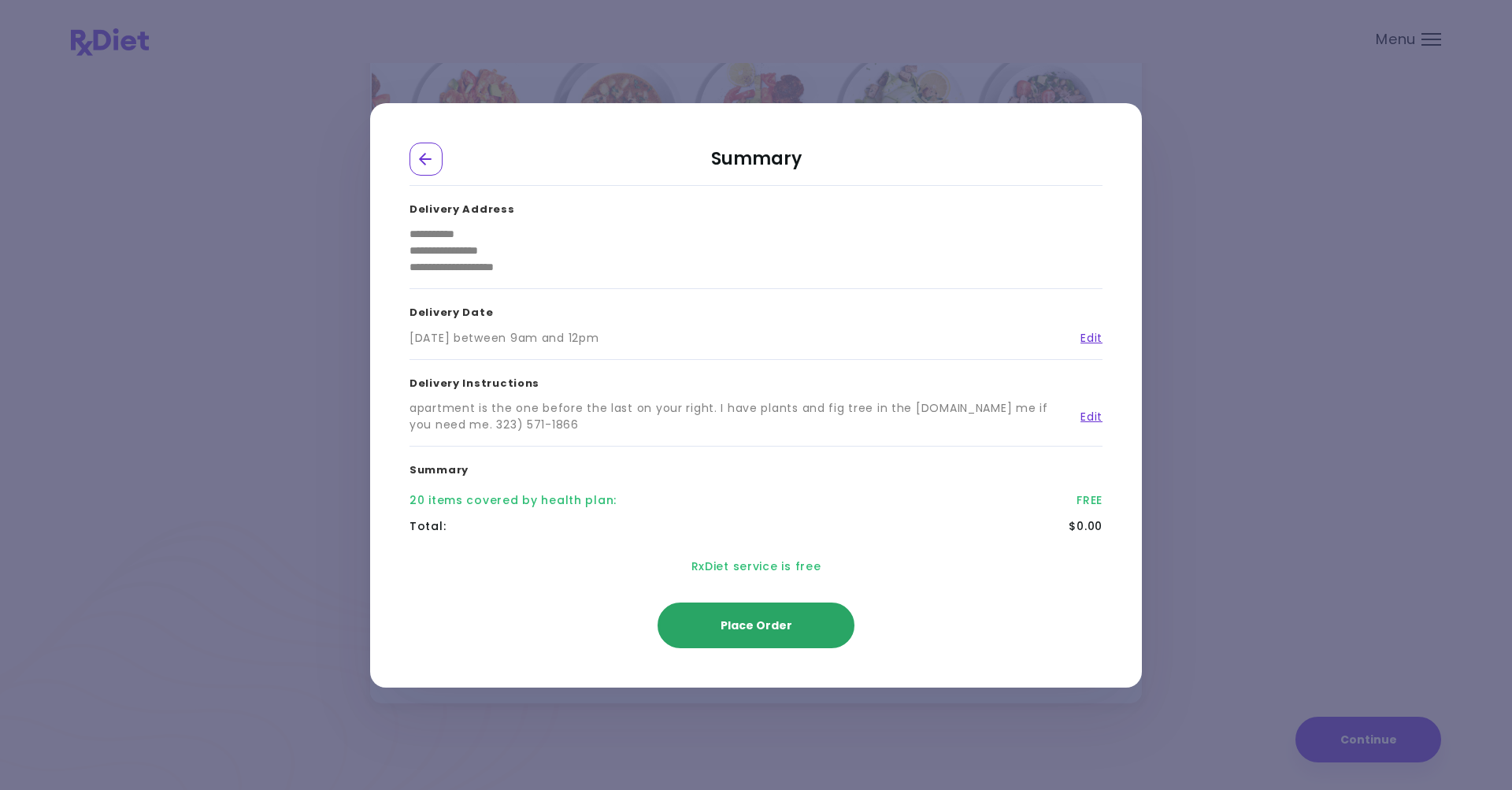
click at [752, 628] on span "Place Order" at bounding box center [756, 625] width 71 height 16
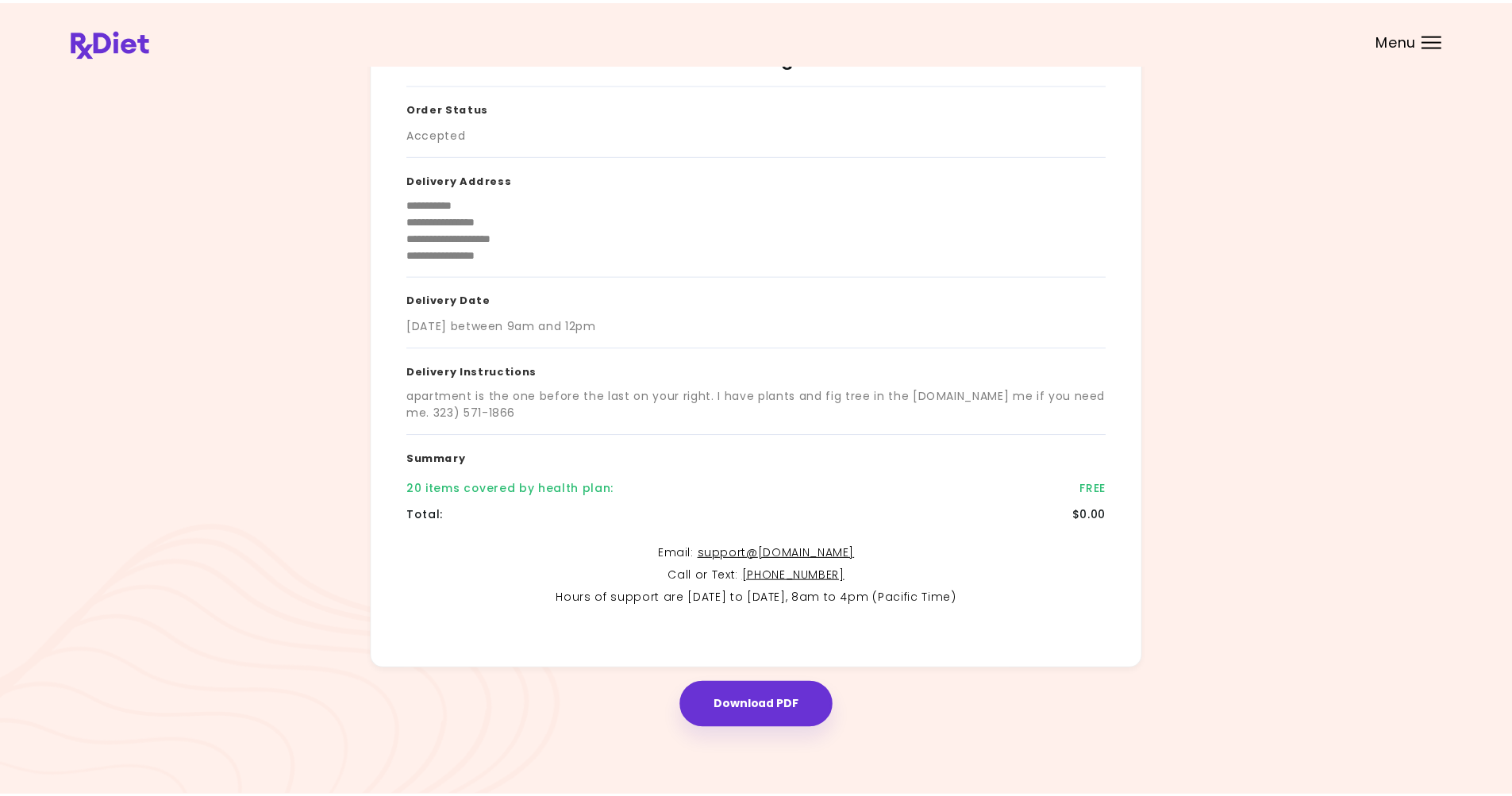
scroll to position [67, 0]
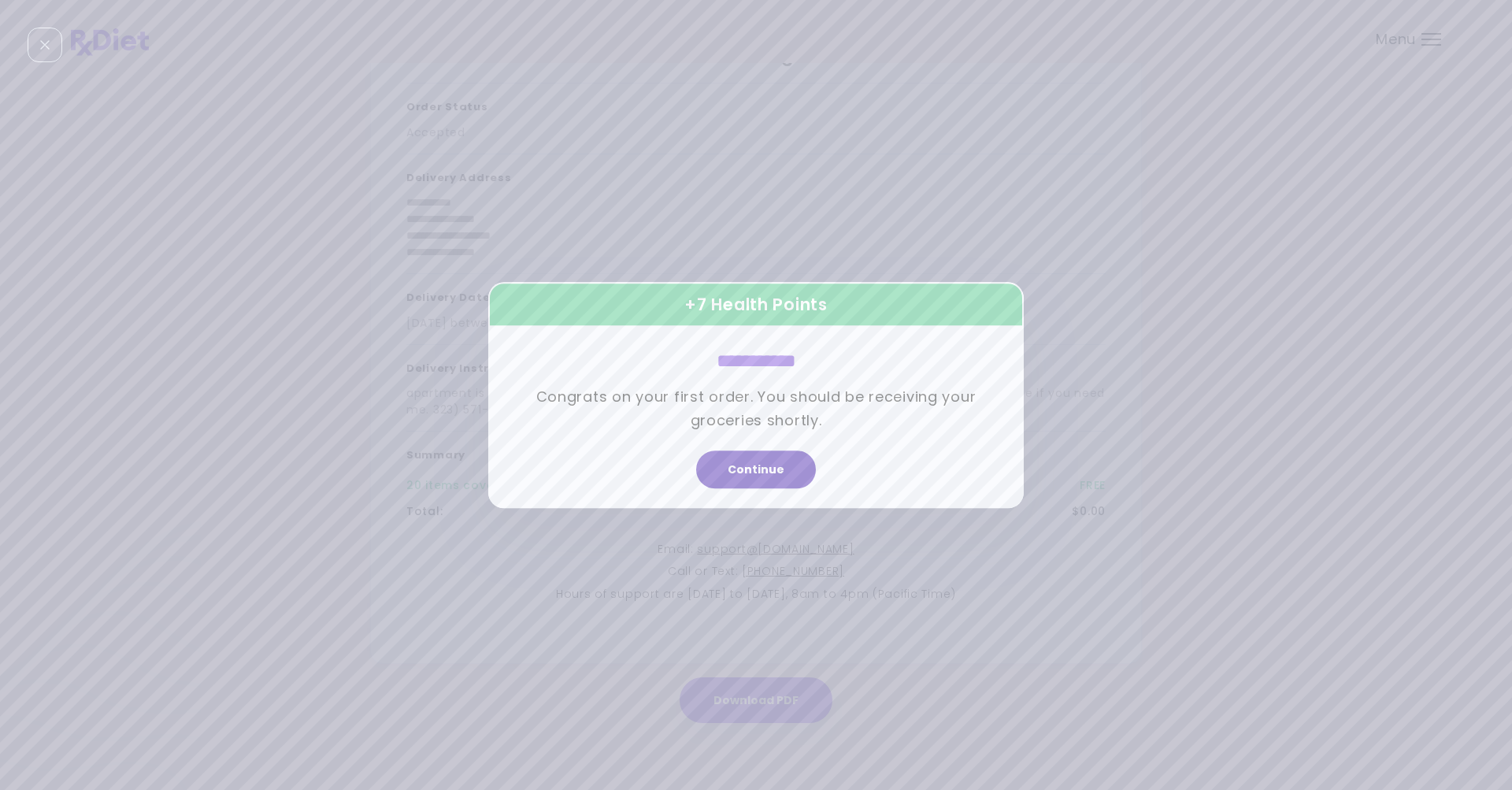
click at [758, 474] on button "Continue" at bounding box center [755, 469] width 120 height 38
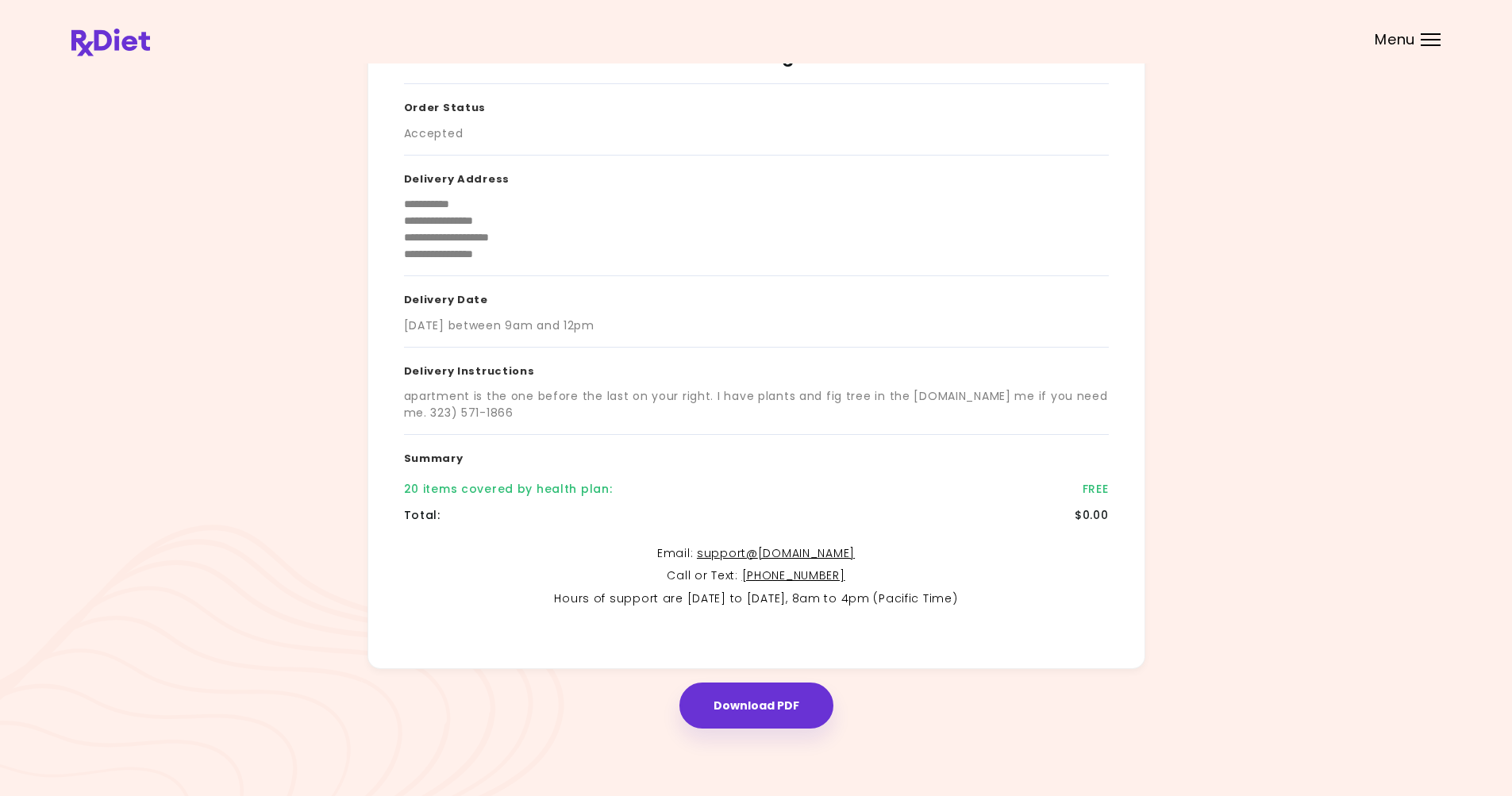
click at [1430, 44] on div at bounding box center [1430, 45] width 20 height 2
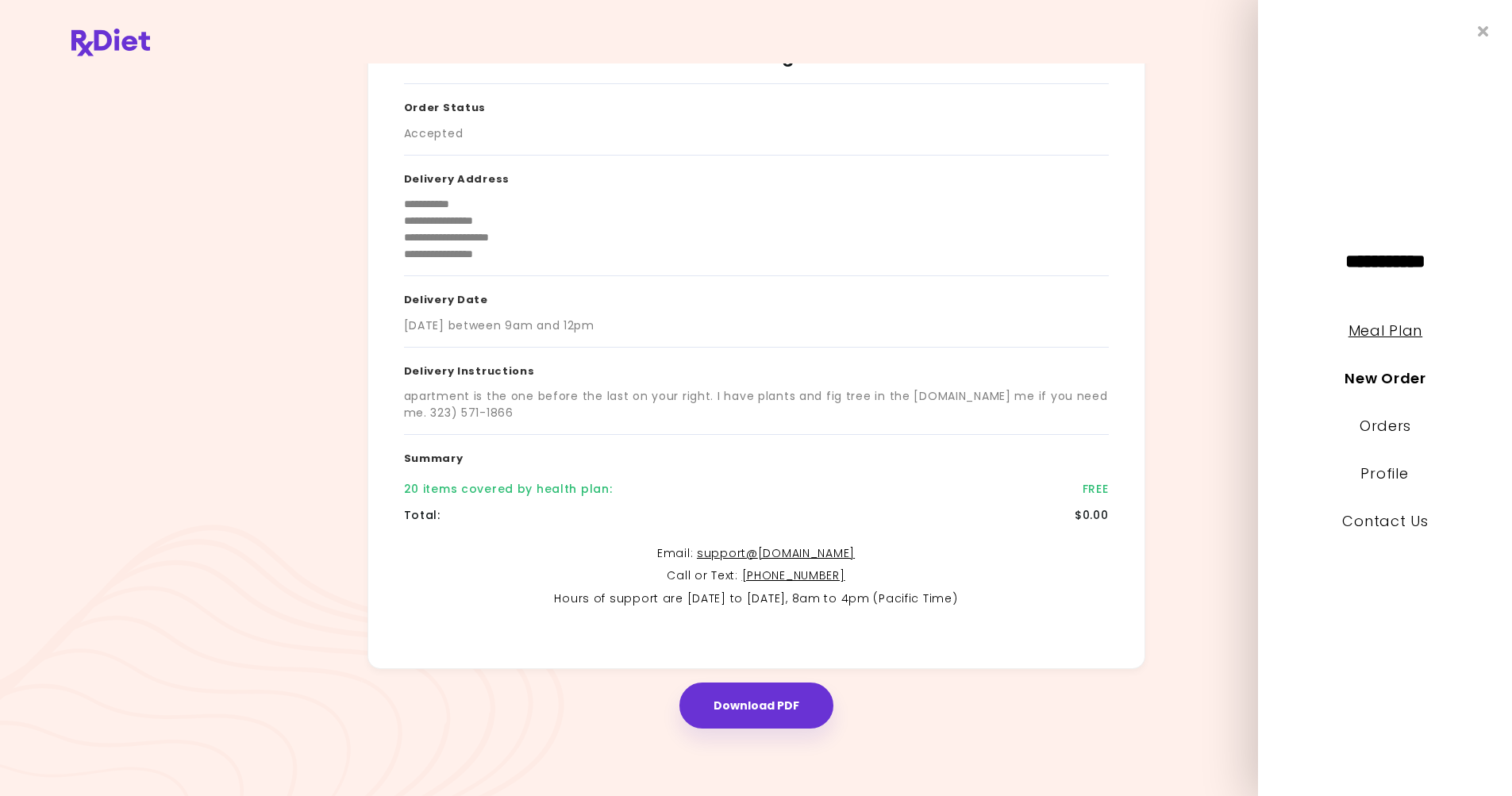
click at [1364, 333] on link "Meal Plan" at bounding box center [1385, 330] width 74 height 20
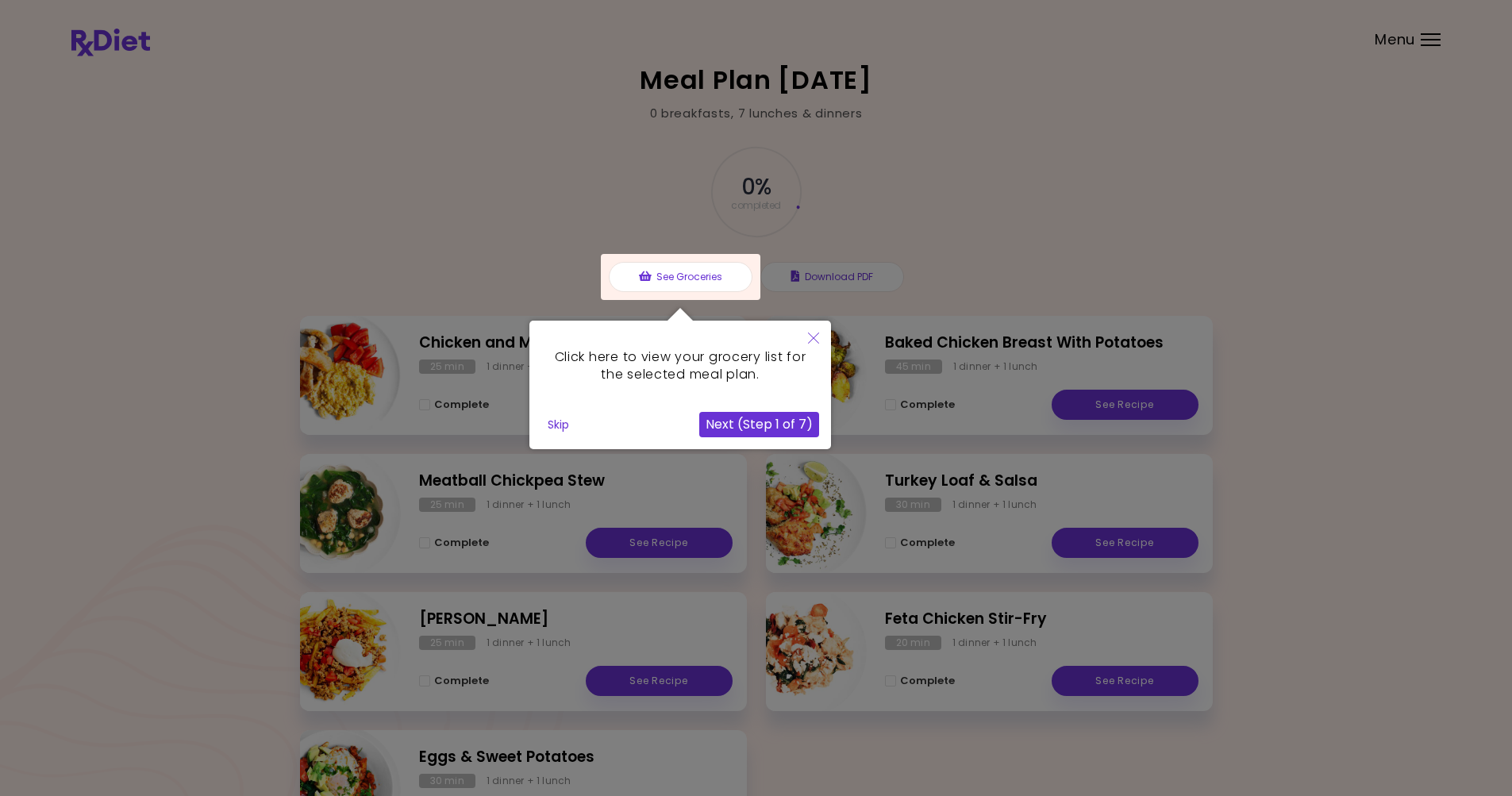
click at [665, 277] on div at bounding box center [680, 277] width 160 height 46
click at [783, 424] on button "Next (Step 1 of 7)" at bounding box center [759, 425] width 120 height 26
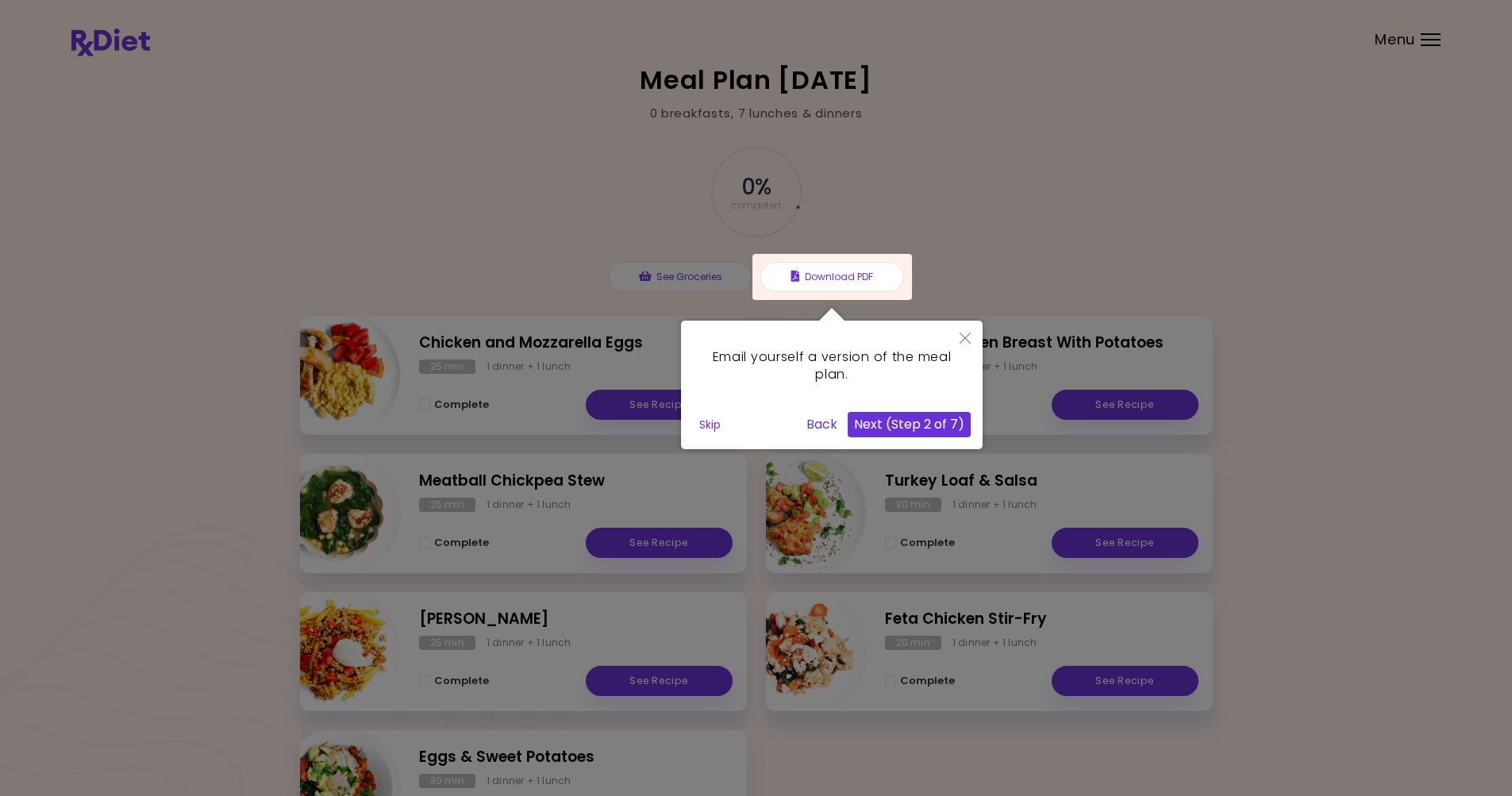
click at [941, 425] on button "Next (Step 2 of 7)" at bounding box center [909, 425] width 123 height 26
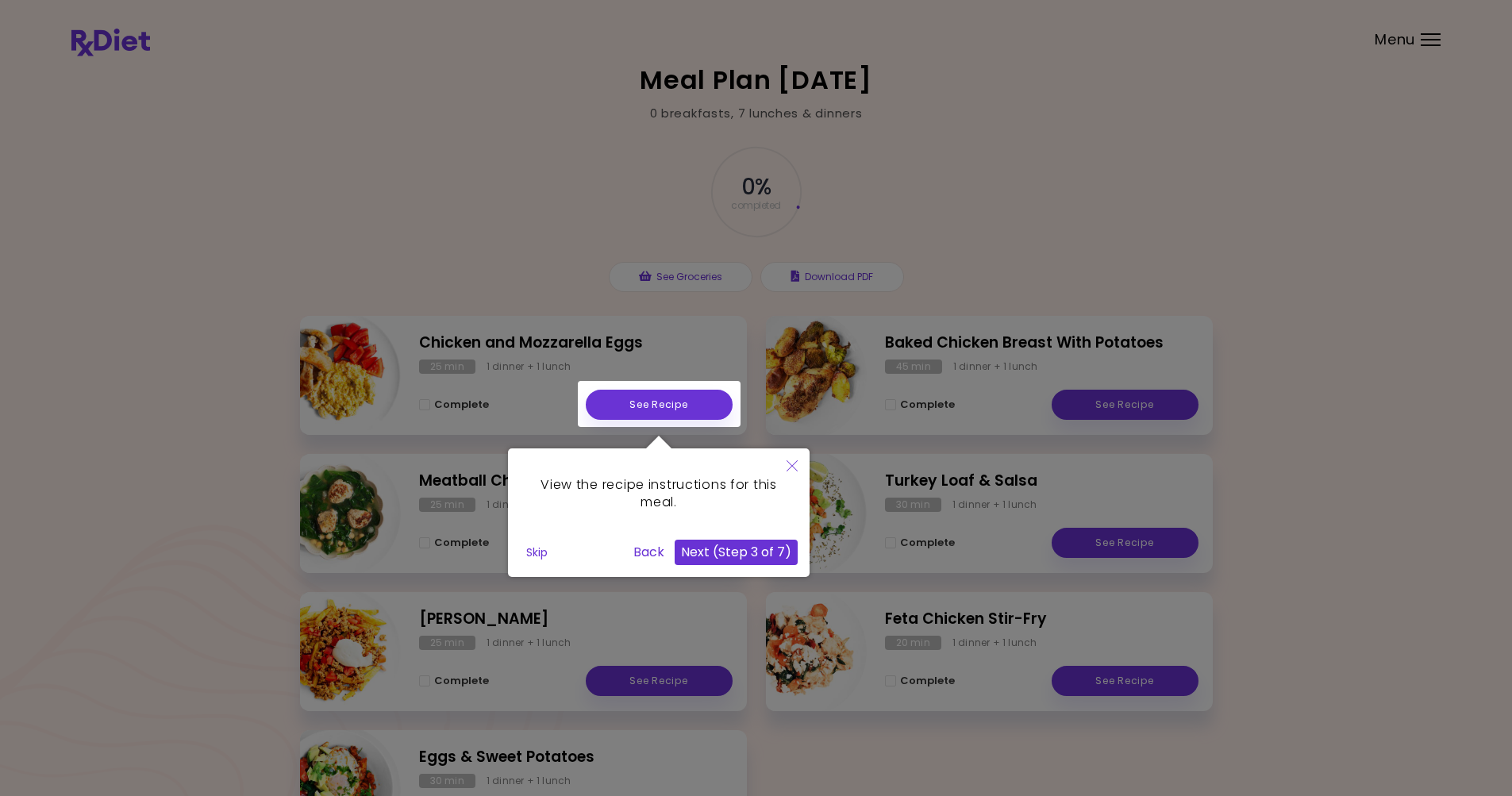
click at [716, 555] on button "Next (Step 3 of 7)" at bounding box center [736, 552] width 123 height 26
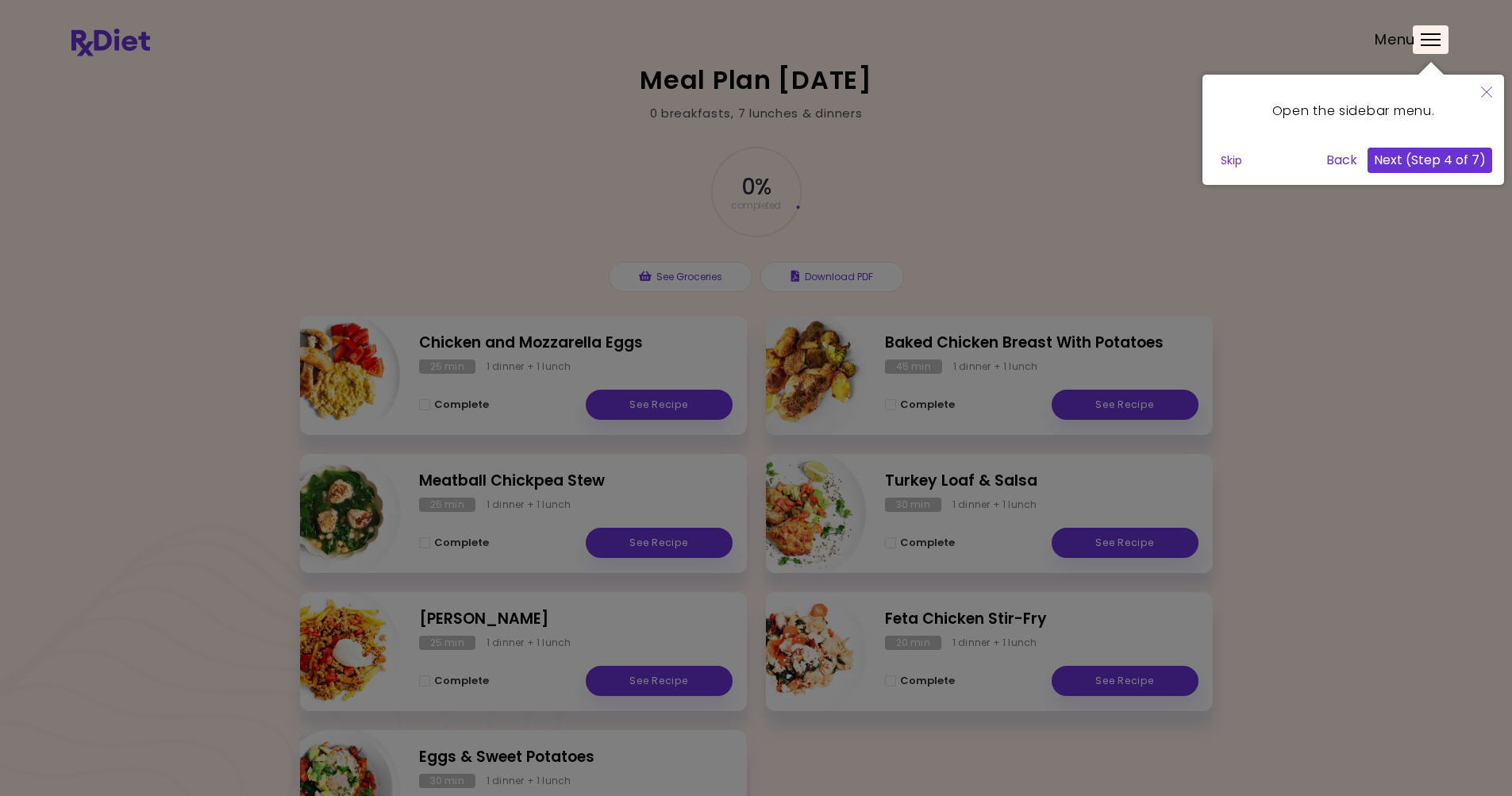
click at [1409, 164] on button "Next (Step 4 of 7)" at bounding box center [1430, 161] width 125 height 26
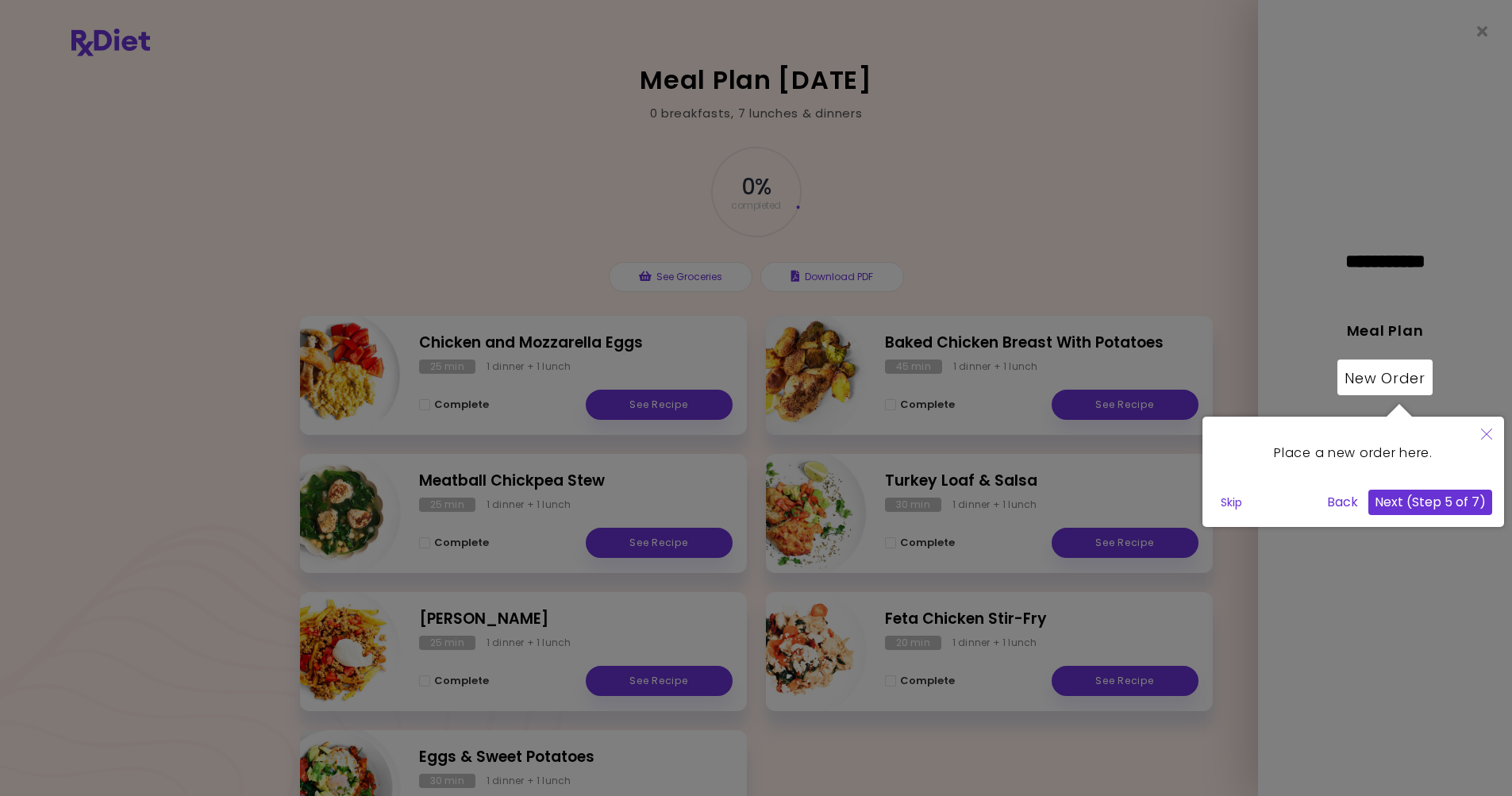
click at [1392, 504] on button "Next (Step 5 of 7)" at bounding box center [1430, 503] width 124 height 26
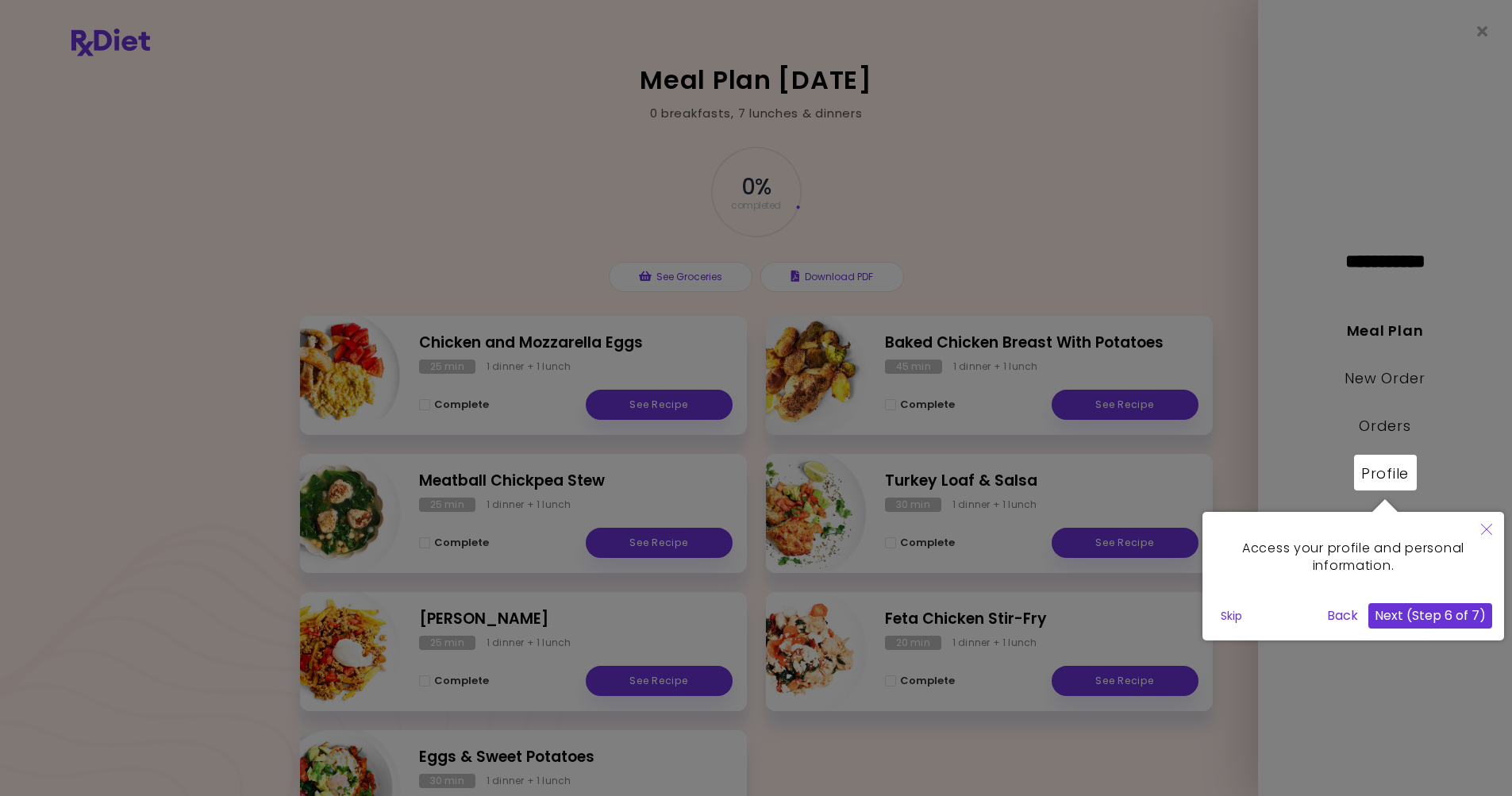
click at [1407, 619] on button "Next (Step 6 of 7)" at bounding box center [1430, 616] width 124 height 26
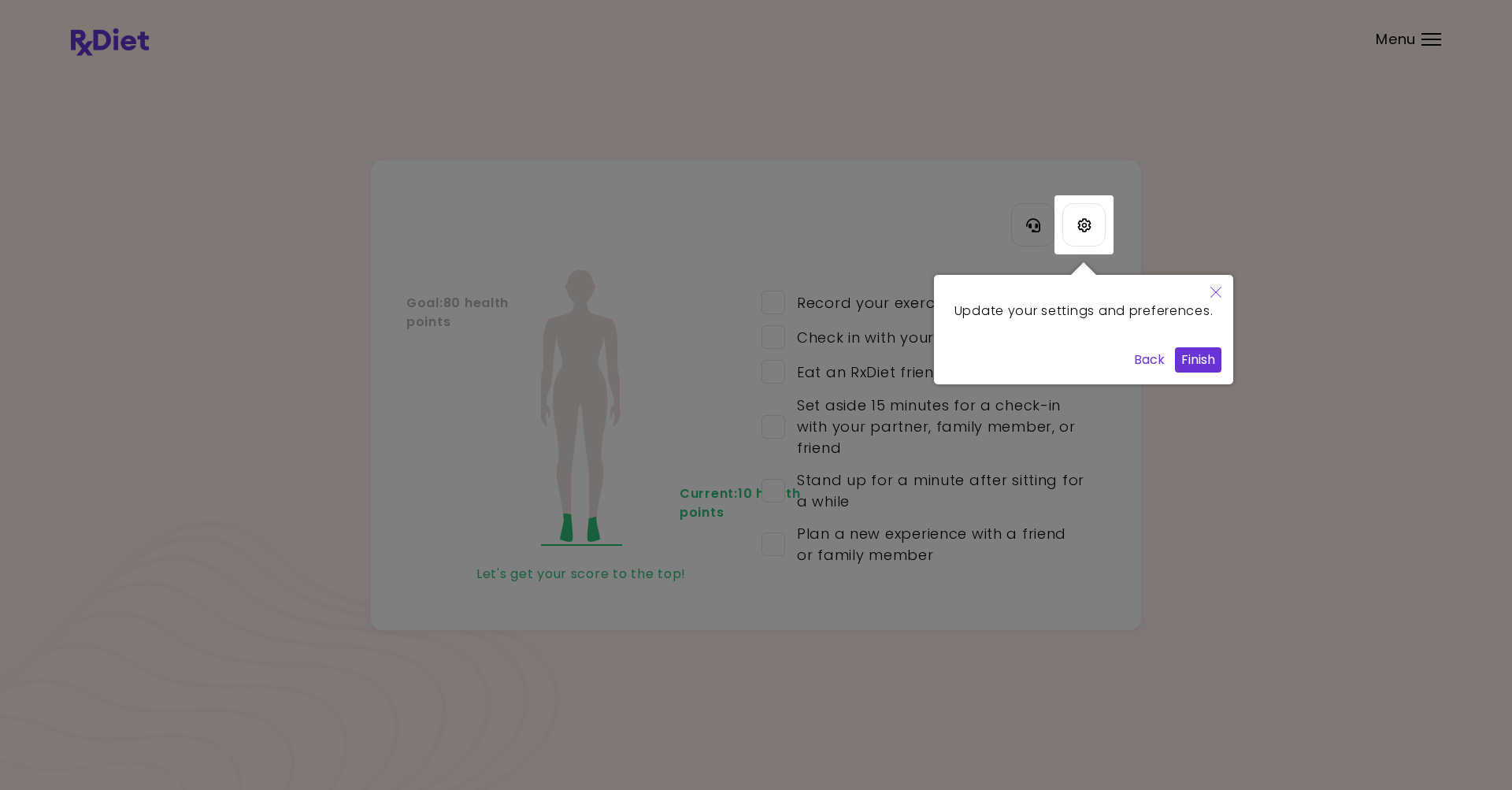
click at [1197, 373] on button "Finish" at bounding box center [1197, 360] width 47 height 25
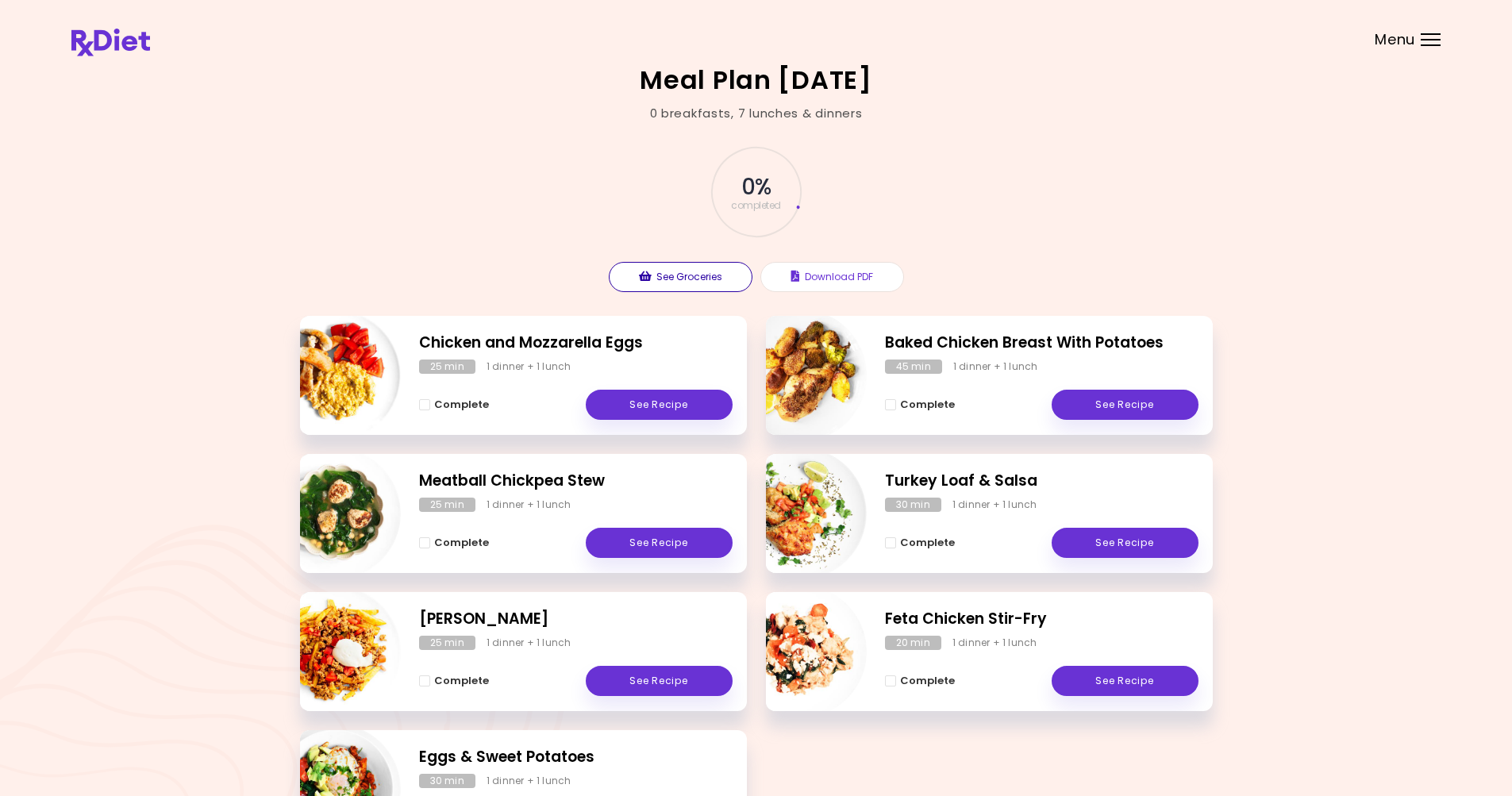
click at [694, 278] on button "See Groceries" at bounding box center [681, 276] width 144 height 30
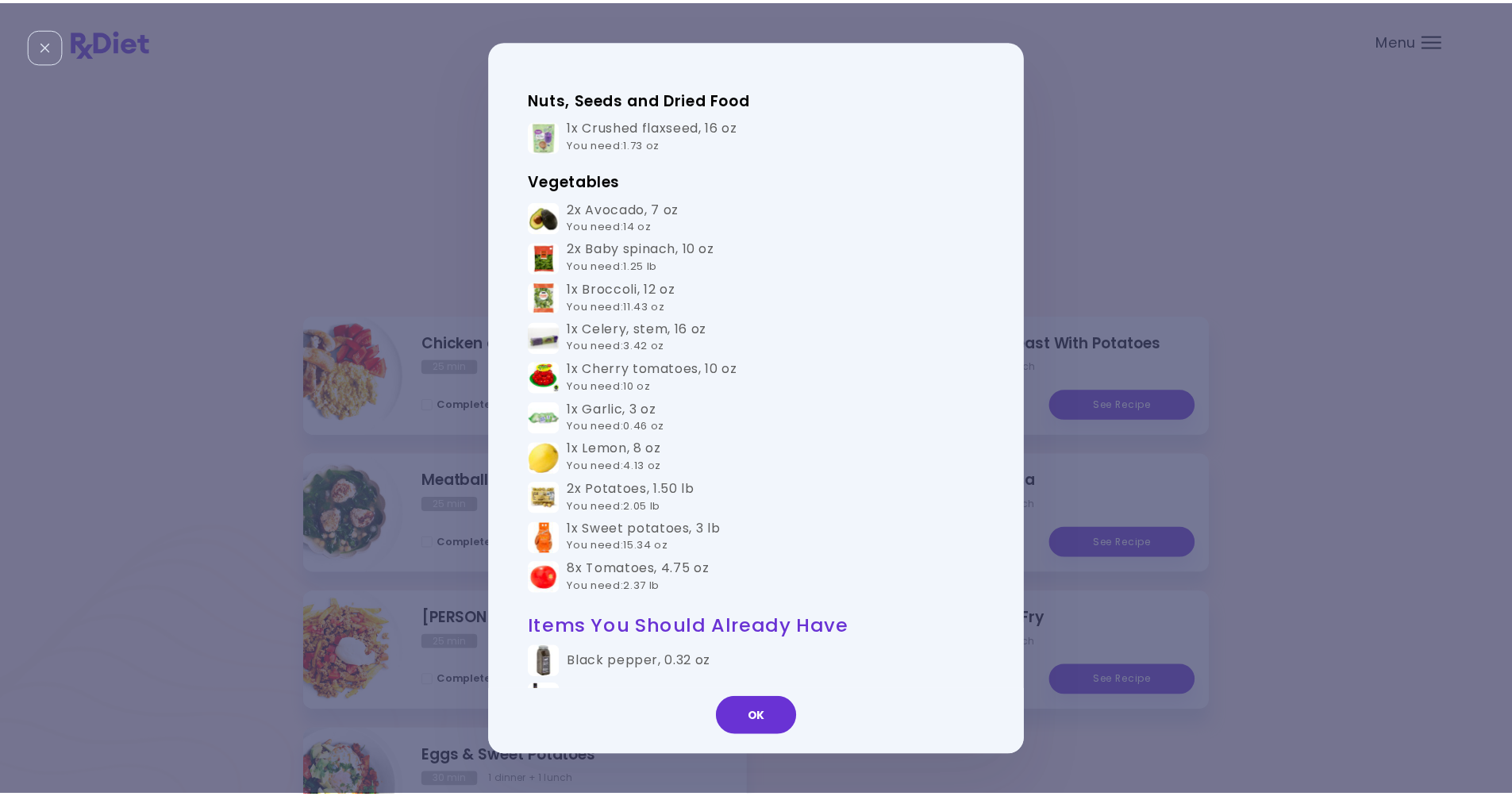
scroll to position [819, 0]
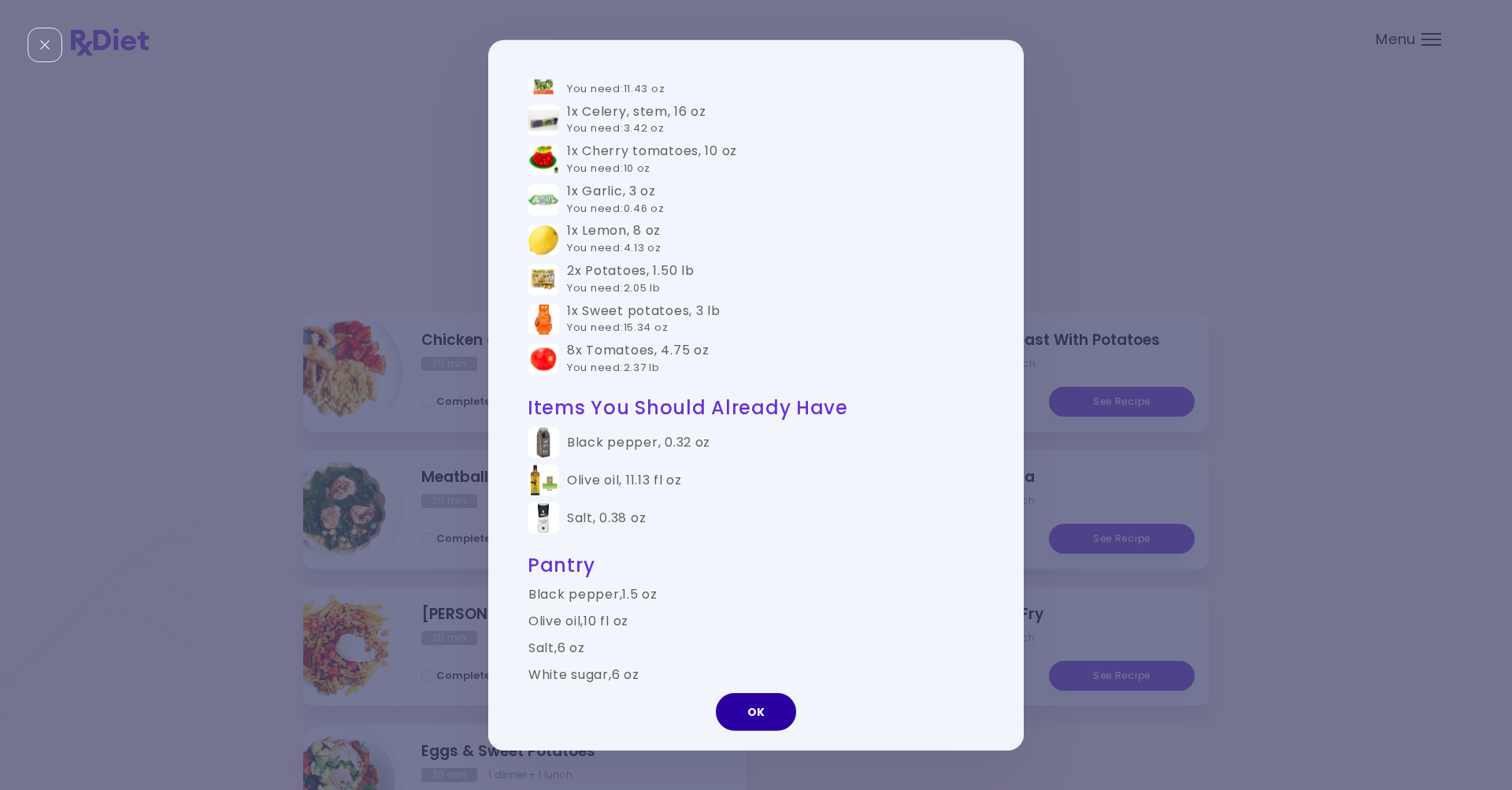
click at [764, 714] on button "OK" at bounding box center [755, 712] width 81 height 38
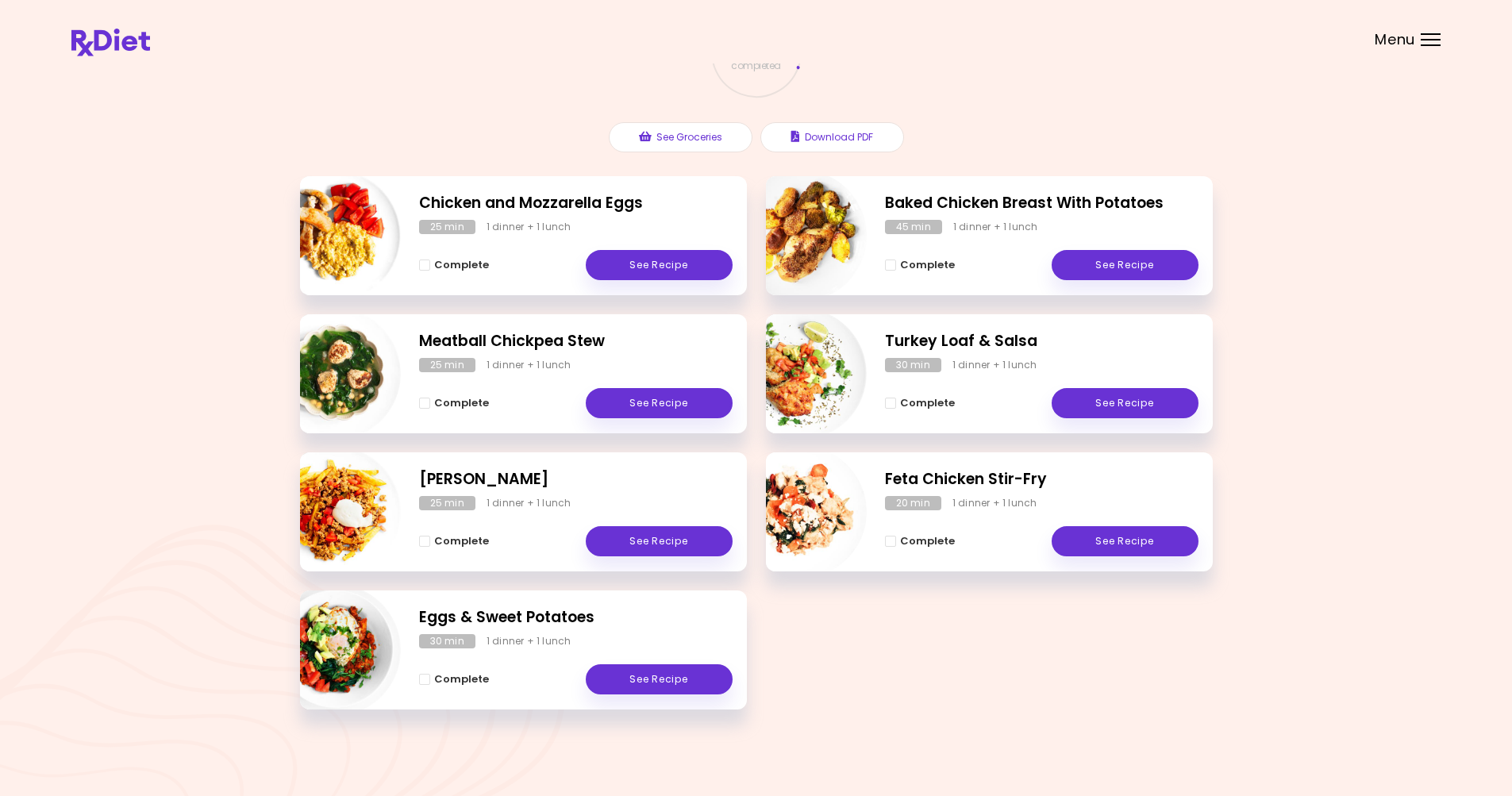
scroll to position [0, 0]
